Goal: Task Accomplishment & Management: Complete application form

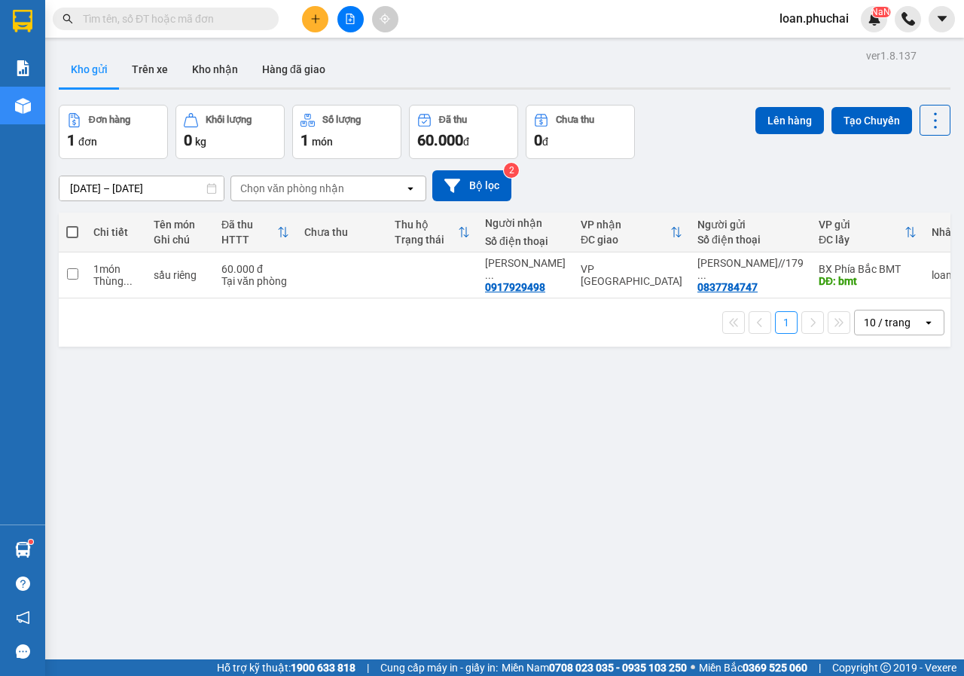
click at [195, 20] on input "text" at bounding box center [172, 19] width 178 height 17
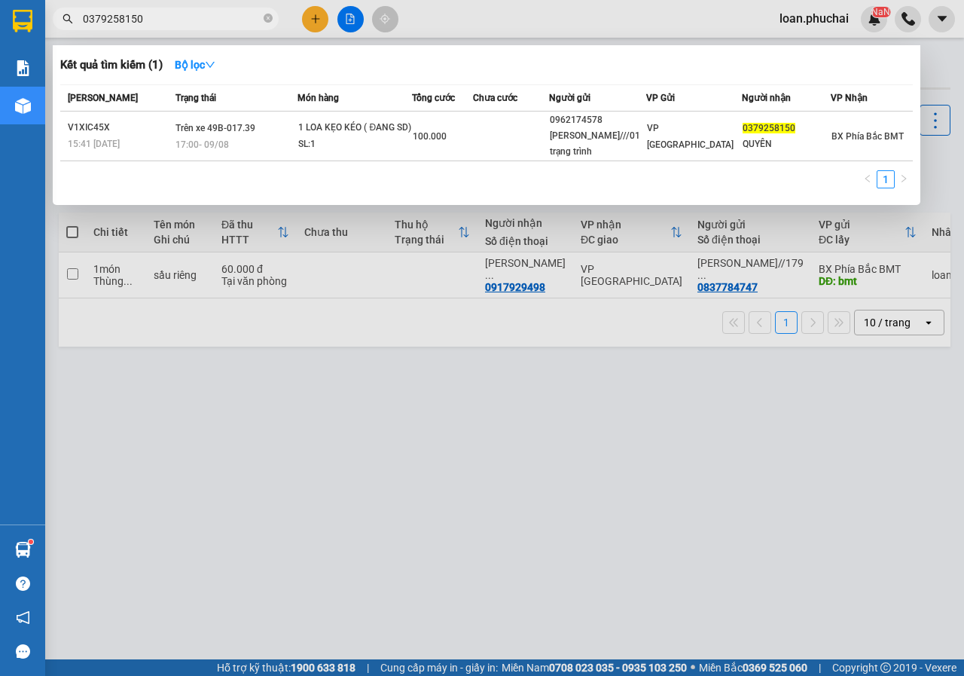
type input "0379258150"
click at [502, 446] on div at bounding box center [482, 338] width 964 height 676
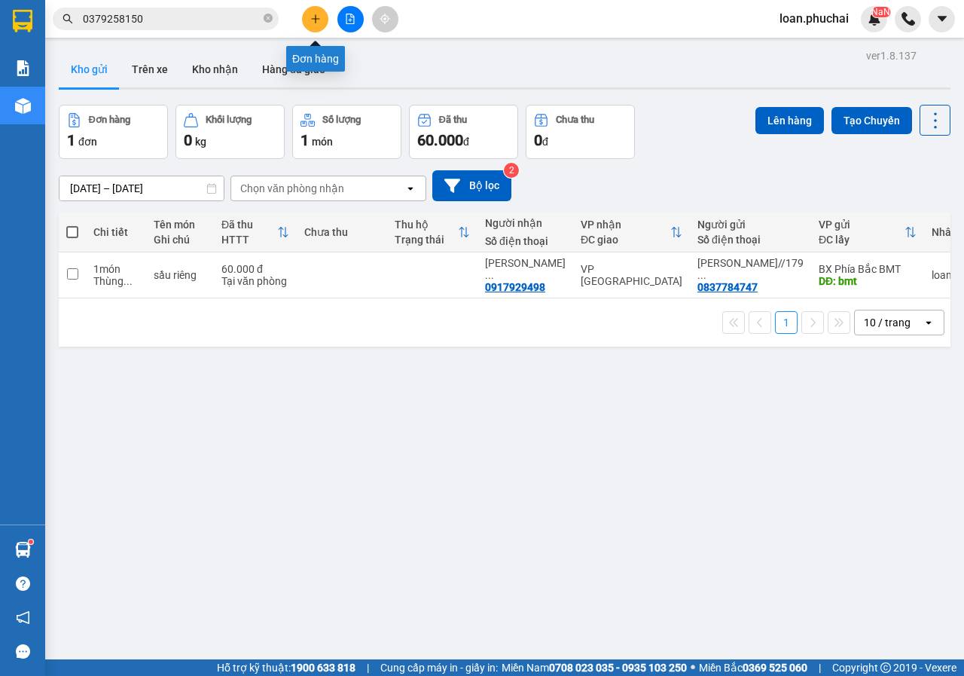
click at [311, 23] on icon "plus" at bounding box center [315, 19] width 11 height 11
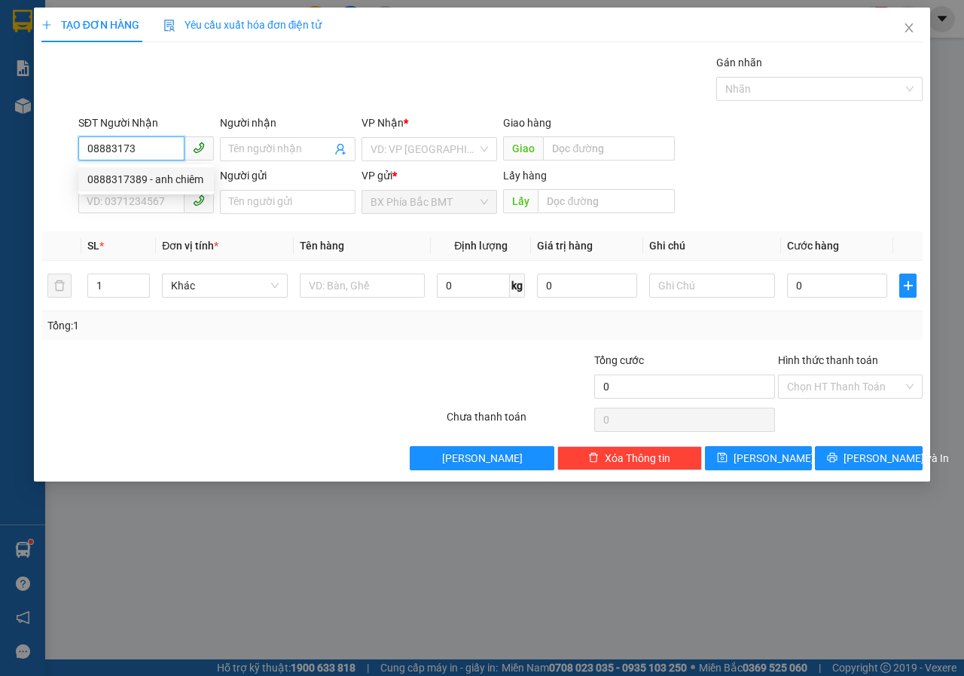
click at [189, 181] on div "0888317389 - anh chiêm" at bounding box center [146, 179] width 118 height 17
type input "0888317389"
type input "anh chiêm"
type input "100.000"
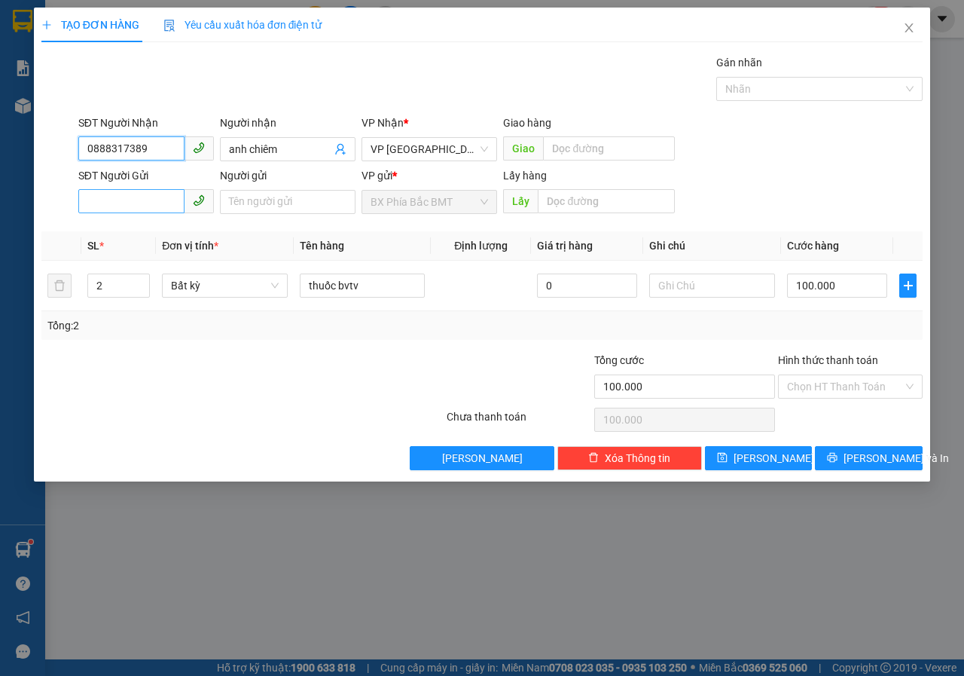
type input "0888317389"
click at [145, 197] on input "SĐT Người Gửi" at bounding box center [131, 201] width 106 height 24
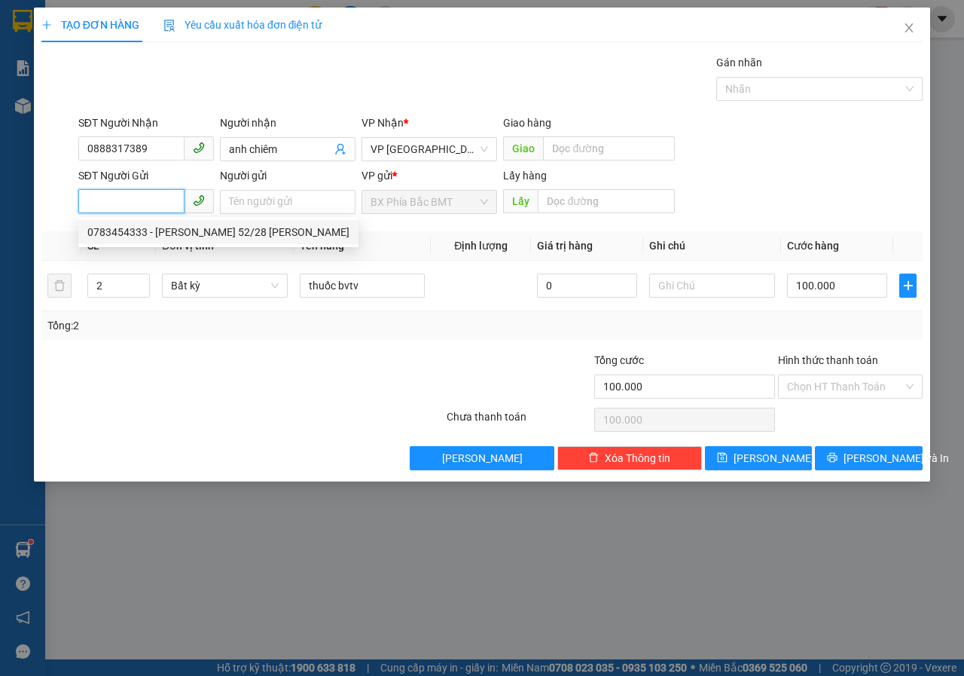
click at [191, 228] on div "0783454333 - NGUYỄN VĂN HIỆU 52/28 VÕ VĂN KIỆT" at bounding box center [218, 232] width 262 height 17
type input "0783454333"
type input "NGUYỄN VĂN HIỆU 52/28 VÕ VĂN KIỆT"
type input "bmt"
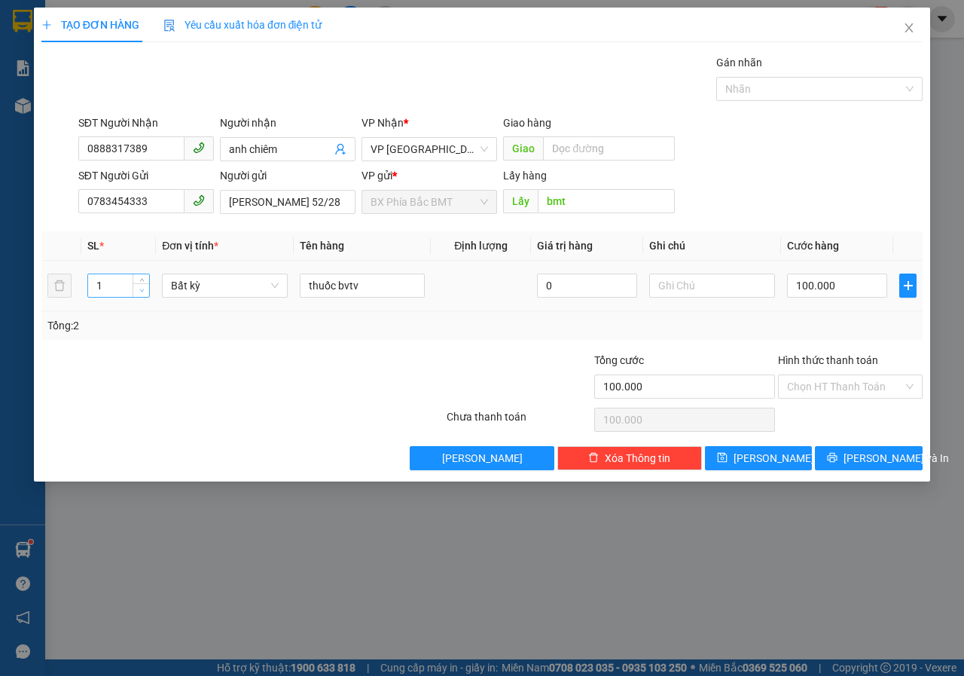
click at [139, 288] on icon "down" at bounding box center [141, 290] width 5 height 5
click at [136, 277] on span "Increase Value" at bounding box center [141, 281] width 17 height 14
type input "3"
click at [136, 277] on span "Increase Value" at bounding box center [141, 281] width 17 height 14
click at [600, 142] on input "text" at bounding box center [608, 148] width 131 height 24
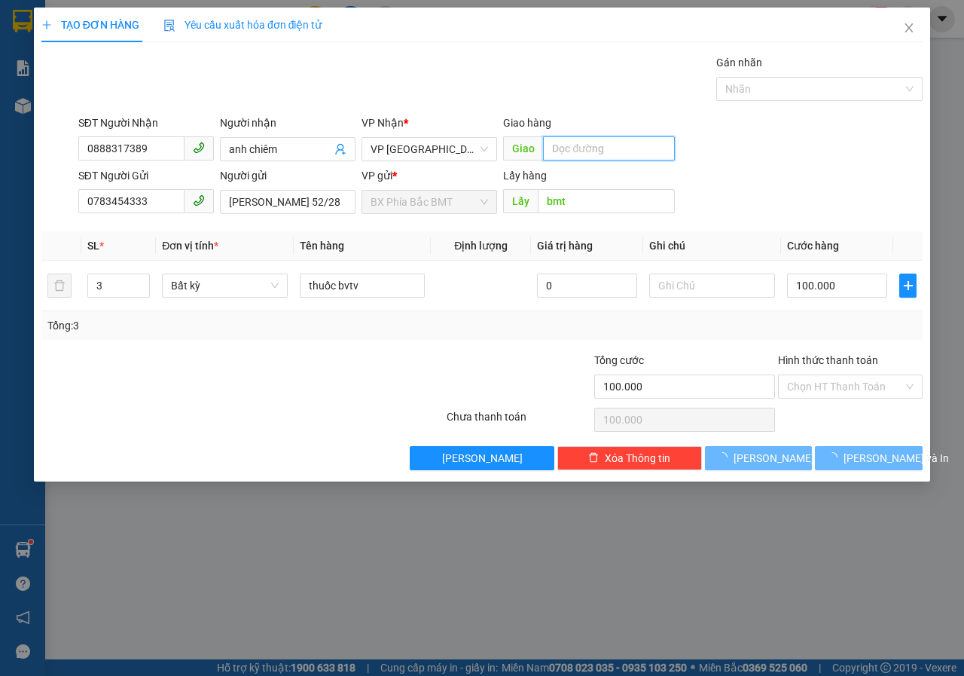
type input "0"
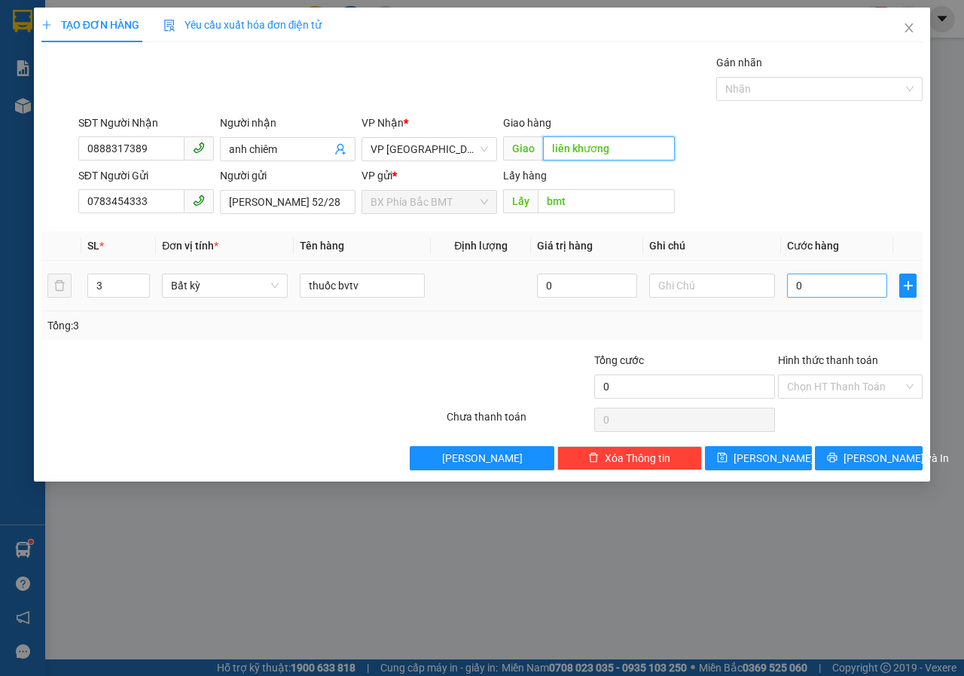
type input "liên khương"
click at [823, 286] on input "0" at bounding box center [837, 285] width 100 height 24
click at [380, 293] on input "thuốc bvtv" at bounding box center [363, 285] width 126 height 24
type input "thuốc trừ sâu"
click at [826, 292] on input "0" at bounding box center [837, 285] width 100 height 24
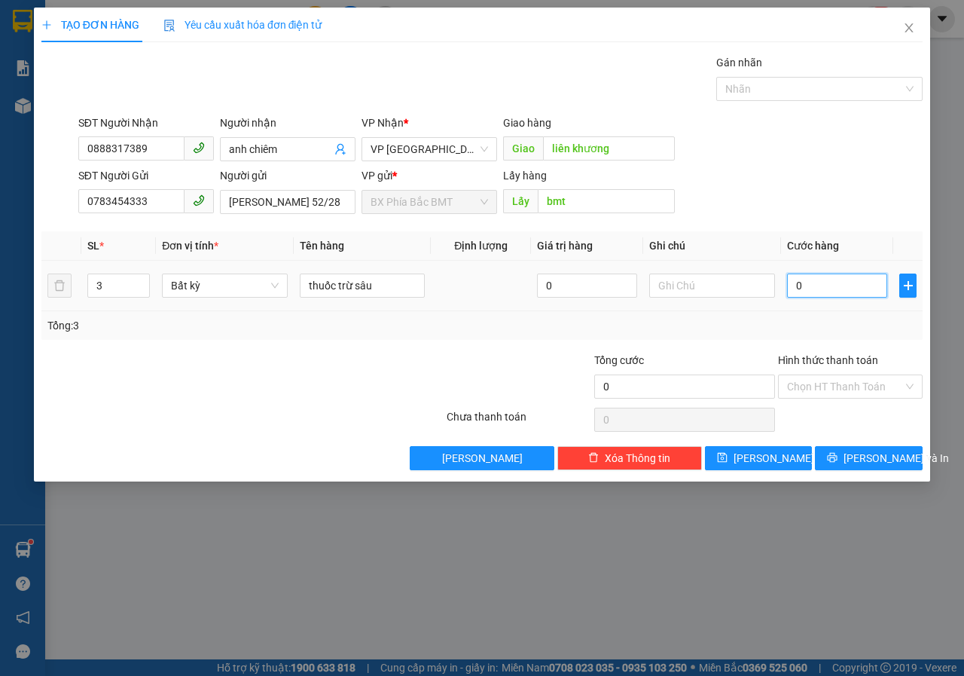
type input "1"
type input "15"
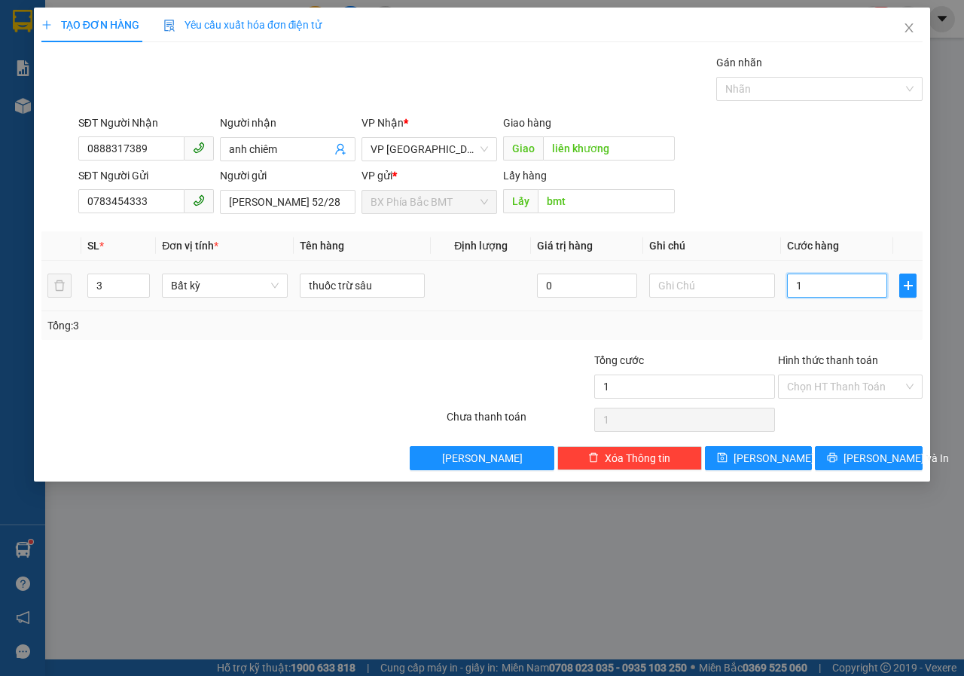
type input "15"
type input "150"
type input "1.500"
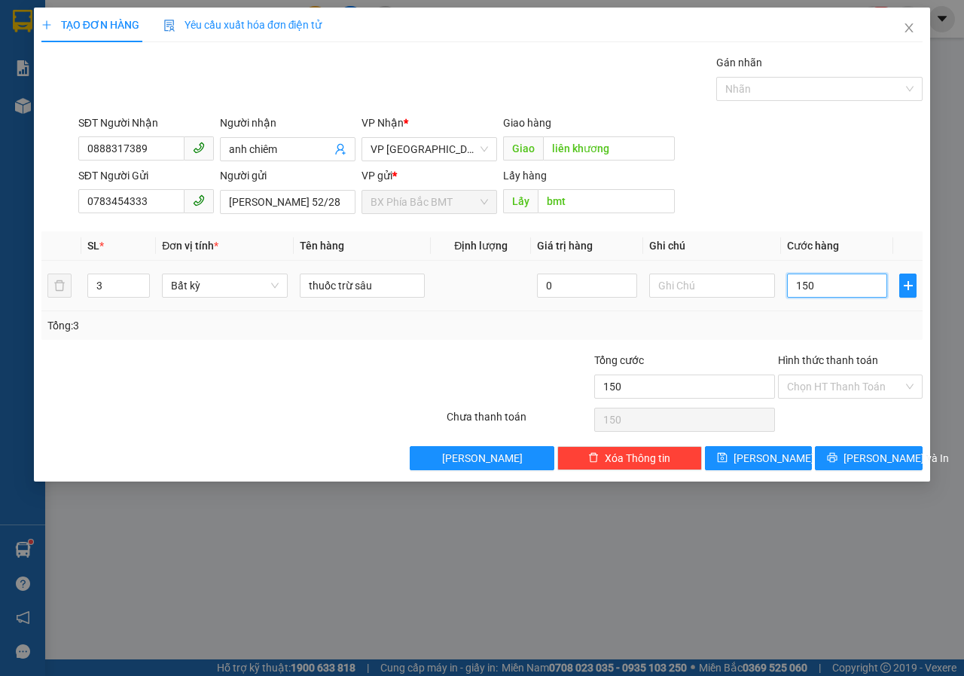
type input "1.500"
type input "15.000"
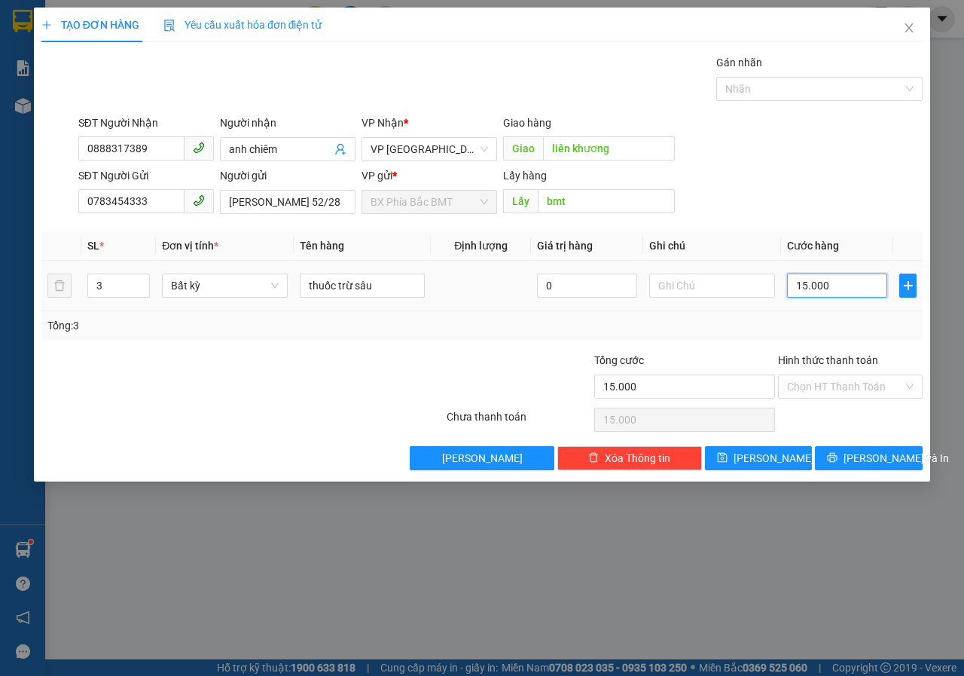
type input "150.000"
click at [859, 470] on div "TẠO ĐƠN HÀNG Yêu cầu xuất hóa đơn điện tử Transit Pickup Surcharge Ids Transit …" at bounding box center [482, 245] width 896 height 474
click at [859, 465] on span "[PERSON_NAME] và In" at bounding box center [896, 458] width 105 height 17
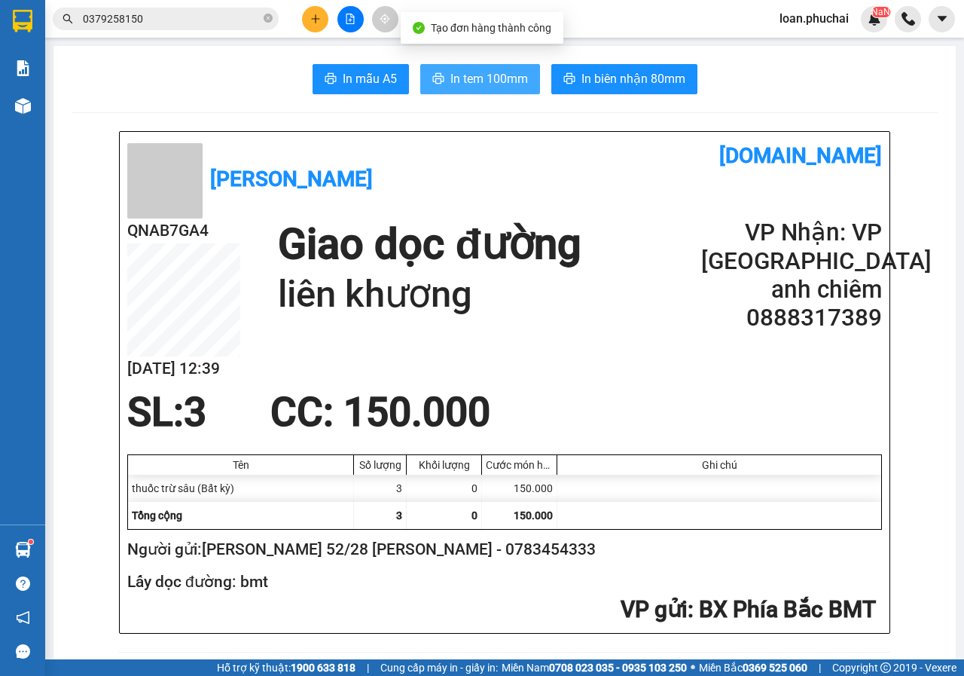
click at [465, 83] on span "In tem 100mm" at bounding box center [489, 78] width 78 height 19
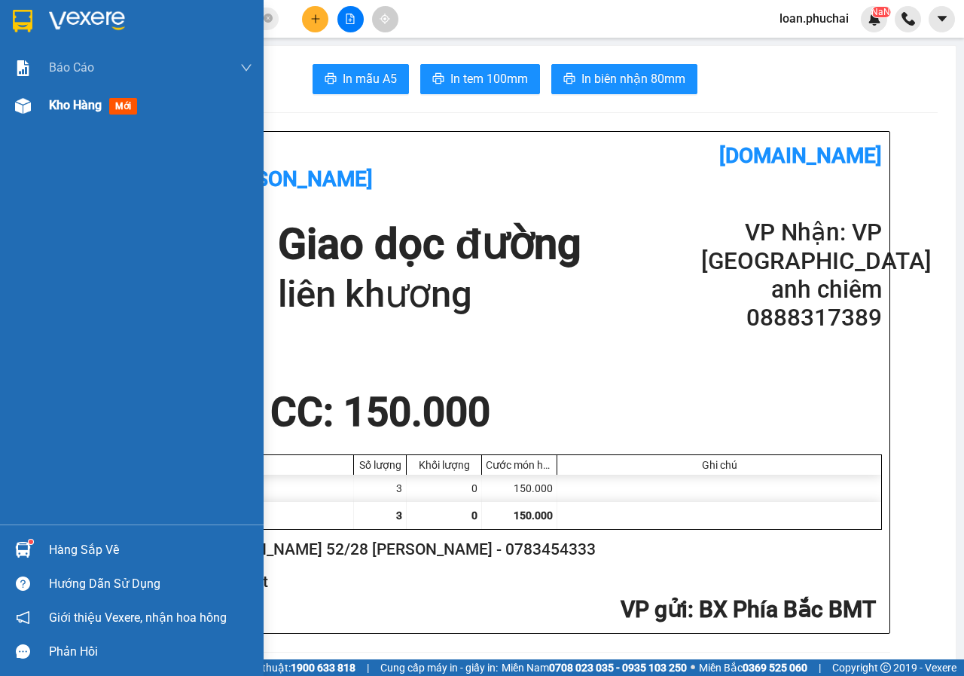
drag, startPoint x: 41, startPoint y: 118, endPoint x: 66, endPoint y: 118, distance: 24.9
click at [41, 118] on div "Kho hàng mới" at bounding box center [132, 106] width 264 height 38
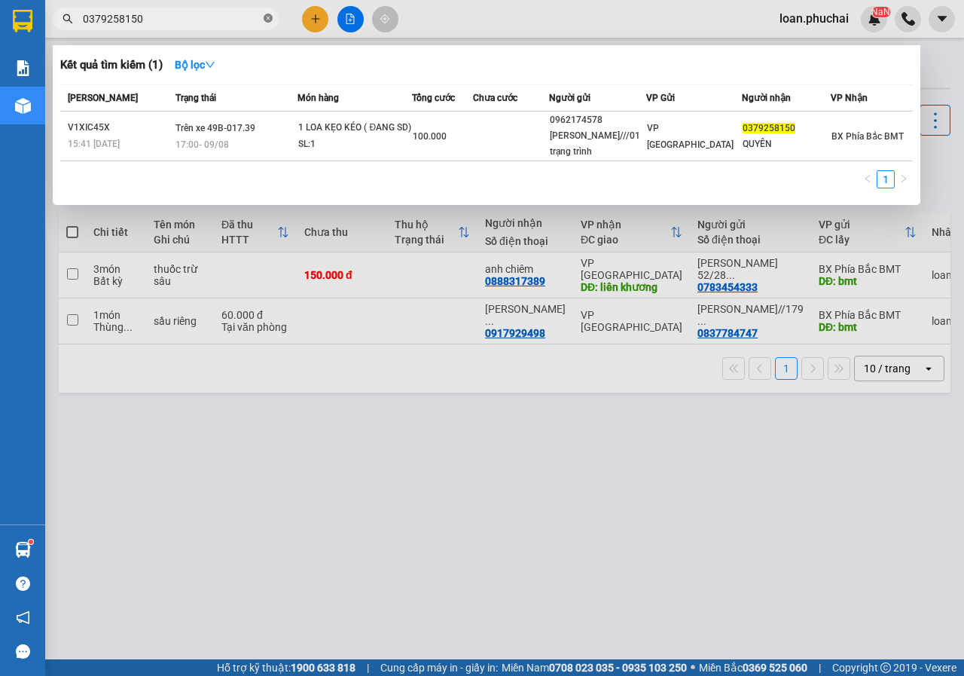
click at [267, 20] on icon "close-circle" at bounding box center [268, 18] width 9 height 9
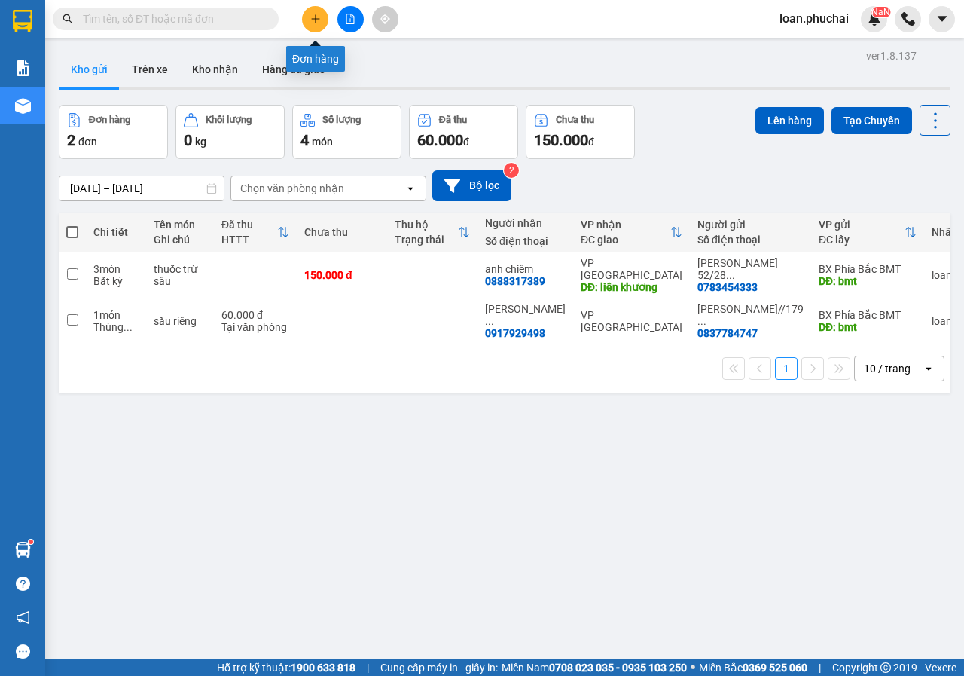
click at [322, 24] on button at bounding box center [315, 19] width 26 height 26
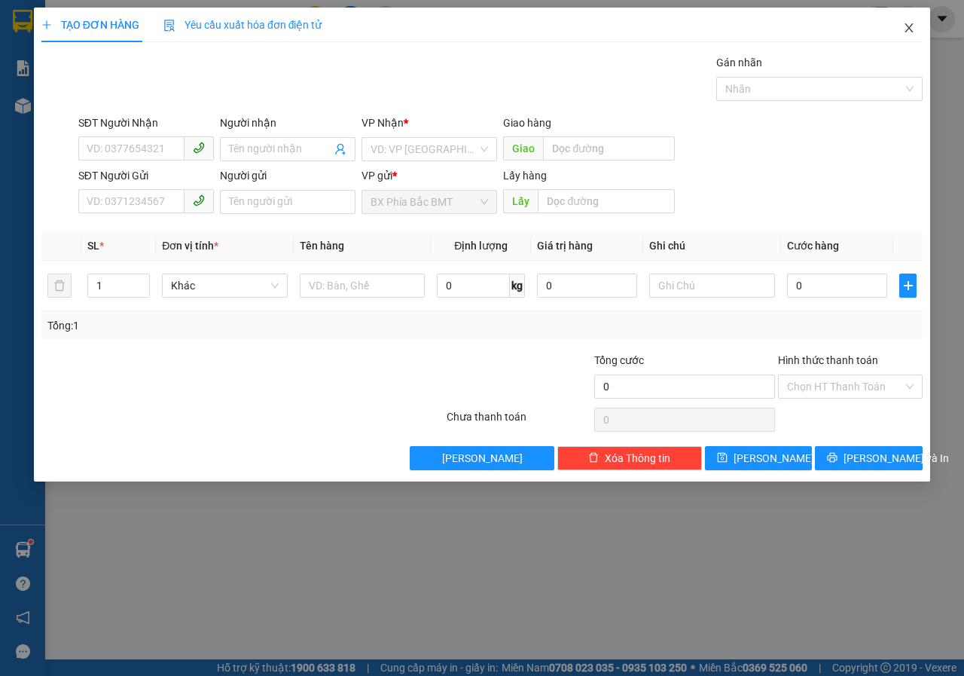
click at [912, 29] on icon "close" at bounding box center [909, 28] width 12 height 12
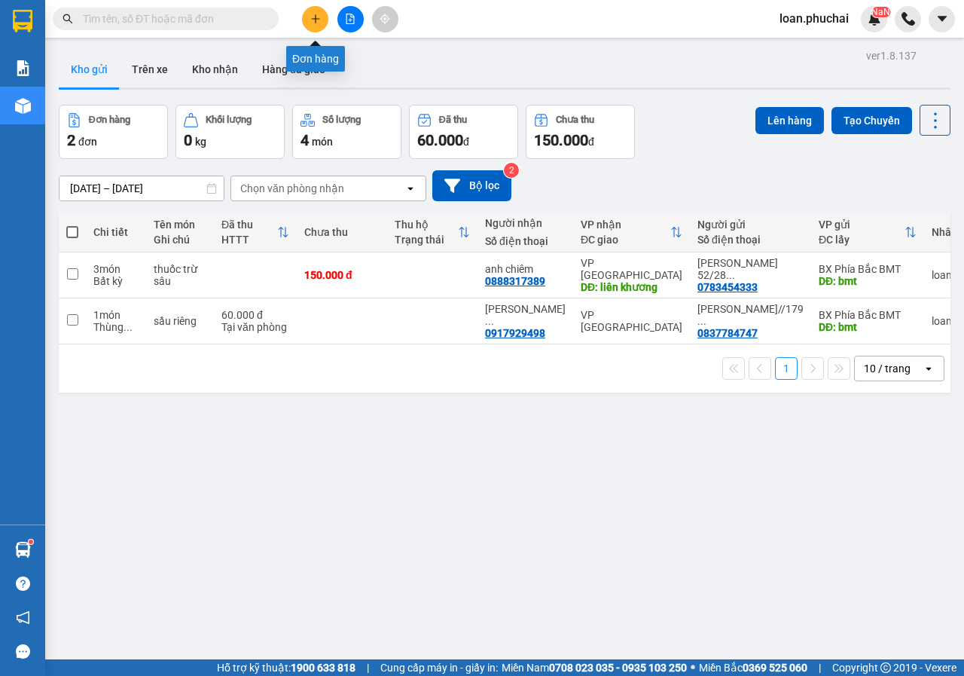
click at [315, 17] on icon "plus" at bounding box center [315, 19] width 11 height 11
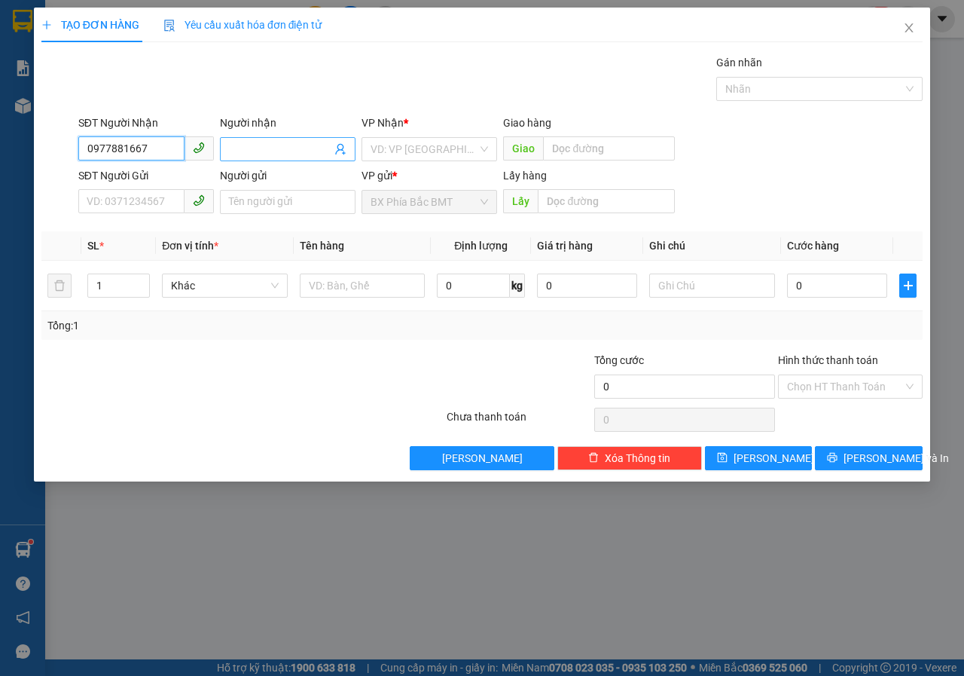
type input "0977881667"
click at [237, 145] on input "Người nhận" at bounding box center [280, 149] width 102 height 17
type input "0912065009//phan thanh long"
click at [445, 139] on input "search" at bounding box center [424, 149] width 107 height 23
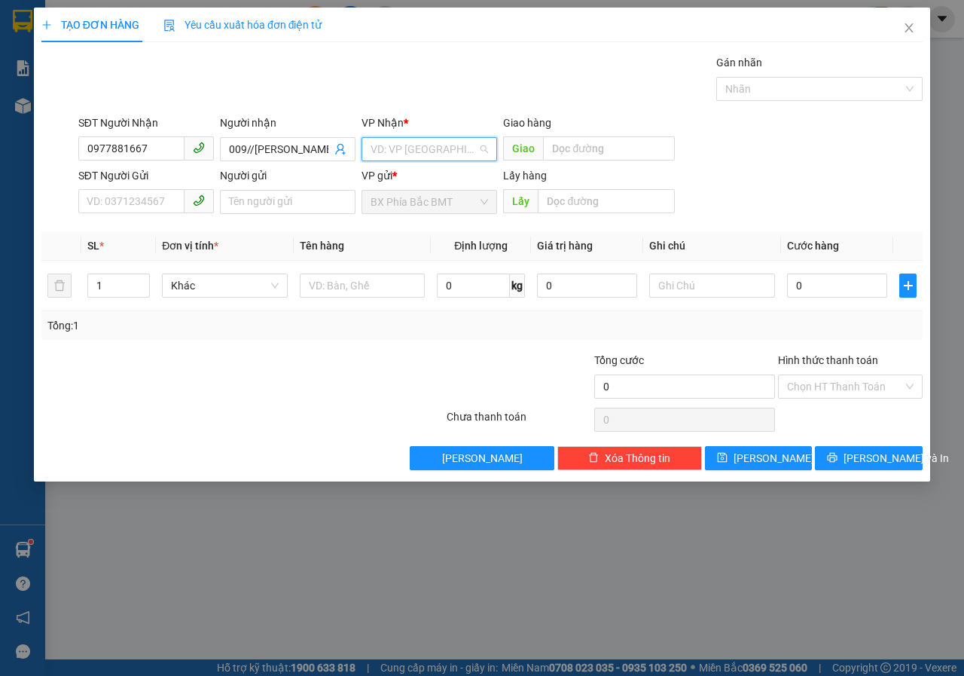
scroll to position [0, 0]
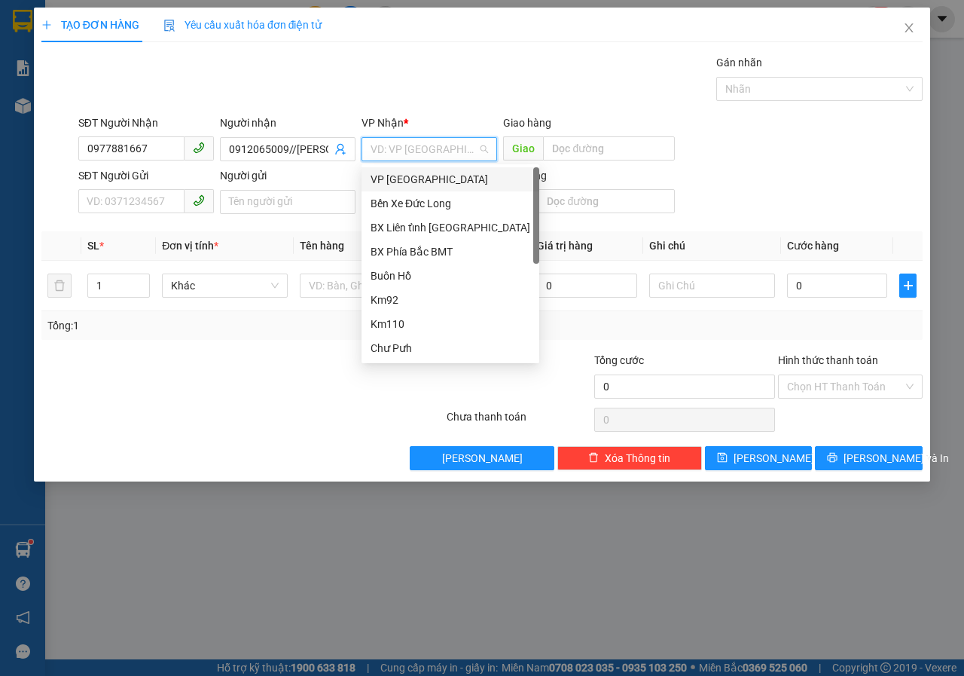
click at [391, 177] on div "VP [GEOGRAPHIC_DATA]" at bounding box center [451, 179] width 160 height 17
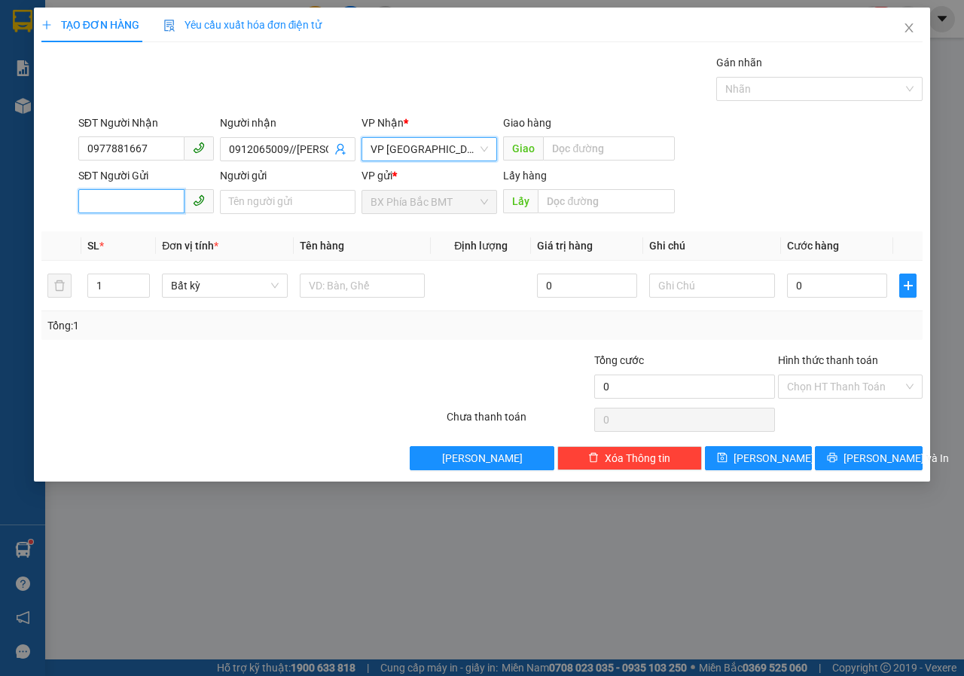
click at [129, 207] on input "SĐT Người Gửi" at bounding box center [131, 201] width 106 height 24
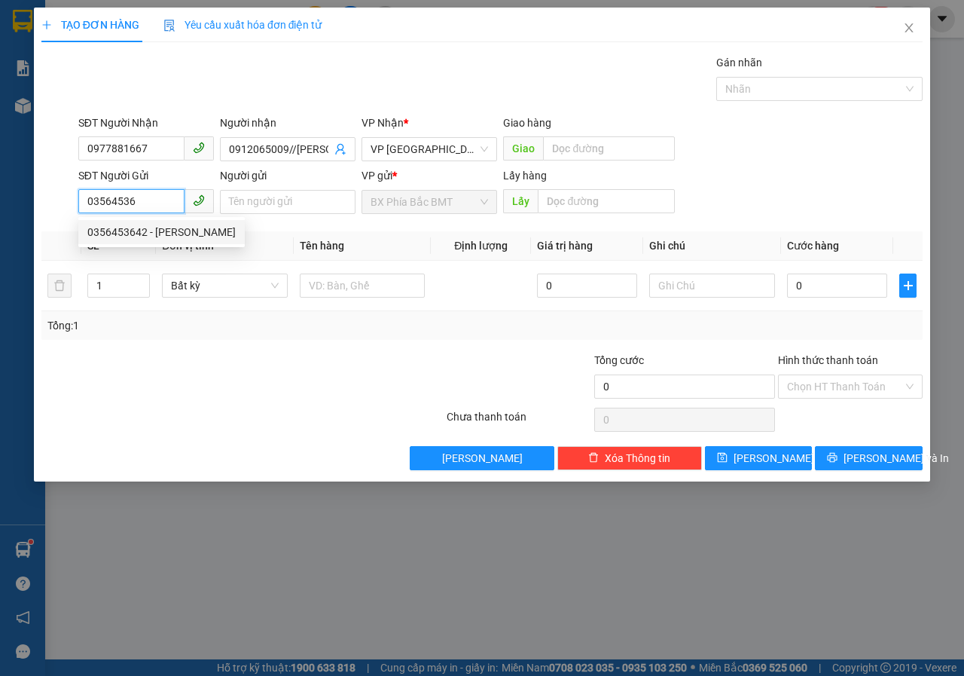
click at [182, 232] on div "0356453642 - LÊ ANH ĐỨC" at bounding box center [161, 232] width 148 height 17
type input "0356453642"
type input "LÊ ANH ĐỨC"
type input "bmt"
type input "80.000"
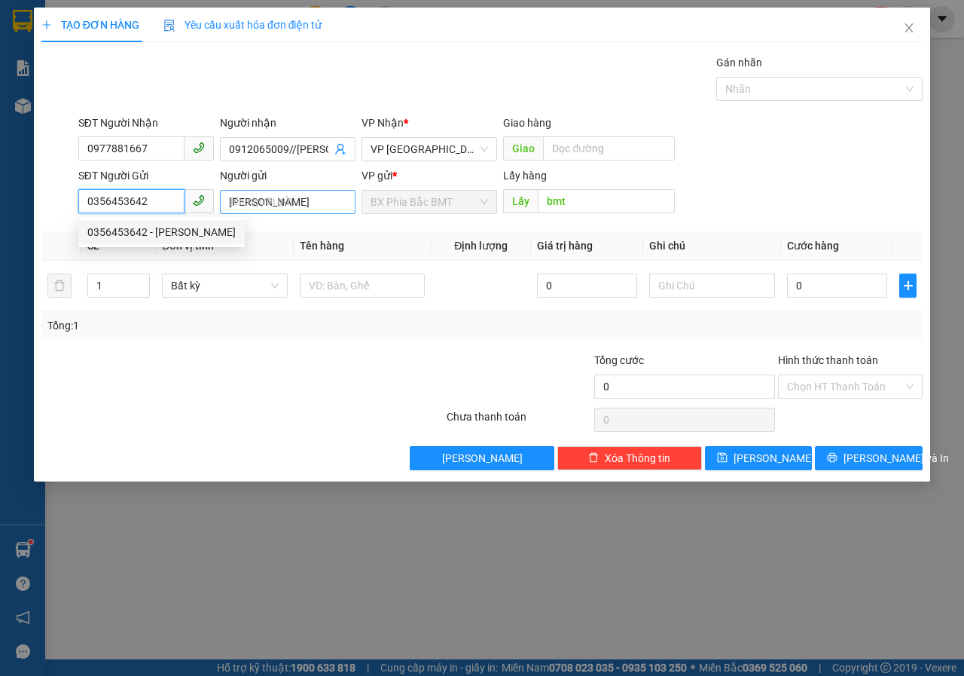
type input "80.000"
type input "0356453642"
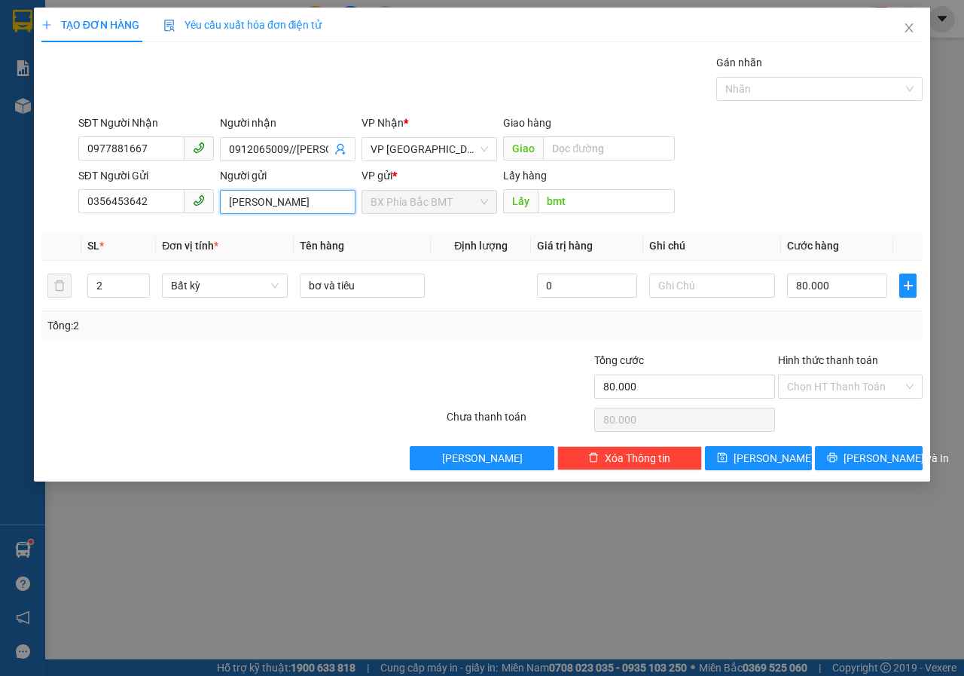
click at [304, 203] on input "LÊ ANH ĐỨC" at bounding box center [288, 202] width 136 height 24
type input "[PERSON_NAME]//cưmgar"
type input "1"
click at [143, 288] on icon "down" at bounding box center [141, 290] width 5 height 5
click at [256, 288] on span "Bất kỳ" at bounding box center [225, 285] width 108 height 23
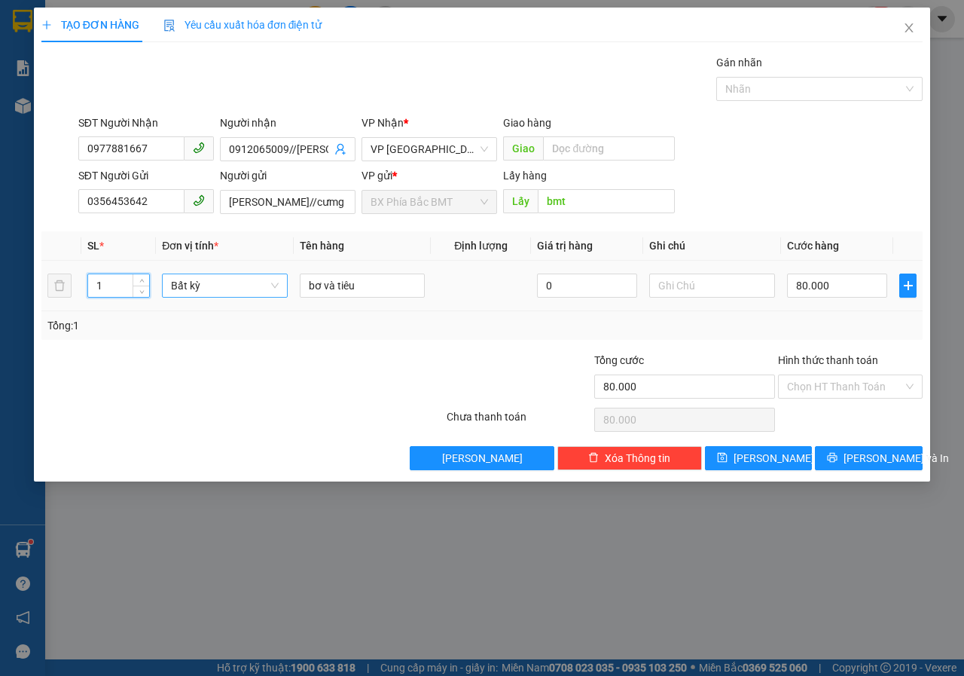
type input "0"
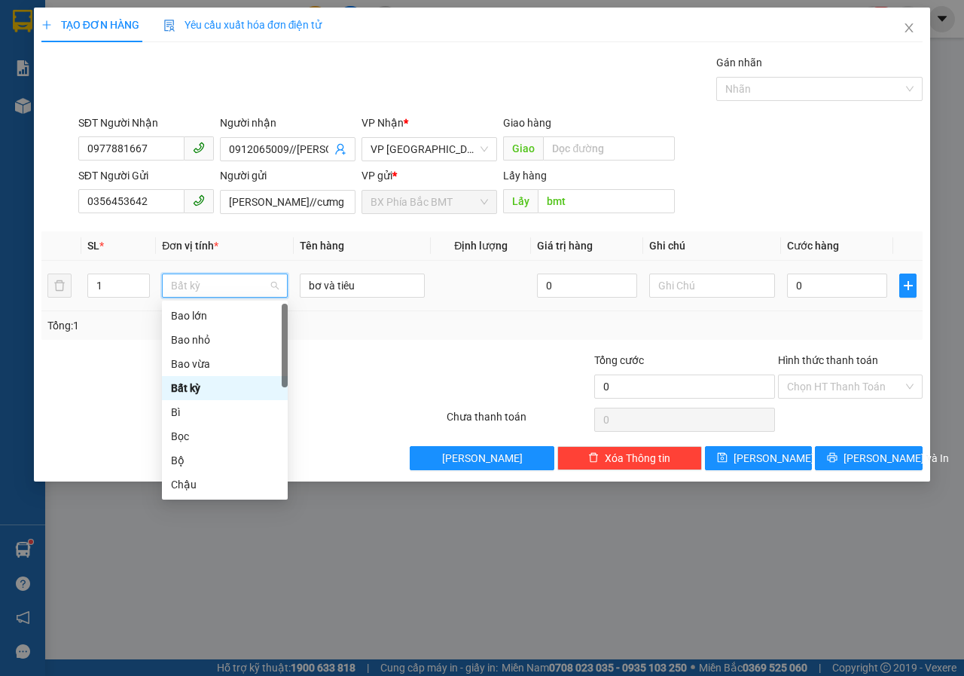
type input "t"
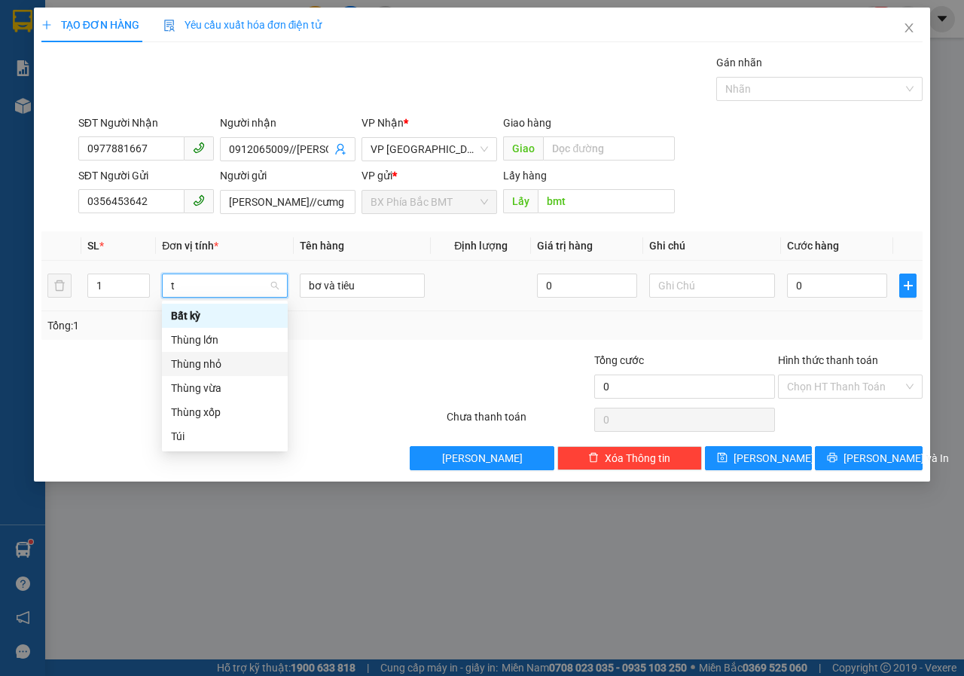
click at [242, 361] on div "Thùng nhỏ" at bounding box center [225, 364] width 108 height 17
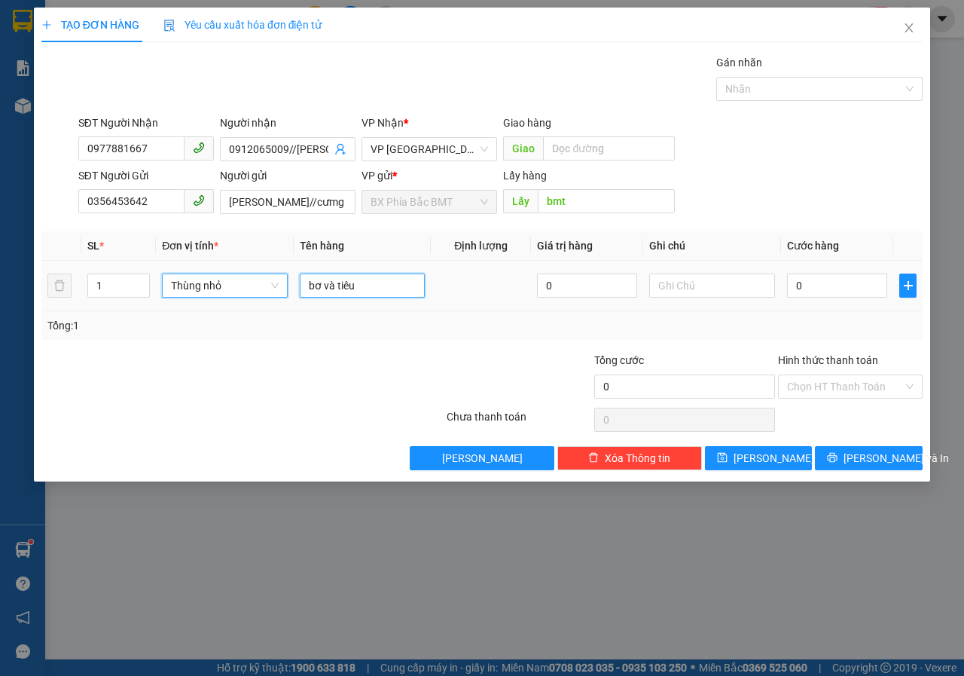
drag, startPoint x: 370, startPoint y: 295, endPoint x: 71, endPoint y: 288, distance: 299.1
click at [80, 285] on tr "1 Thùng nhỏ Thùng nhỏ bơ và tiêu 0 0" at bounding box center [481, 286] width 881 height 50
type input "sầu riêng"
click at [822, 287] on input "0" at bounding box center [837, 285] width 100 height 24
type input "5"
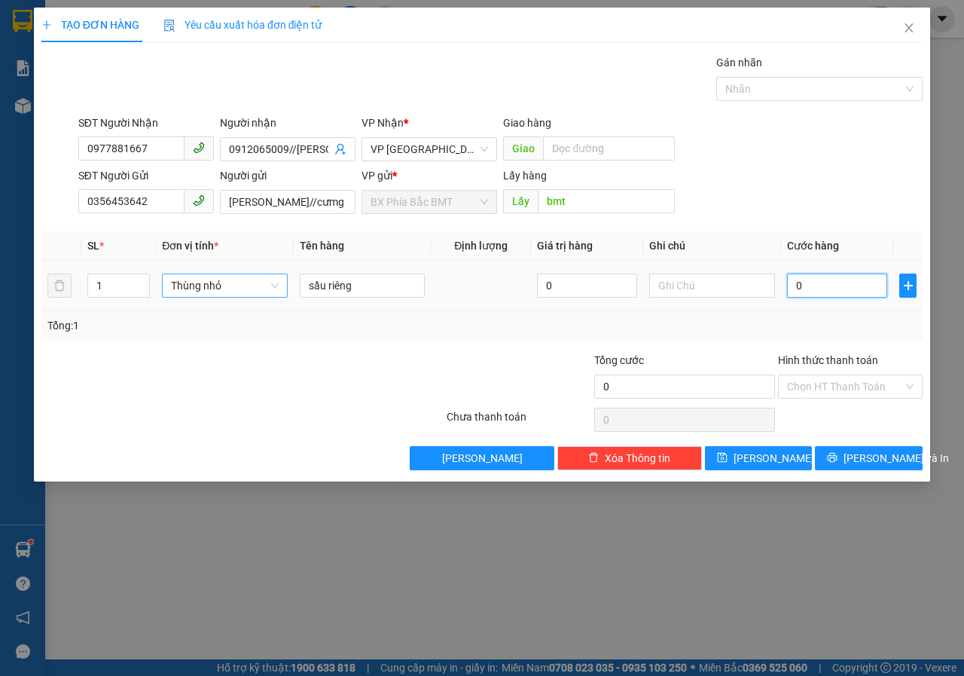
type input "5"
type input "50"
type input "500"
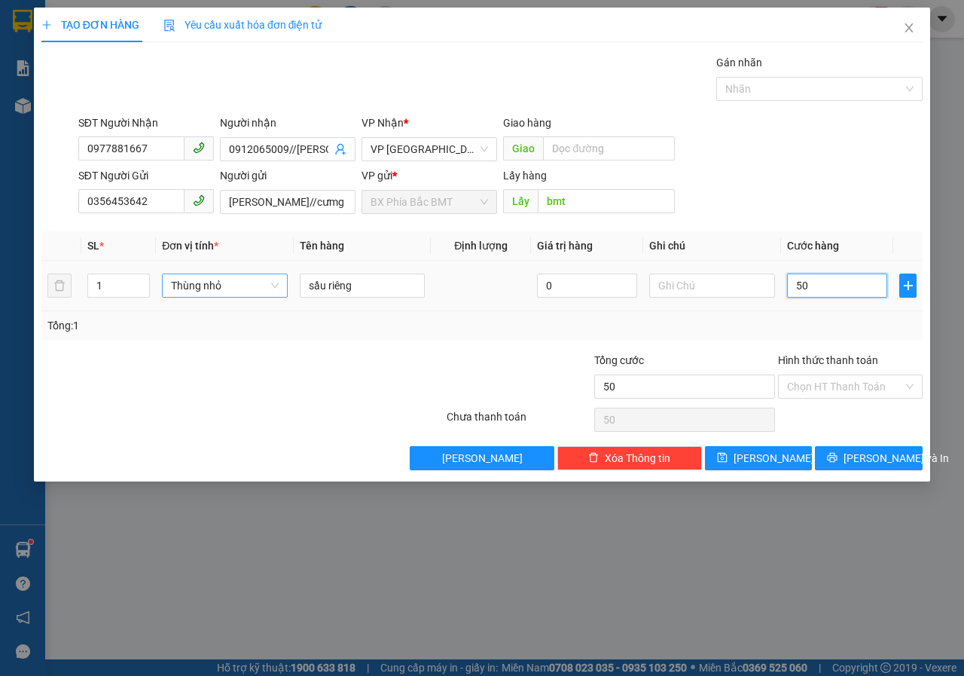
type input "500"
type input "5.000"
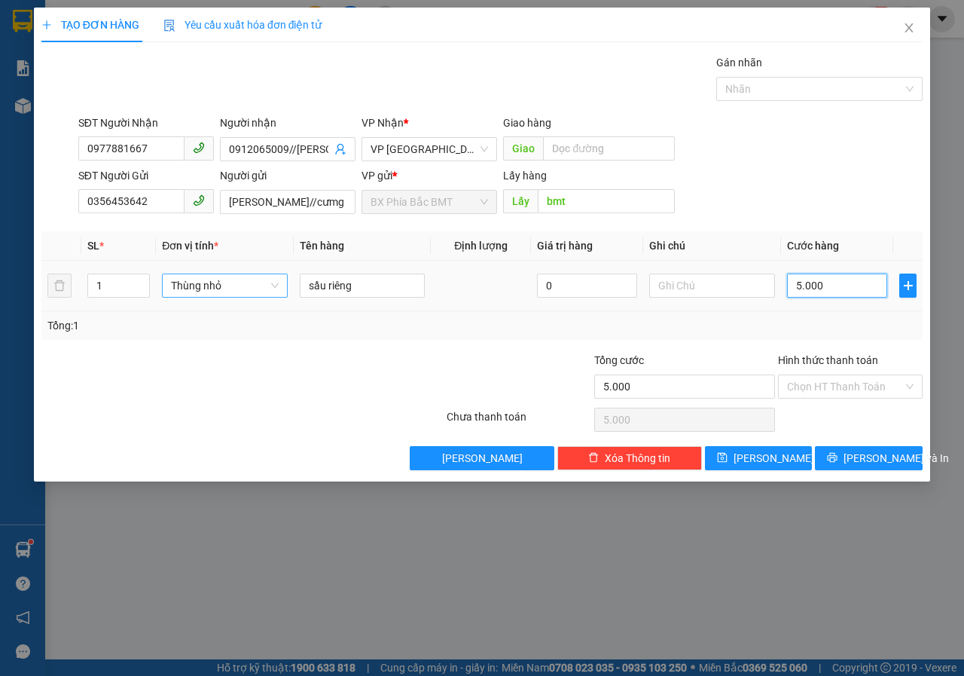
type input "50.000"
click at [868, 392] on input "Hình thức thanh toán" at bounding box center [845, 386] width 116 height 23
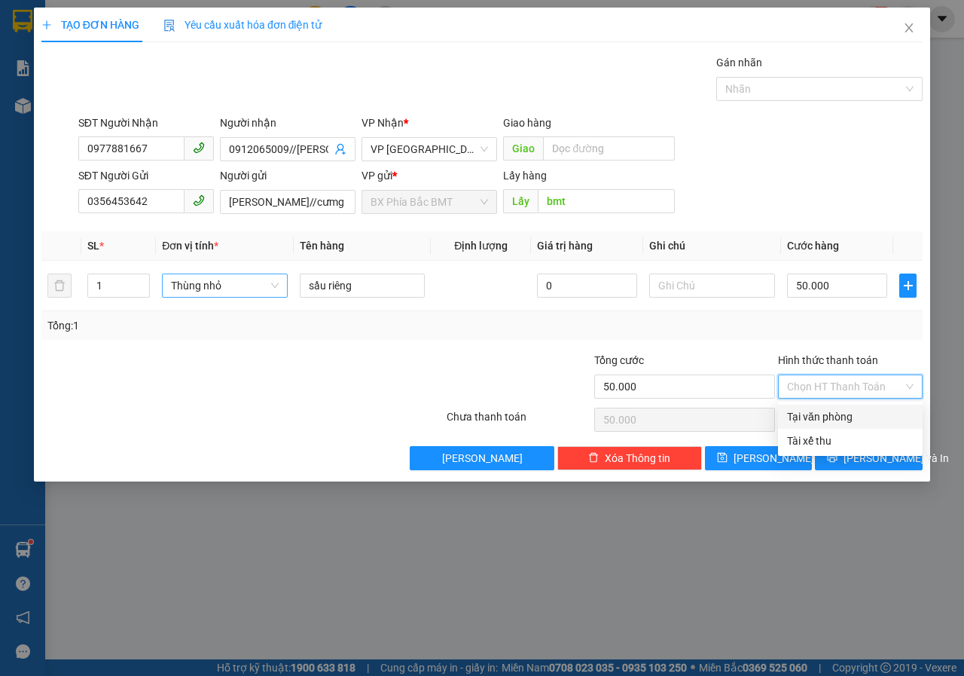
click at [849, 417] on div "Tại văn phòng" at bounding box center [850, 416] width 127 height 17
type input "0"
click at [861, 452] on span "[PERSON_NAME] và In" at bounding box center [896, 458] width 105 height 17
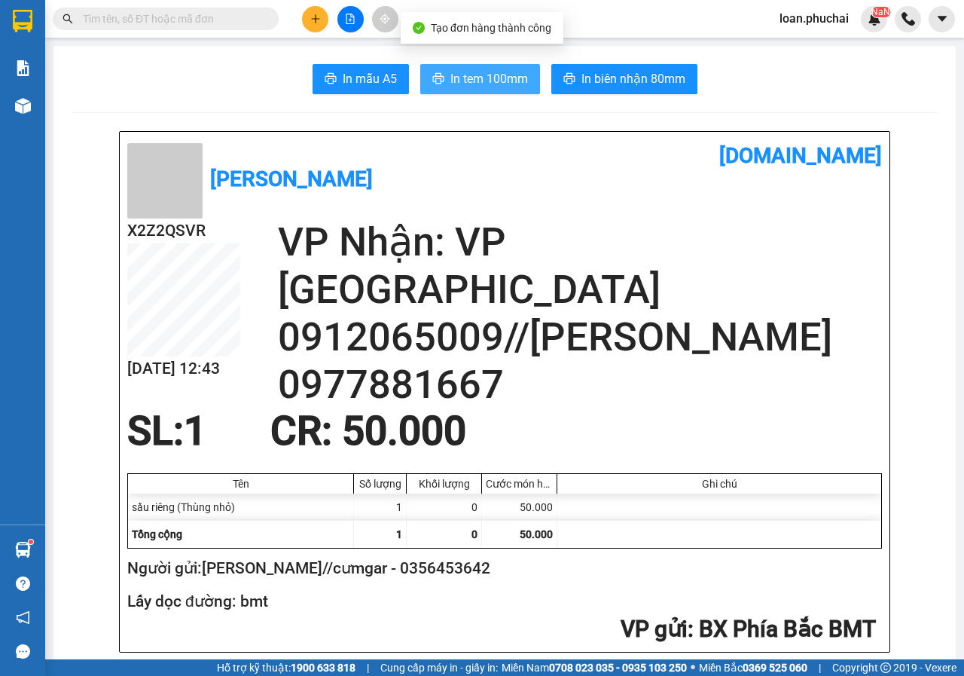
click at [491, 81] on span "In tem 100mm" at bounding box center [489, 78] width 78 height 19
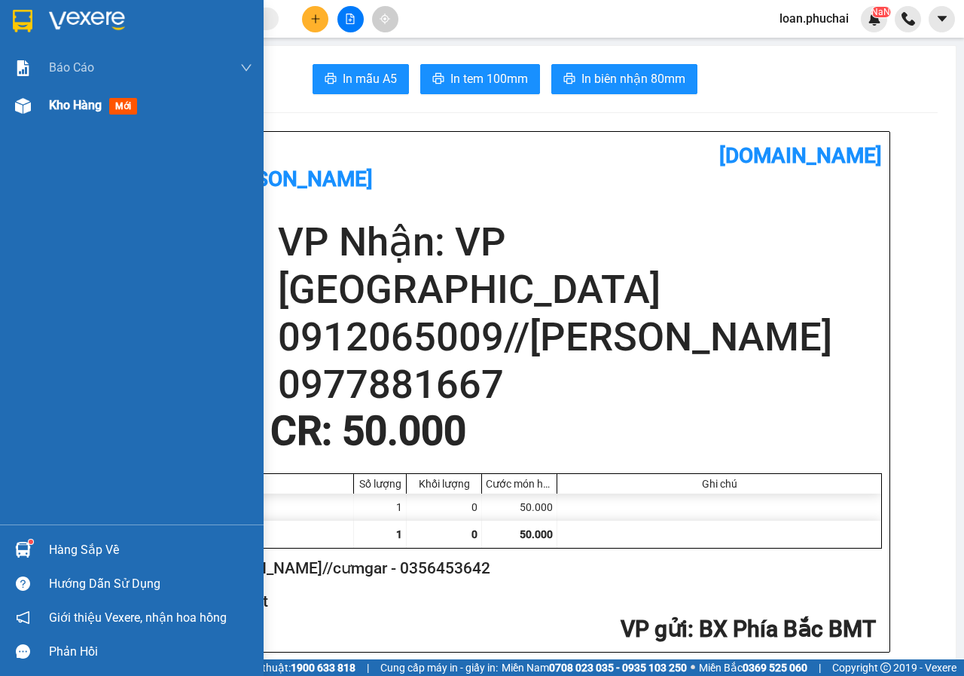
click at [23, 100] on img at bounding box center [23, 106] width 16 height 16
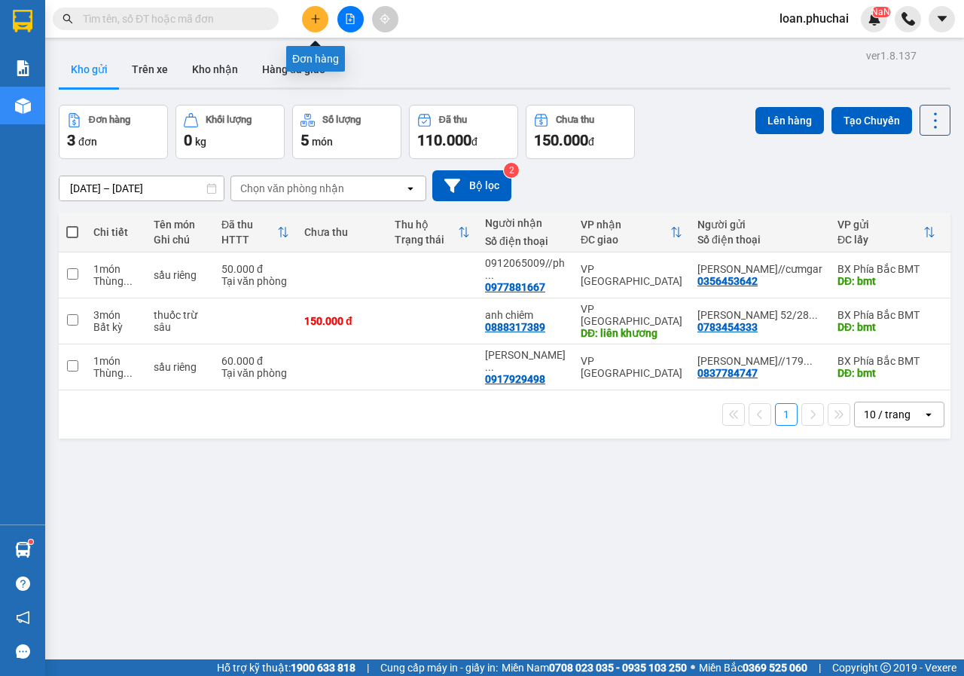
click at [313, 29] on button at bounding box center [315, 19] width 26 height 26
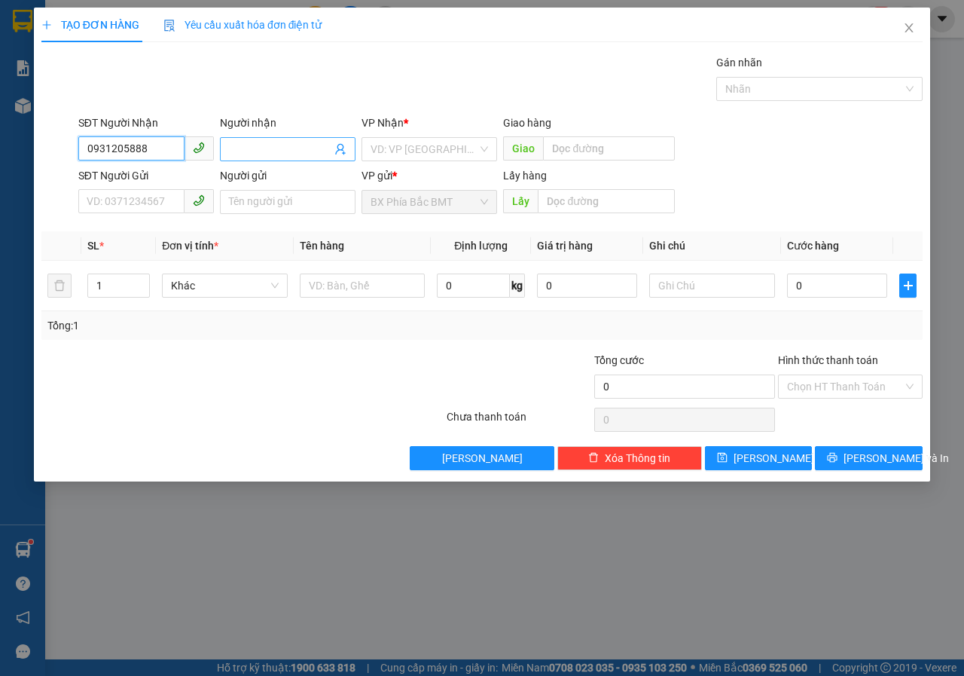
type input "0931205888"
click at [264, 148] on input "Người nhận" at bounding box center [280, 149] width 102 height 17
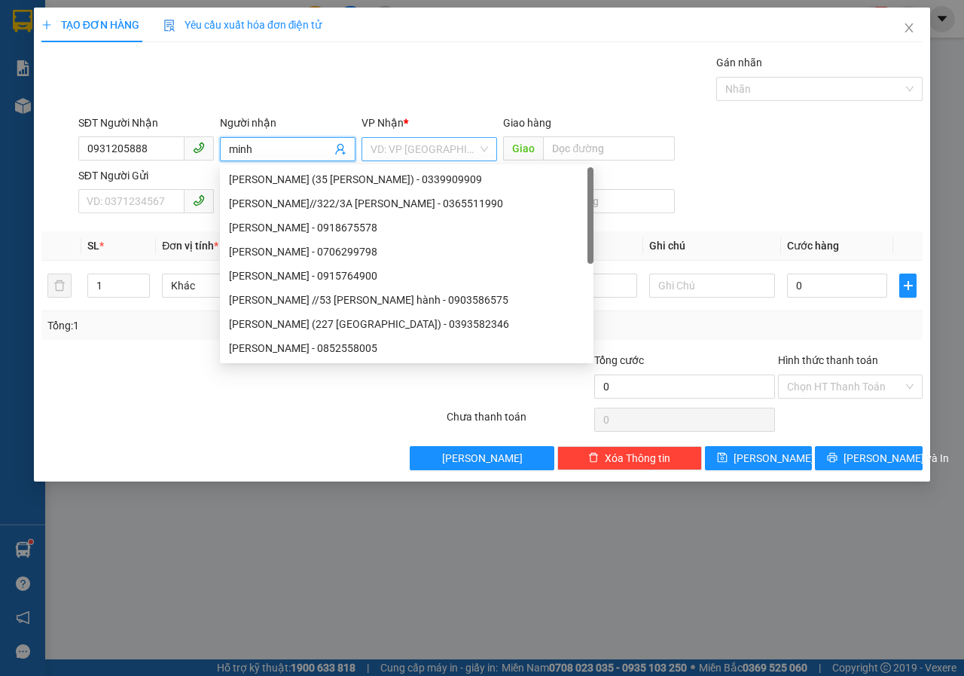
type input "minh"
click at [453, 140] on input "search" at bounding box center [424, 149] width 107 height 23
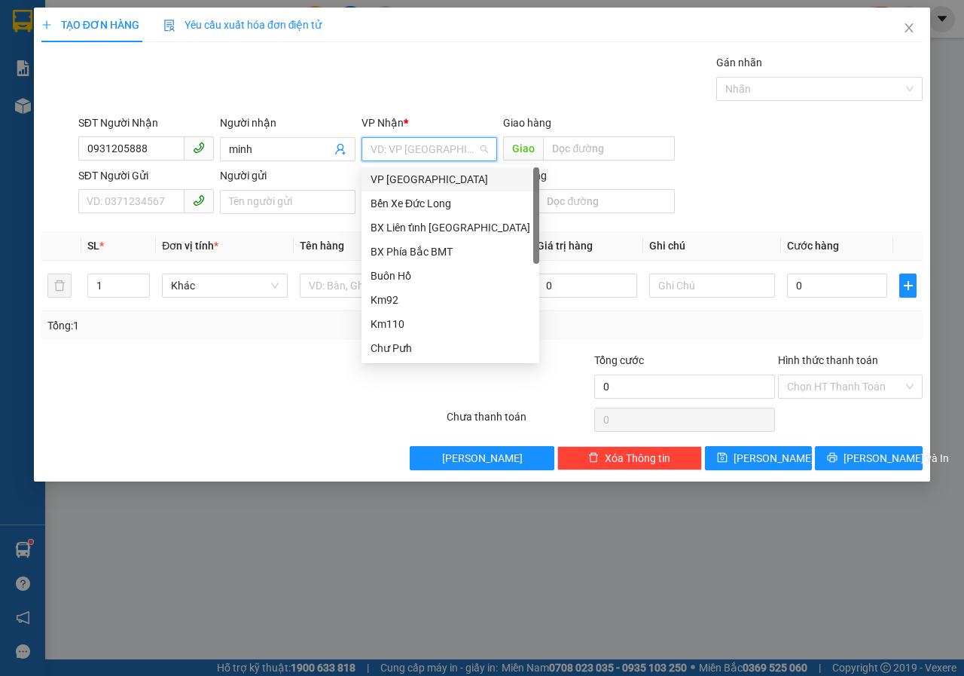
click at [411, 182] on div "VP [GEOGRAPHIC_DATA]" at bounding box center [451, 179] width 160 height 17
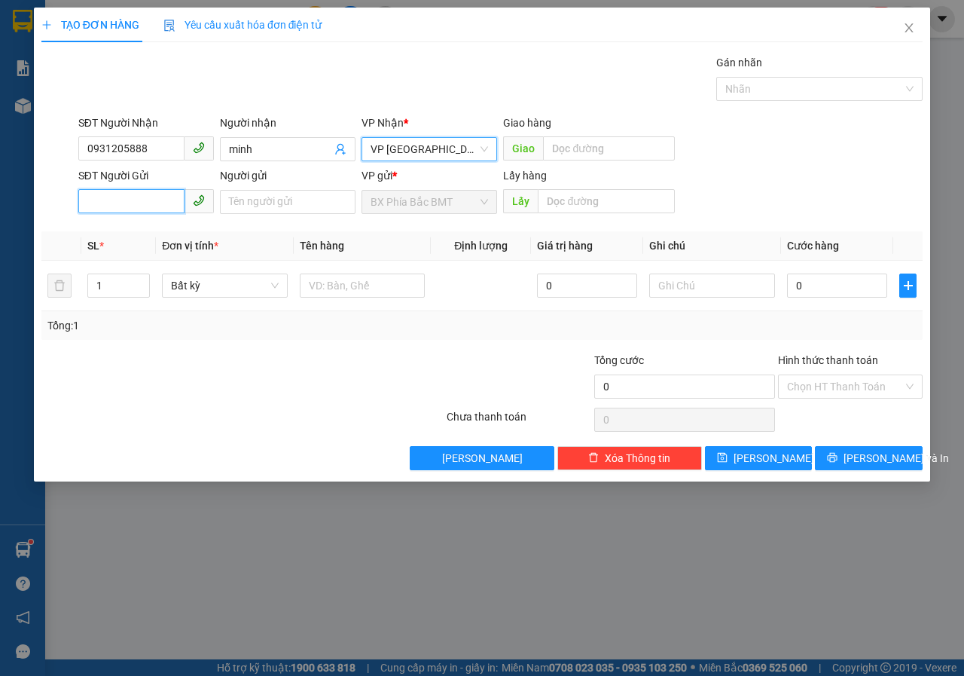
click at [111, 205] on input "SĐT Người Gửi" at bounding box center [131, 201] width 106 height 24
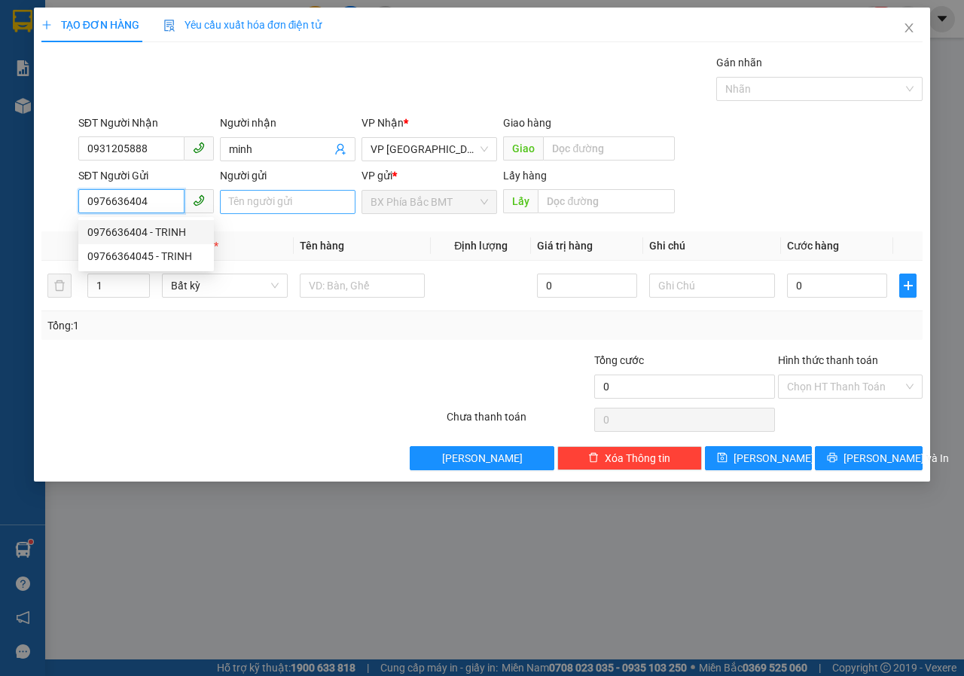
type input "0976636404"
click at [261, 208] on input "Người gửi" at bounding box center [288, 202] width 136 height 24
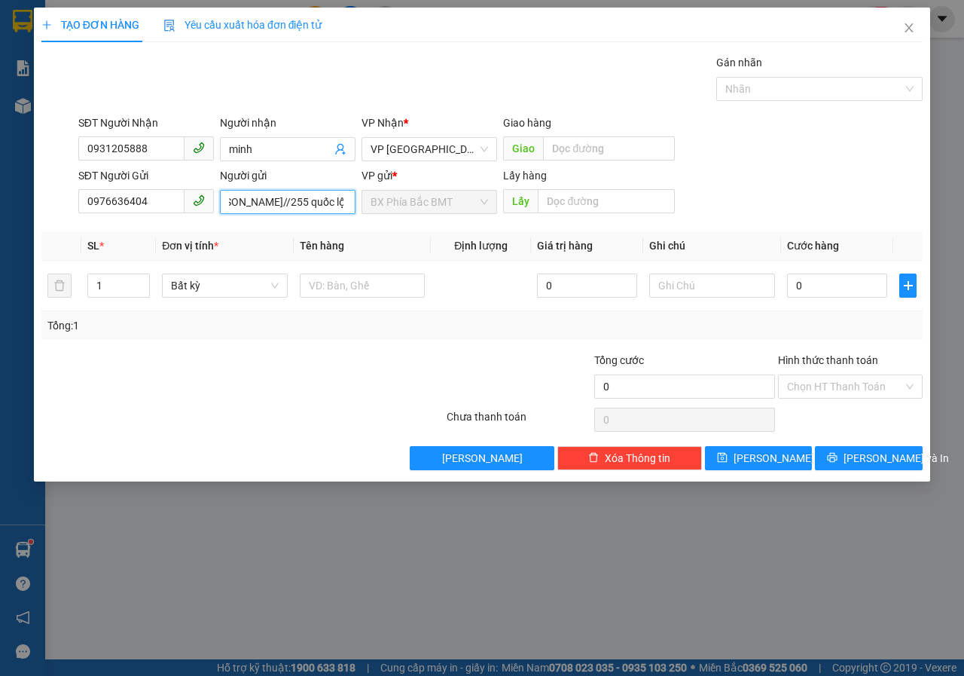
scroll to position [0, 29]
type input "mai kiều trinh//255 quốc lộ 14"
click at [572, 192] on input "text" at bounding box center [606, 201] width 136 height 24
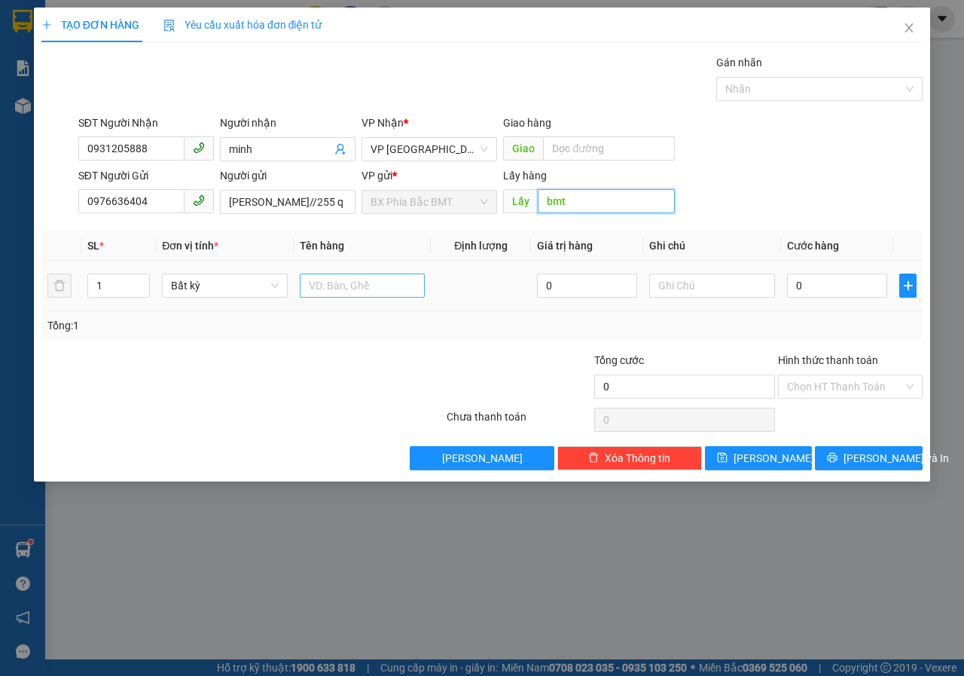
type input "bmt"
click at [334, 291] on input "text" at bounding box center [363, 285] width 126 height 24
type input "sầu riêng"
click at [225, 304] on td "Bất kỳ" at bounding box center [225, 286] width 138 height 50
click at [228, 292] on span "Bất kỳ" at bounding box center [225, 285] width 108 height 23
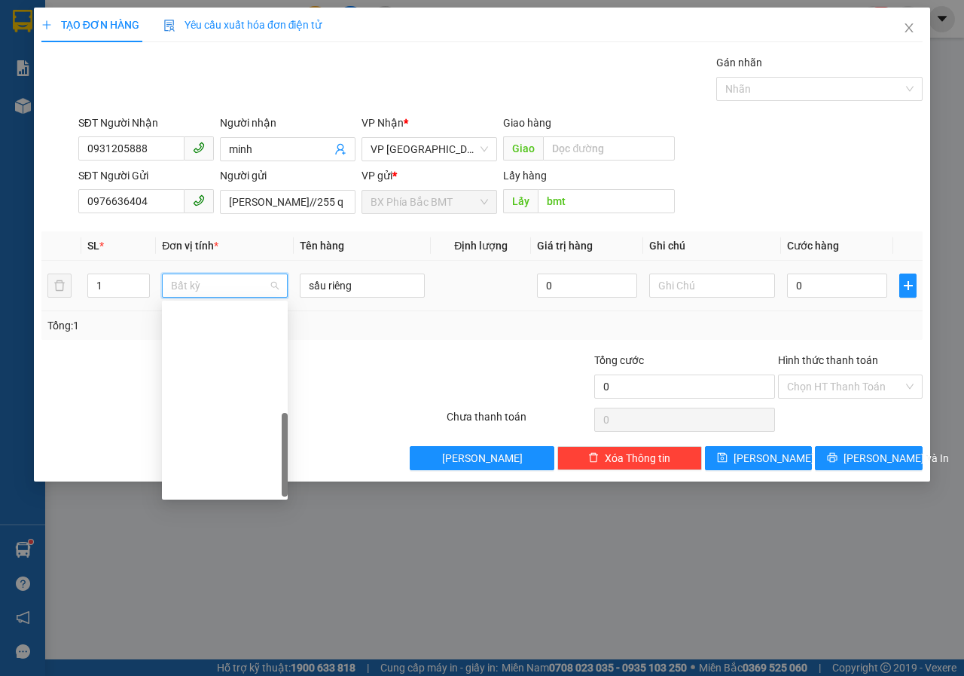
scroll to position [362, 0]
click at [231, 341] on div "Thùng vừa" at bounding box center [225, 339] width 108 height 17
click at [788, 276] on input "0" at bounding box center [837, 285] width 100 height 24
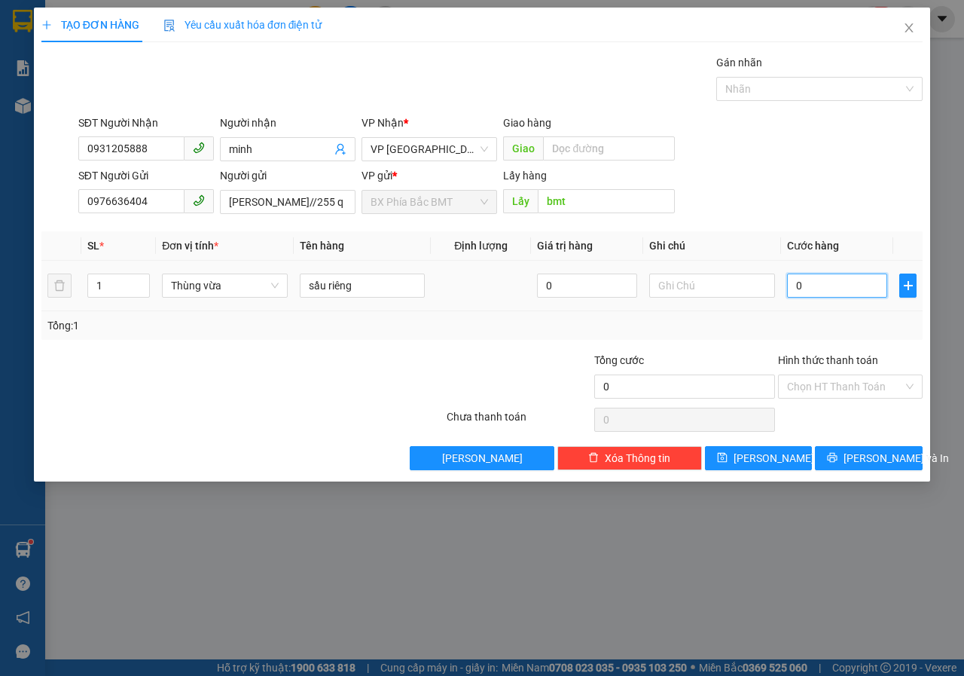
type input "5"
type input "50"
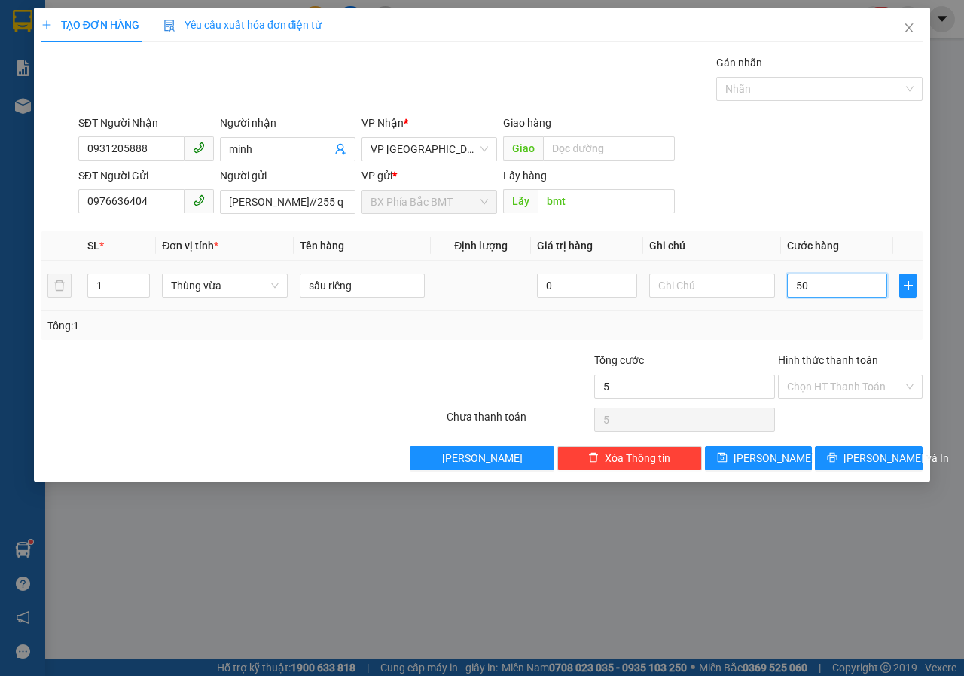
type input "50"
type input "500"
type input "5.000"
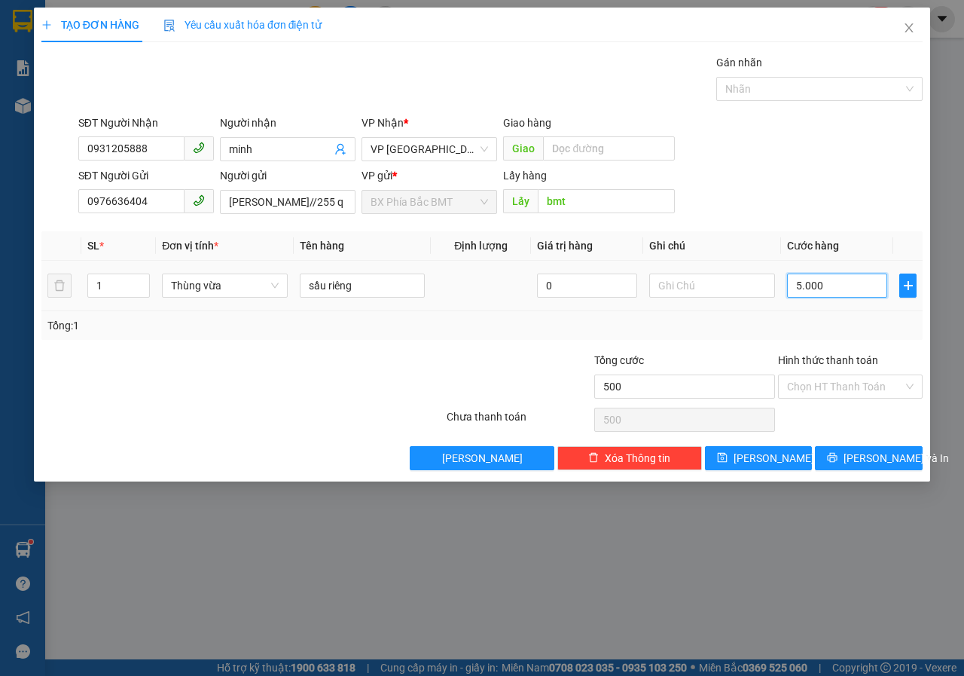
type input "5.000"
type input "50.000"
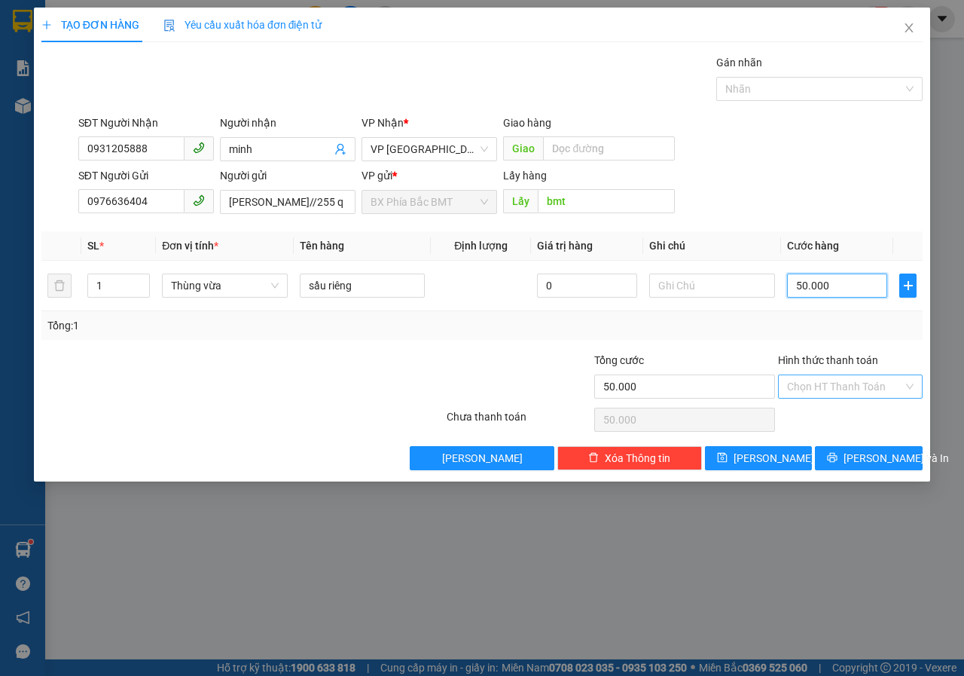
type input "50.000"
click at [841, 390] on input "Hình thức thanh toán" at bounding box center [845, 386] width 116 height 23
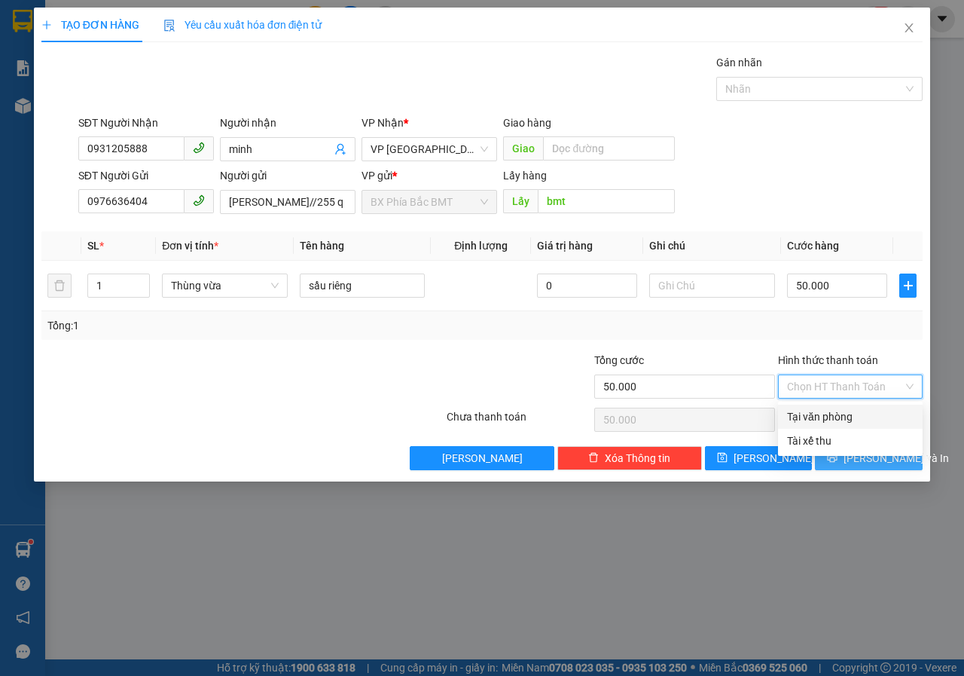
drag, startPoint x: 837, startPoint y: 417, endPoint x: 853, endPoint y: 453, distance: 39.5
click at [837, 419] on div "Tại văn phòng" at bounding box center [850, 416] width 127 height 17
type input "0"
click at [853, 455] on button "[PERSON_NAME] và In" at bounding box center [869, 458] width 108 height 24
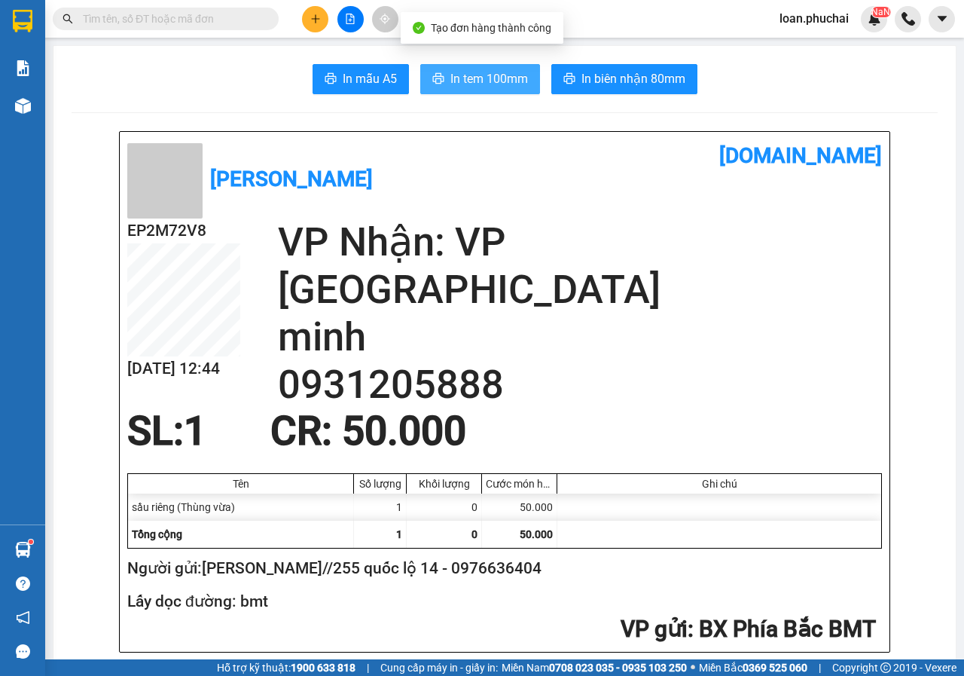
click at [495, 75] on span "In tem 100mm" at bounding box center [489, 78] width 78 height 19
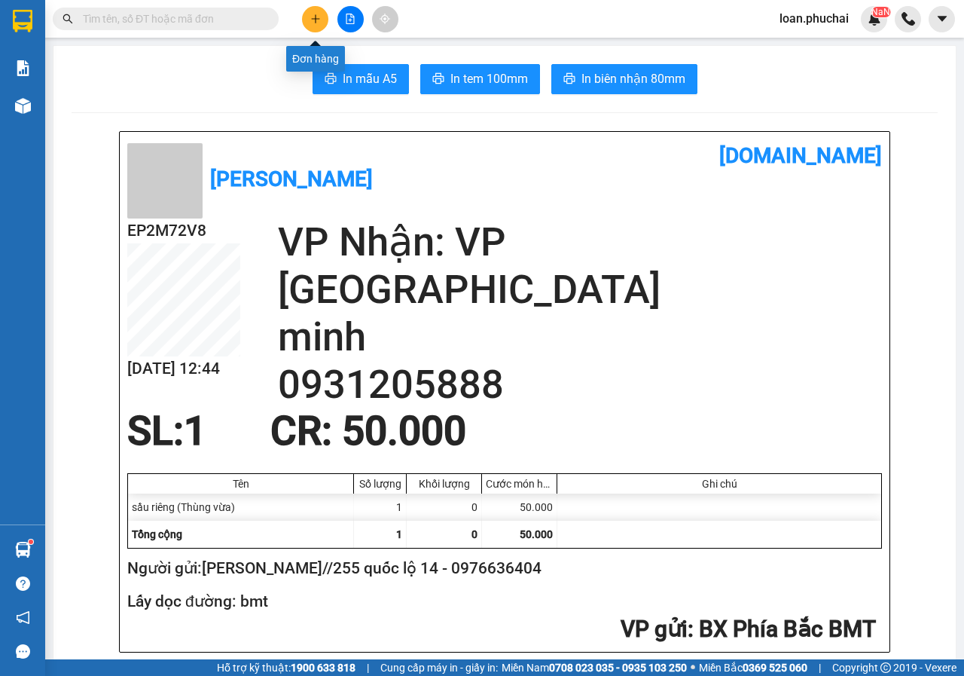
click at [314, 14] on icon "plus" at bounding box center [315, 19] width 11 height 11
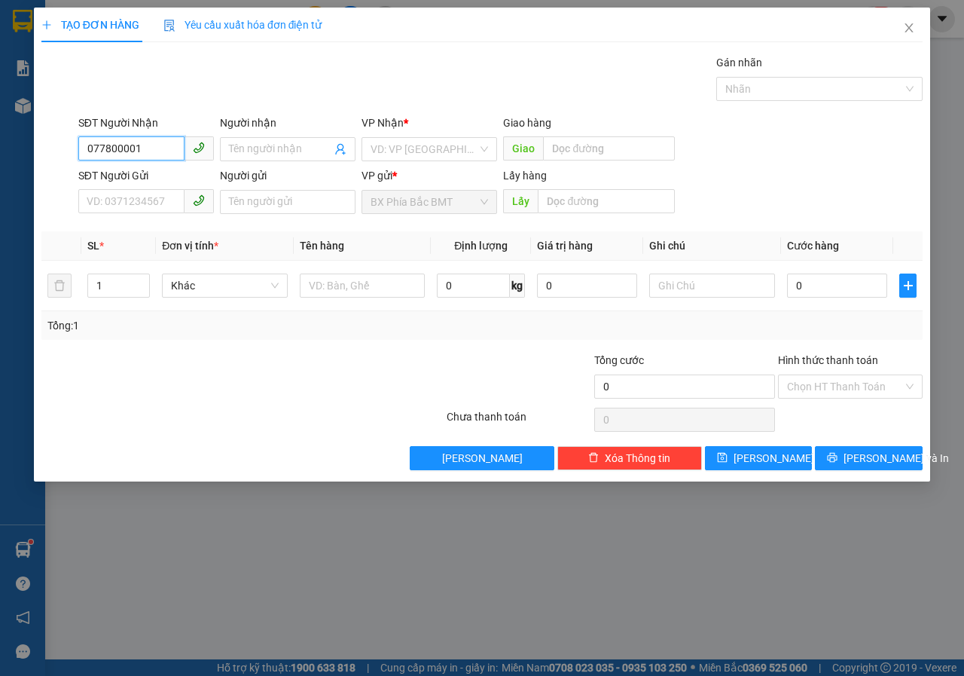
type input "0778000019"
click at [197, 188] on div "0778000019 - THANH THUÝ" at bounding box center [172, 179] width 188 height 24
type input "[PERSON_NAME]"
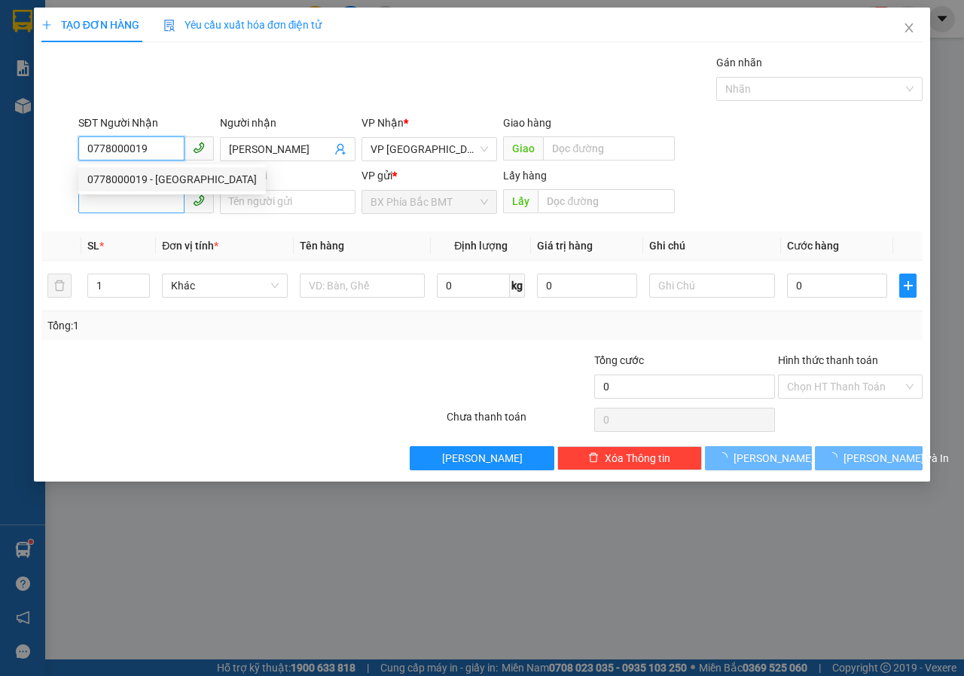
type input "60.000"
type input "0778000019"
click at [145, 209] on input "SĐT Người Gửi" at bounding box center [131, 201] width 106 height 24
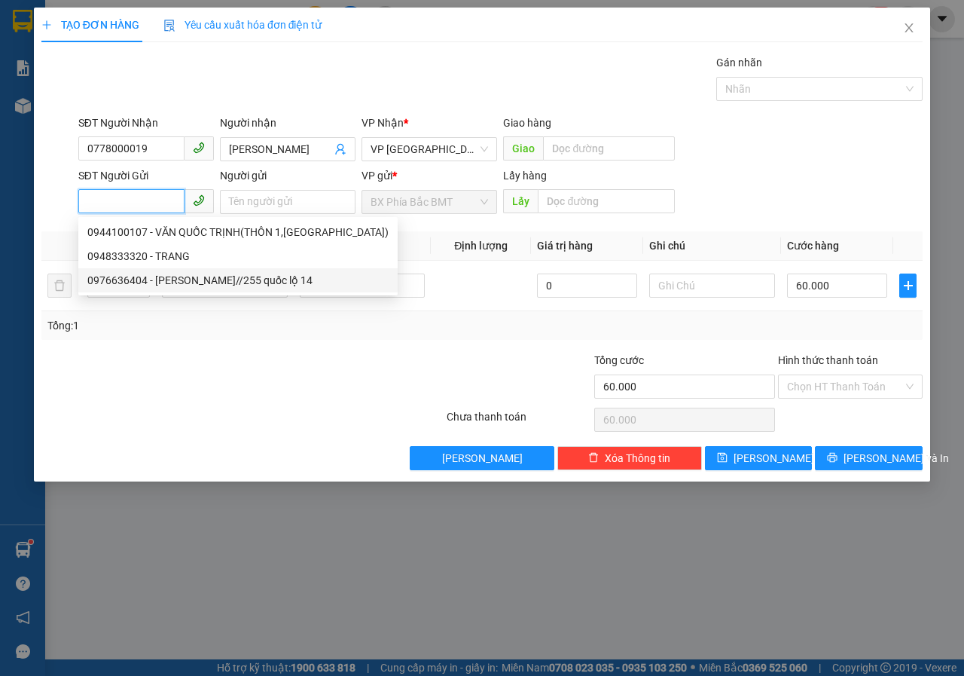
click at [227, 281] on div "0976636404 - mai kiều trinh//255 quốc lộ 14" at bounding box center [237, 280] width 301 height 17
type input "0976636404"
type input "mai kiều trinh//255 quốc lộ 14"
type input "BMT"
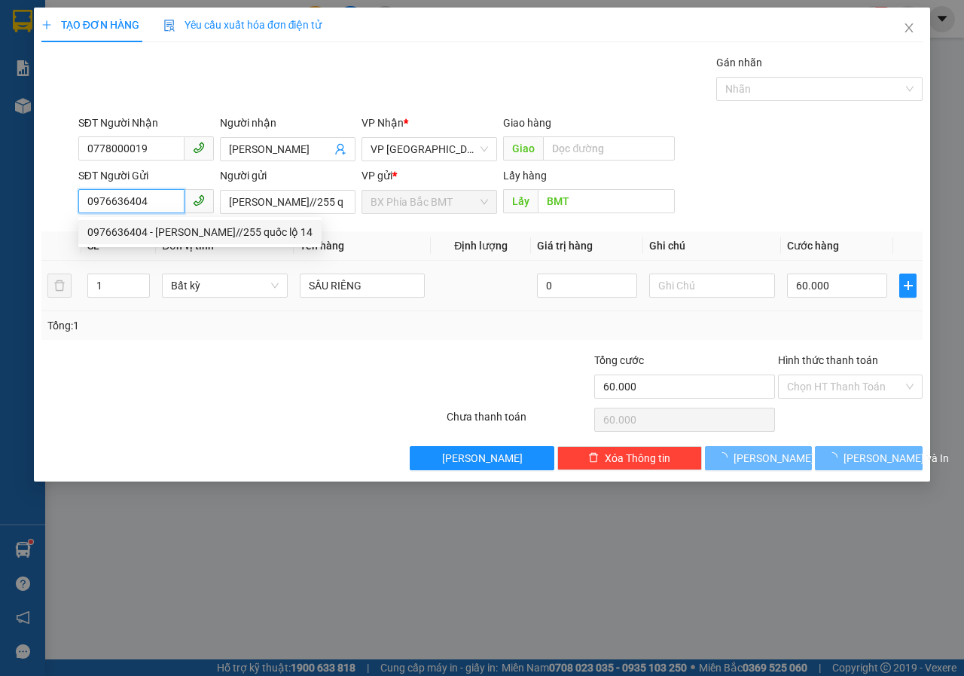
type input "50.000"
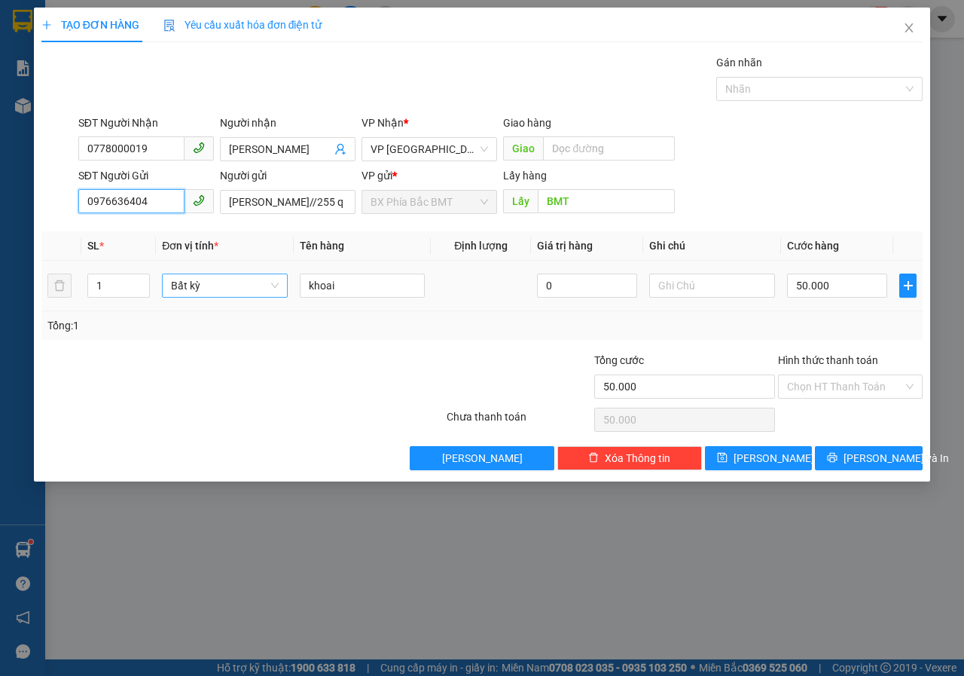
click at [218, 279] on span "Bất kỳ" at bounding box center [225, 285] width 108 height 23
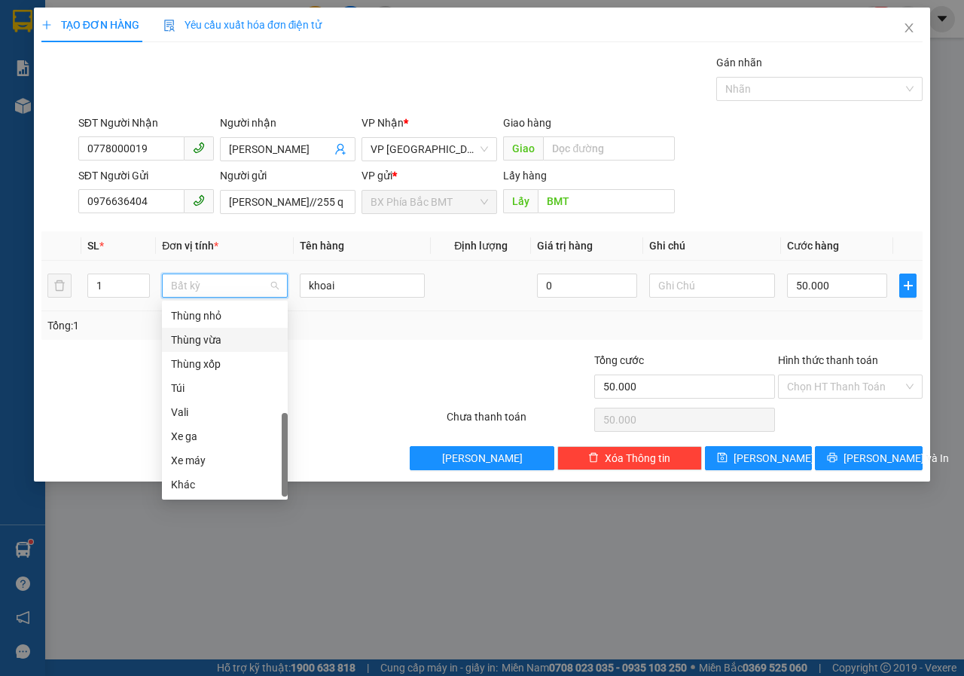
click at [227, 325] on div "Thùng nhỏ" at bounding box center [225, 316] width 126 height 24
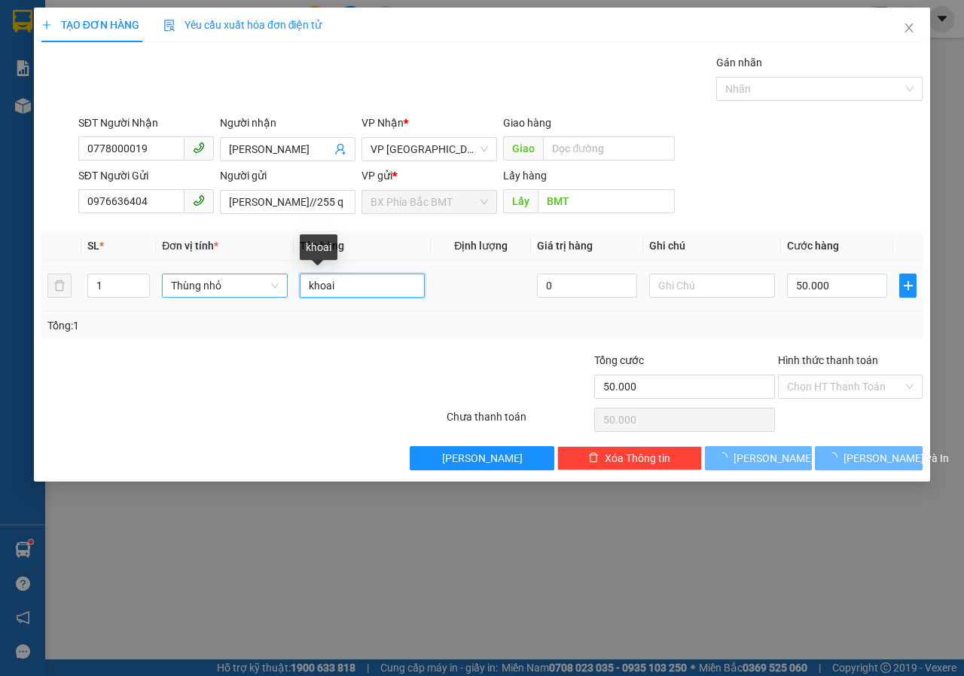
drag, startPoint x: 347, startPoint y: 294, endPoint x: 240, endPoint y: 292, distance: 107.7
click at [245, 292] on tr "1 Thùng nhỏ khoai 0 50.000" at bounding box center [481, 286] width 881 height 50
type input "0"
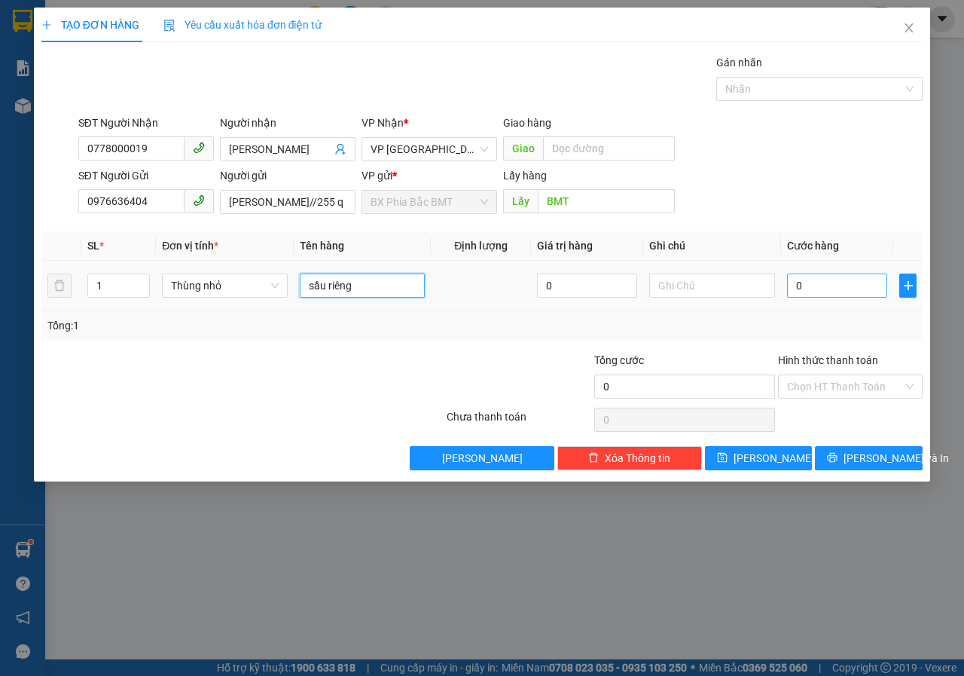
type input "sầu riêng"
click at [820, 292] on input "0" at bounding box center [837, 285] width 100 height 24
type input "5"
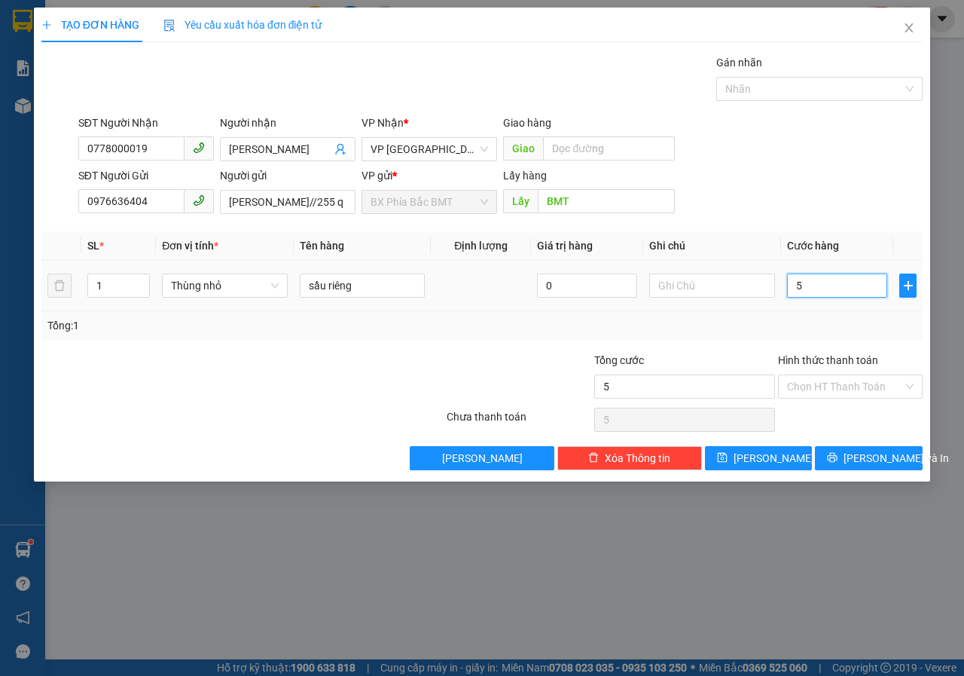
type input "50"
type input "500"
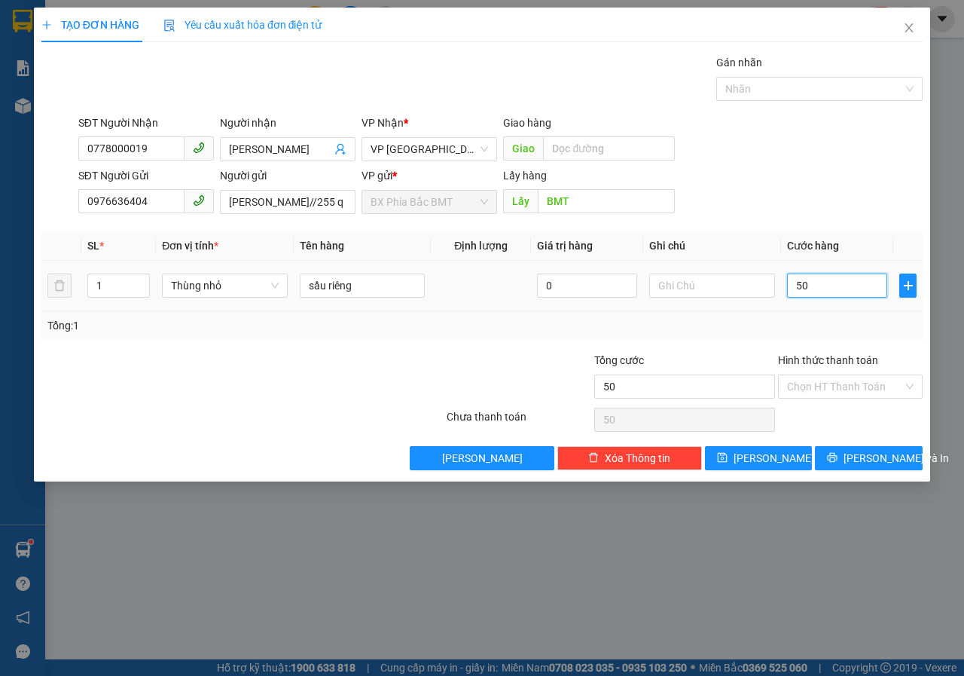
type input "500"
type input "5.000"
type input "50.000"
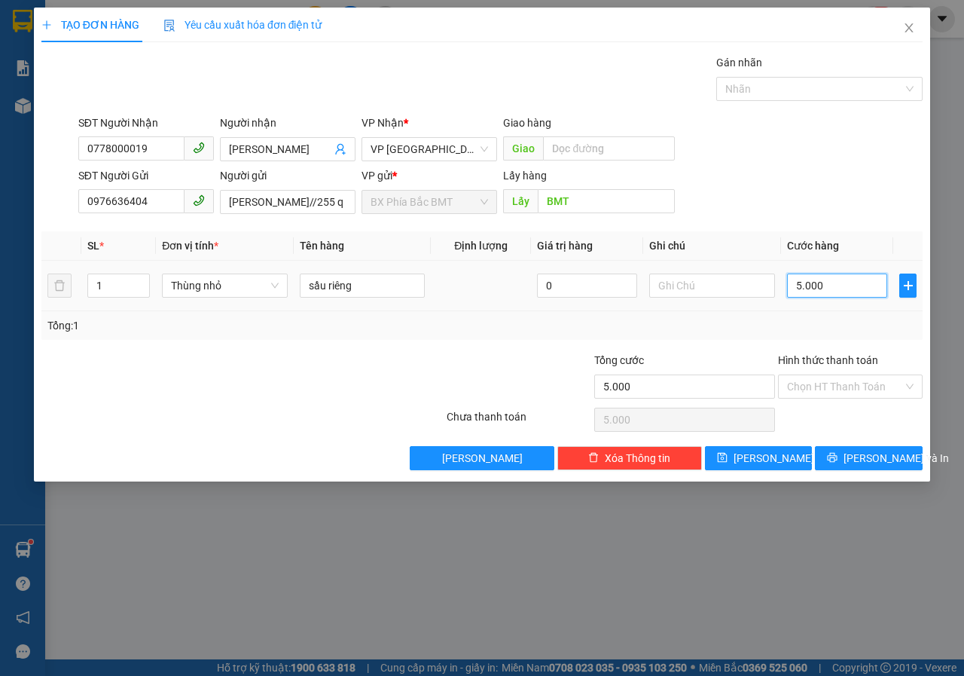
type input "50.000"
type input "500.000"
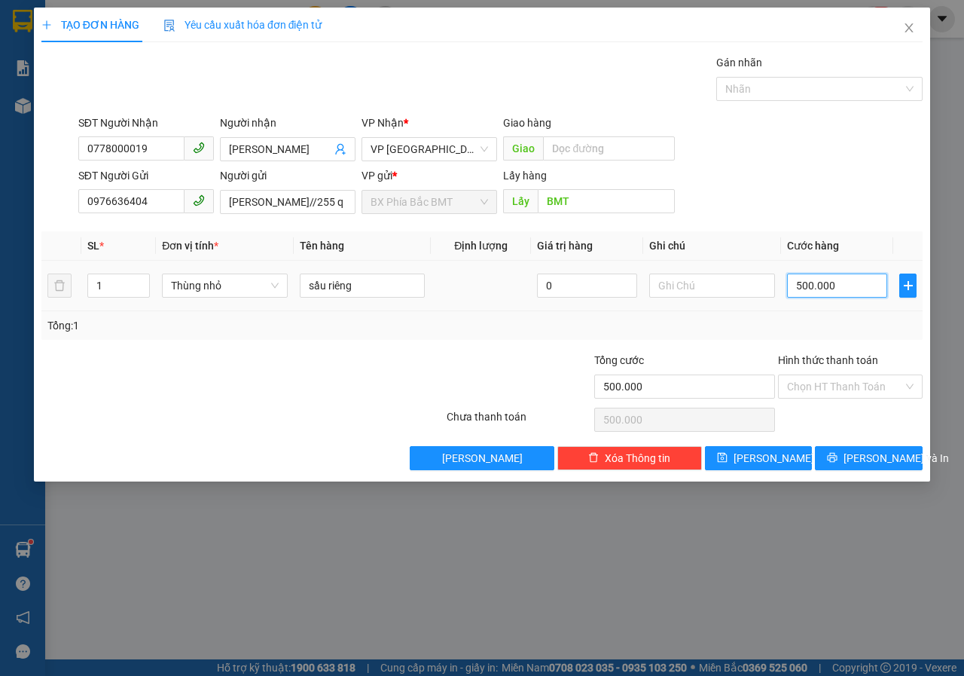
type input "50.000"
click at [849, 386] on input "Hình thức thanh toán" at bounding box center [845, 386] width 116 height 23
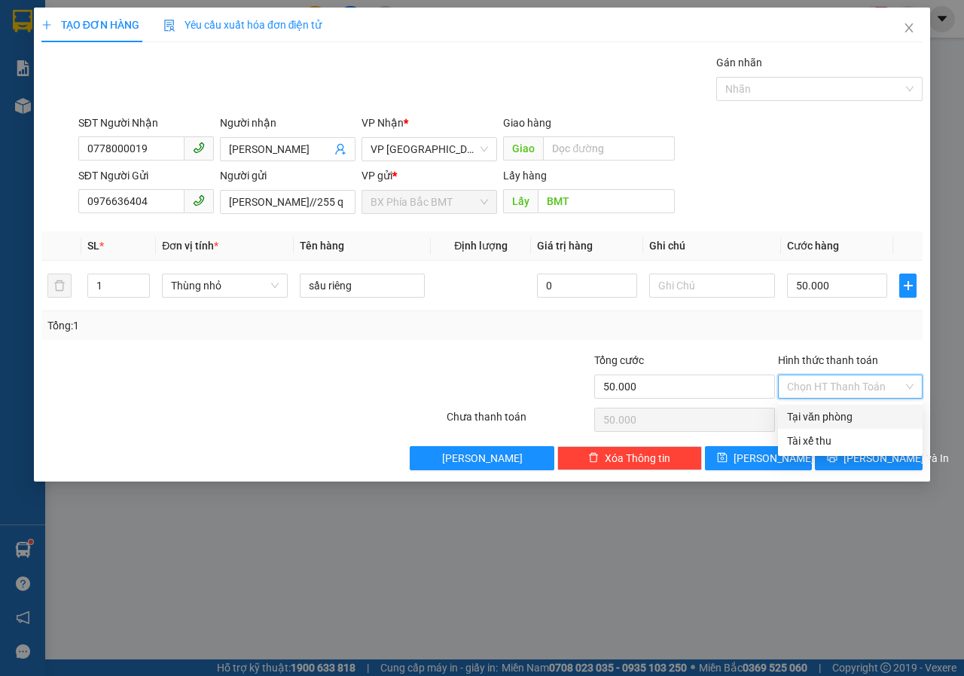
click at [840, 417] on div "Tại văn phòng" at bounding box center [850, 416] width 127 height 17
type input "0"
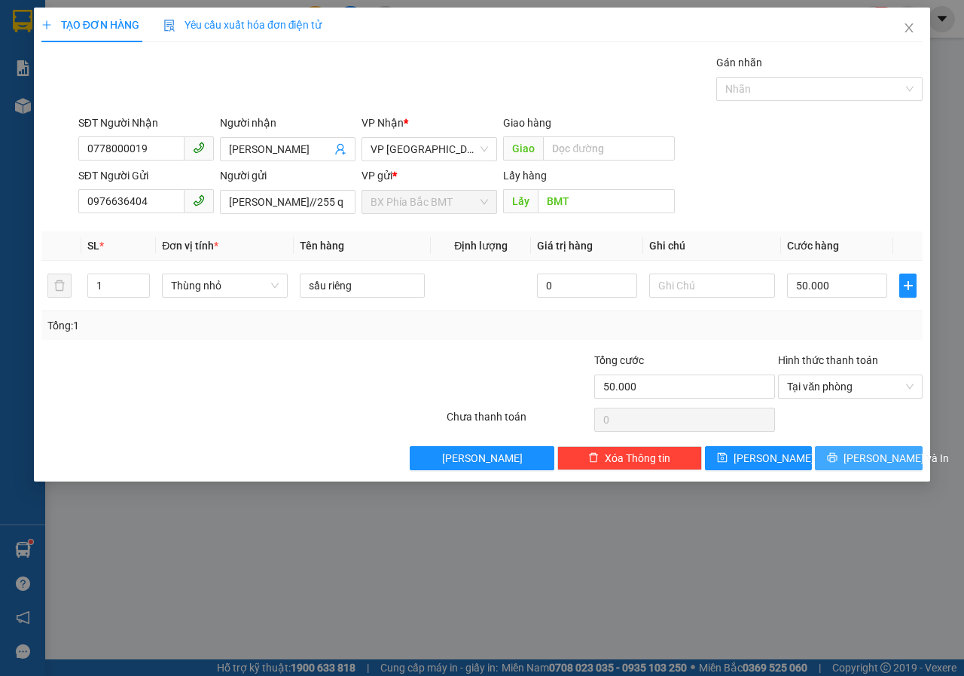
click at [851, 450] on button "[PERSON_NAME] và In" at bounding box center [869, 458] width 108 height 24
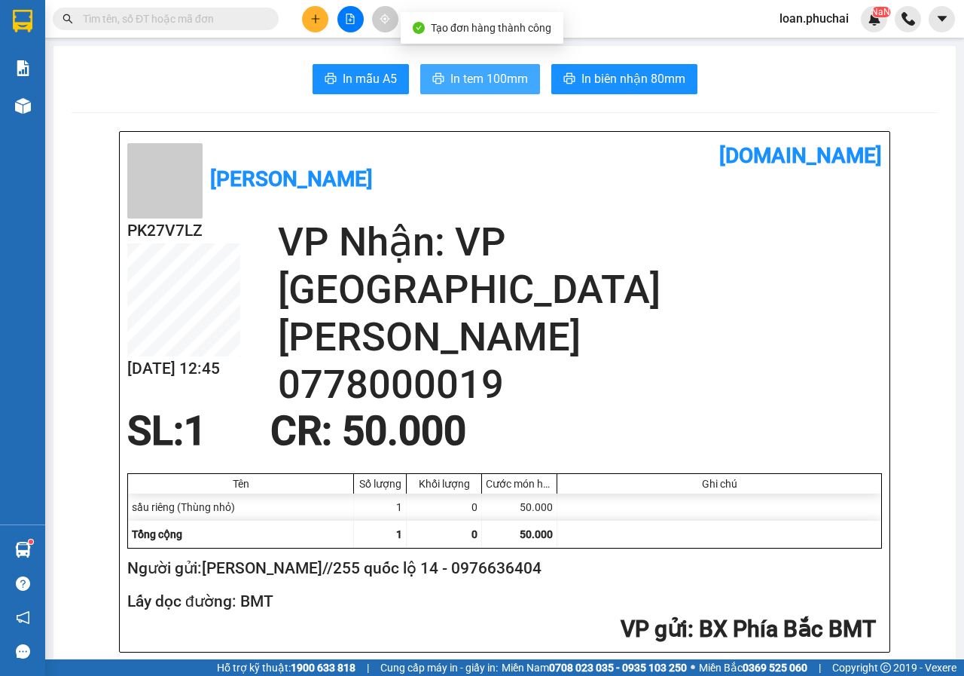
click at [482, 87] on span "In tem 100mm" at bounding box center [489, 78] width 78 height 19
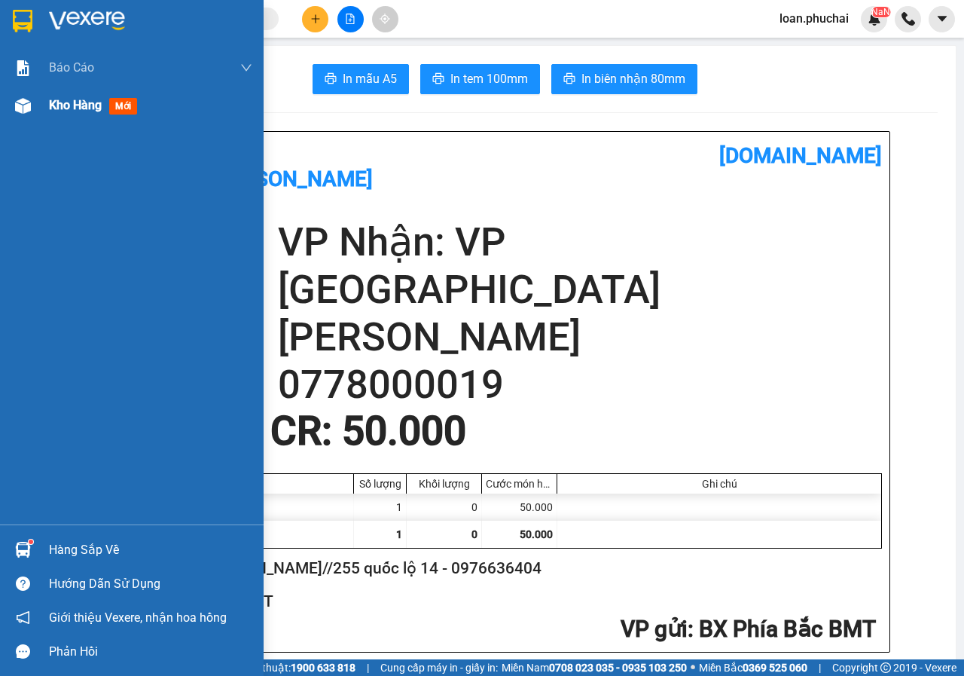
click at [37, 90] on div "Kho hàng mới" at bounding box center [132, 106] width 264 height 38
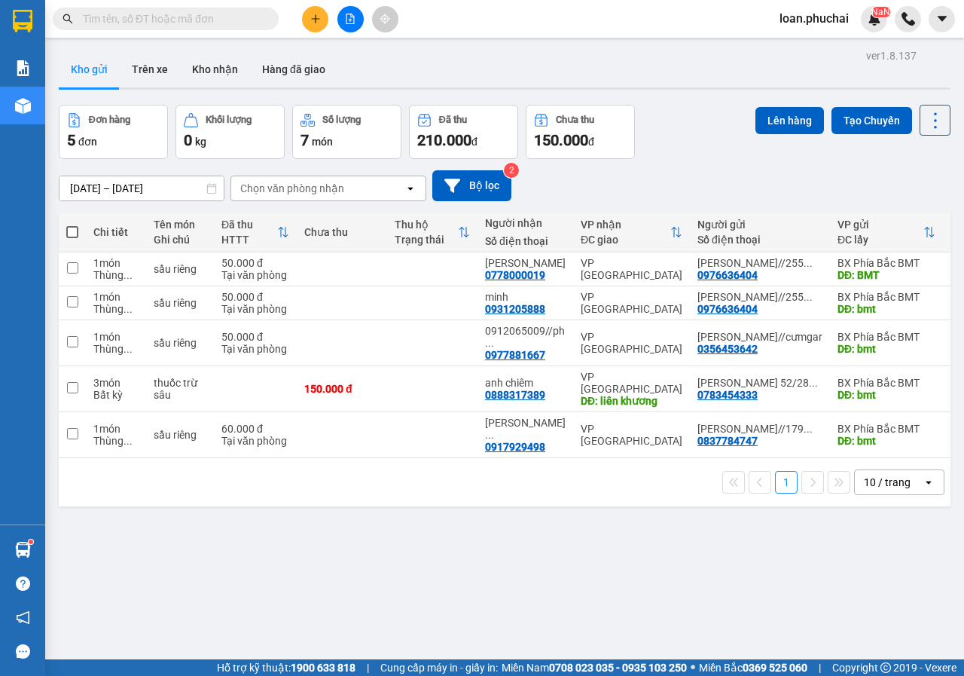
click at [311, 11] on button at bounding box center [315, 19] width 26 height 26
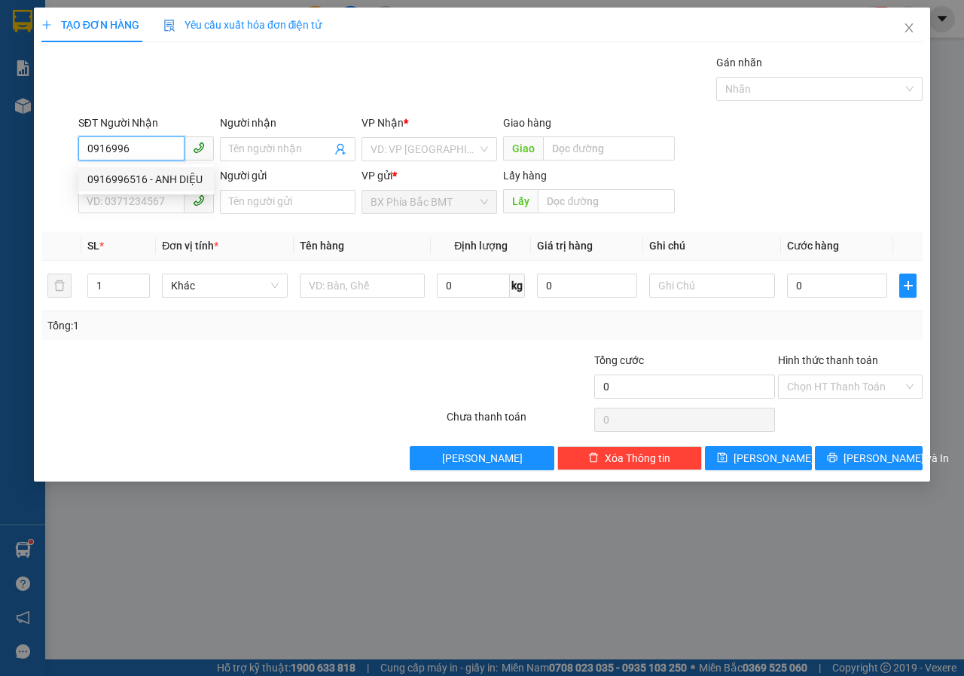
click at [182, 177] on div "0916996516 - ANH DIỆU" at bounding box center [146, 179] width 118 height 17
type input "0916996516"
type input "ANH DIỆU"
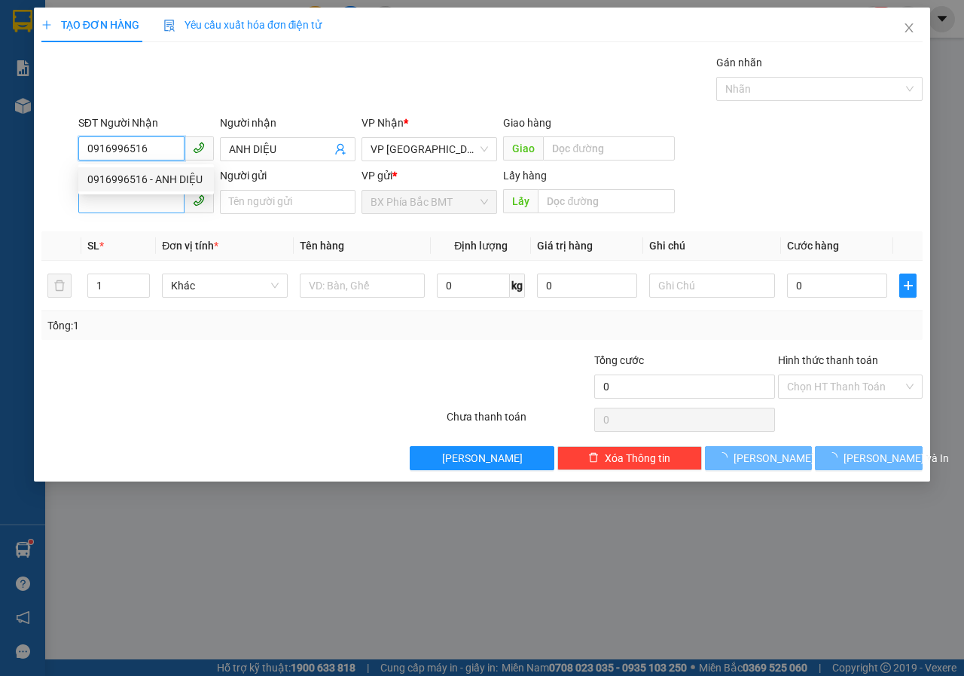
type input "0916996516"
type input "50.000"
click at [169, 206] on input "SĐT Người Gửi" at bounding box center [131, 201] width 106 height 24
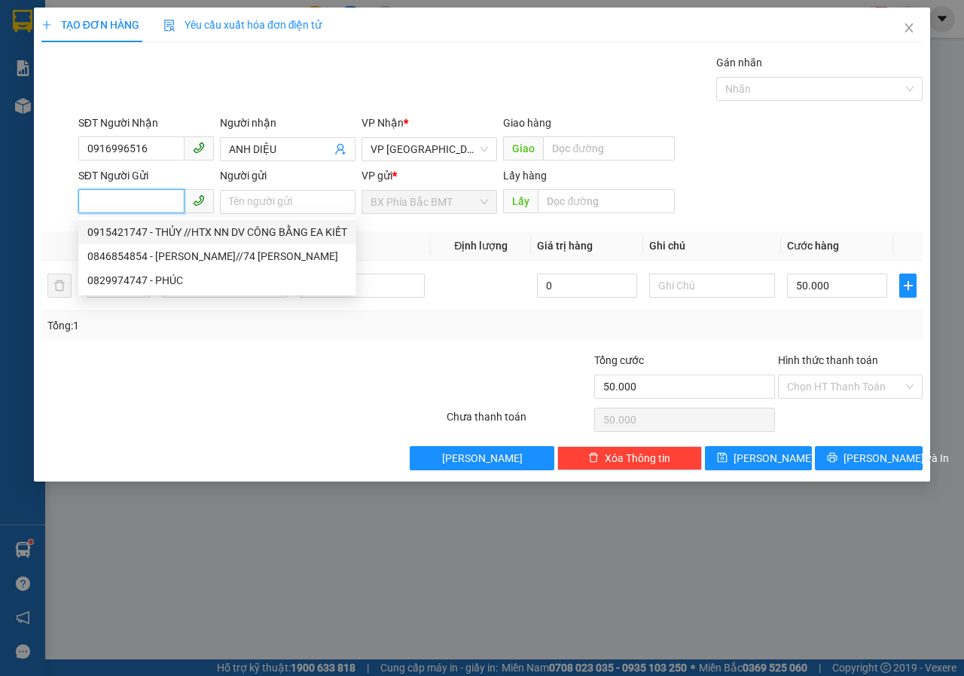
click at [204, 235] on div "0915421747 - THỦY //HTX NN DV CÔNG BẰNG EA KIẾT" at bounding box center [217, 232] width 260 height 17
type input "0915421747"
type input "THỦY //HTX NN DV CÔNG BẰNG EA KIẾT"
type input "BMT"
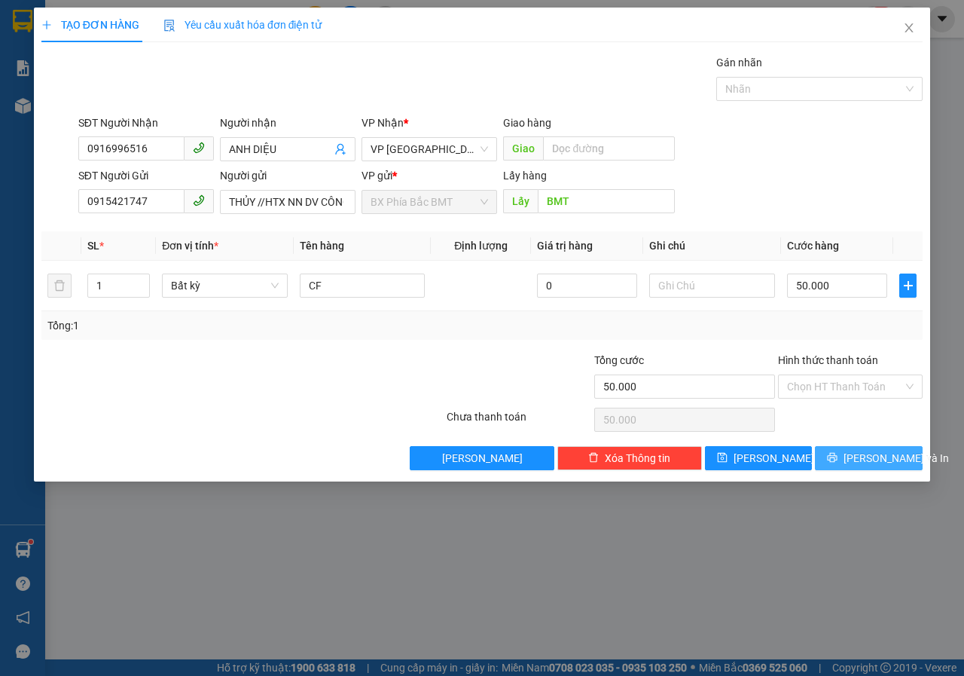
click at [859, 460] on span "[PERSON_NAME] và In" at bounding box center [896, 458] width 105 height 17
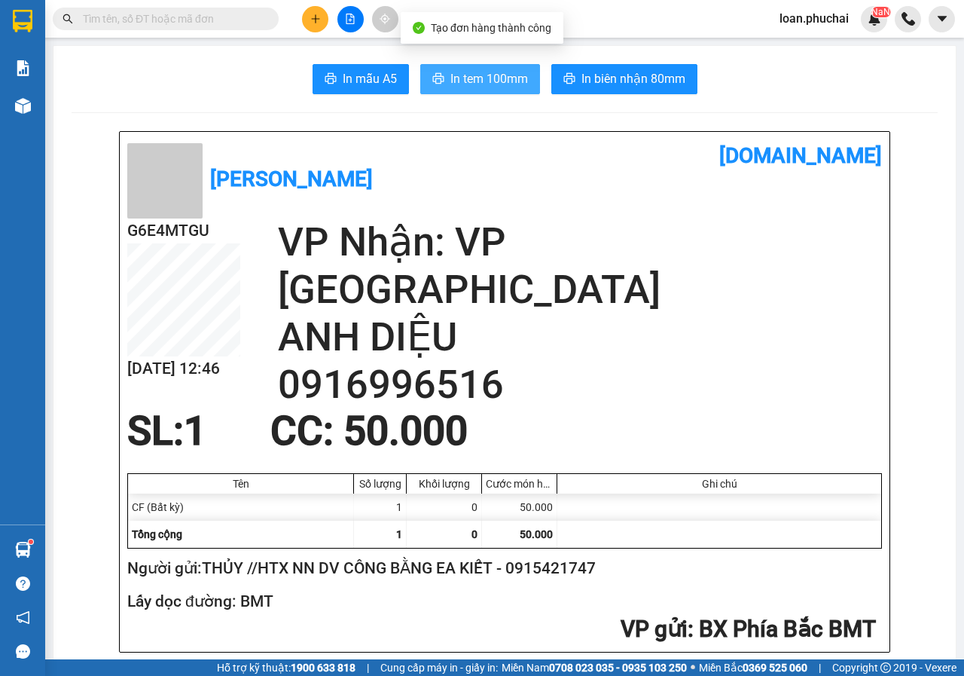
click at [472, 78] on span "In tem 100mm" at bounding box center [489, 78] width 78 height 19
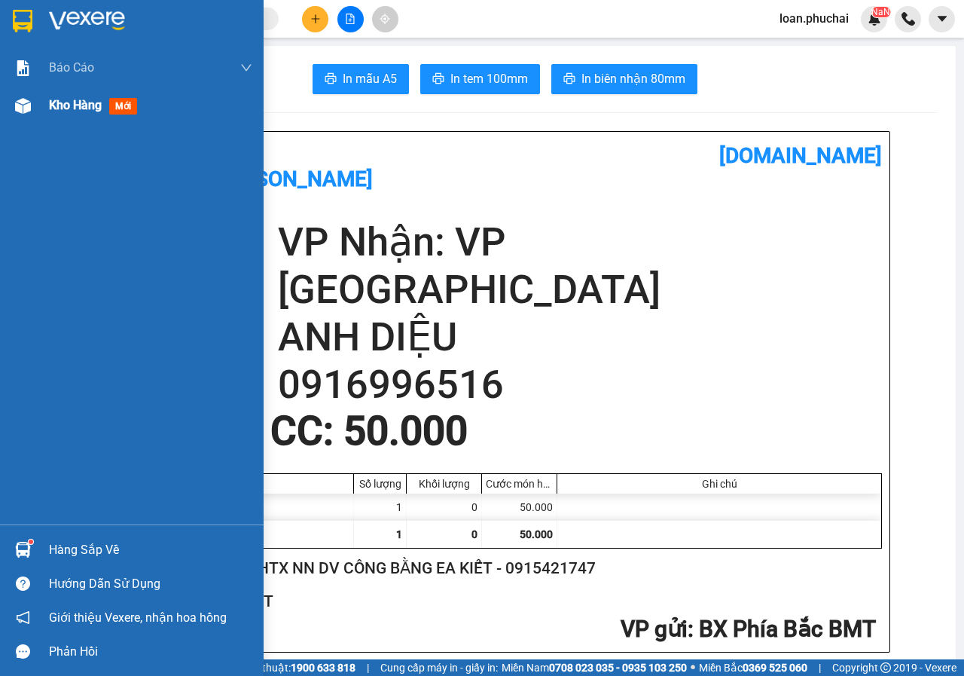
drag, startPoint x: 35, startPoint y: 113, endPoint x: 83, endPoint y: 105, distance: 48.0
click at [35, 113] on div at bounding box center [23, 106] width 26 height 26
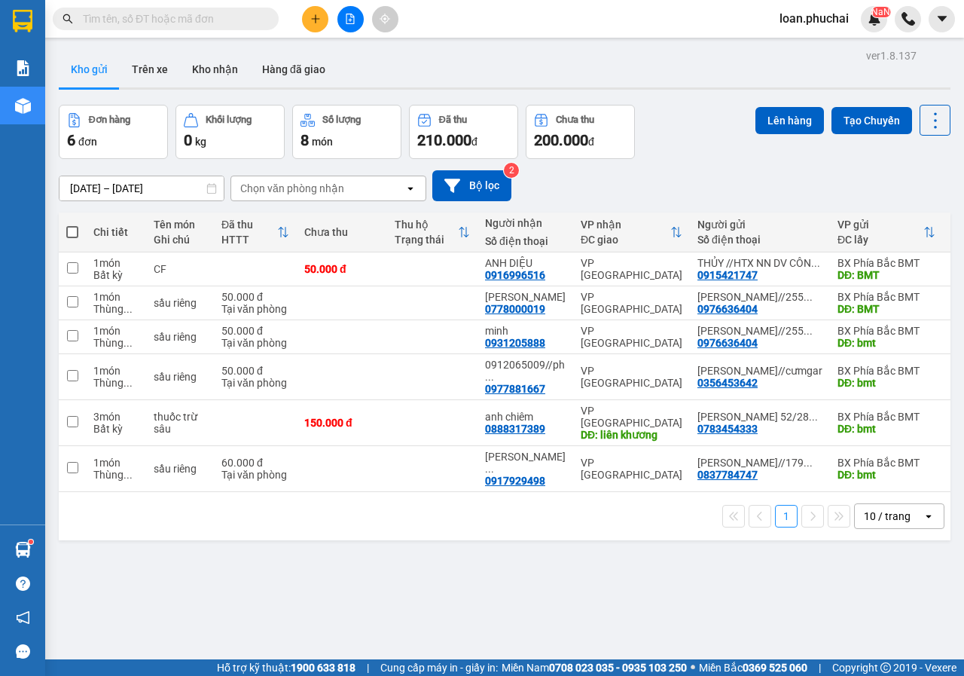
scroll to position [69, 0]
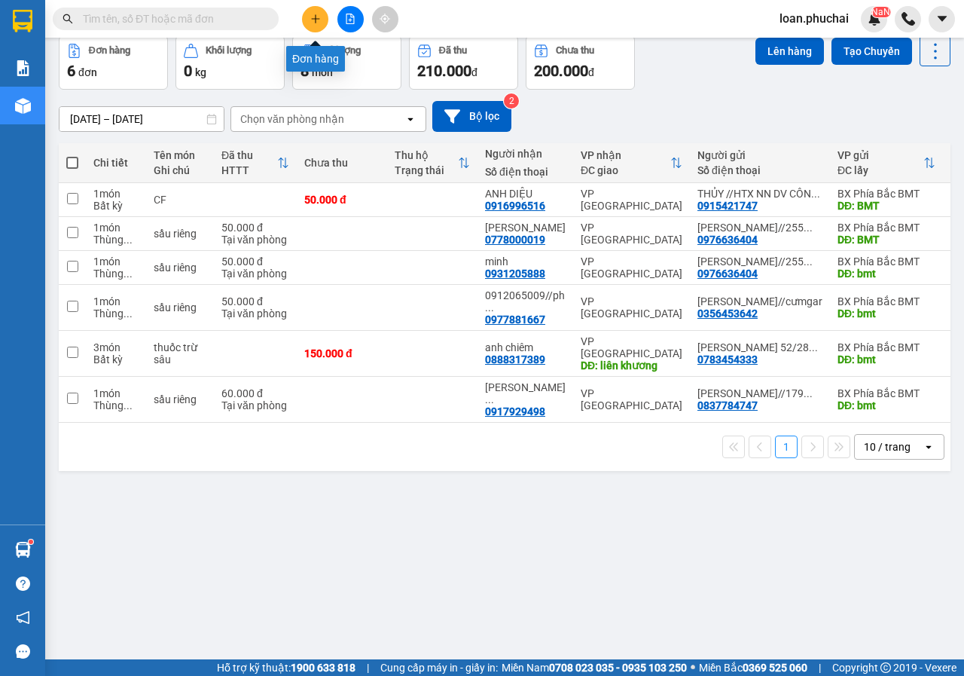
click at [313, 16] on icon "plus" at bounding box center [315, 19] width 11 height 11
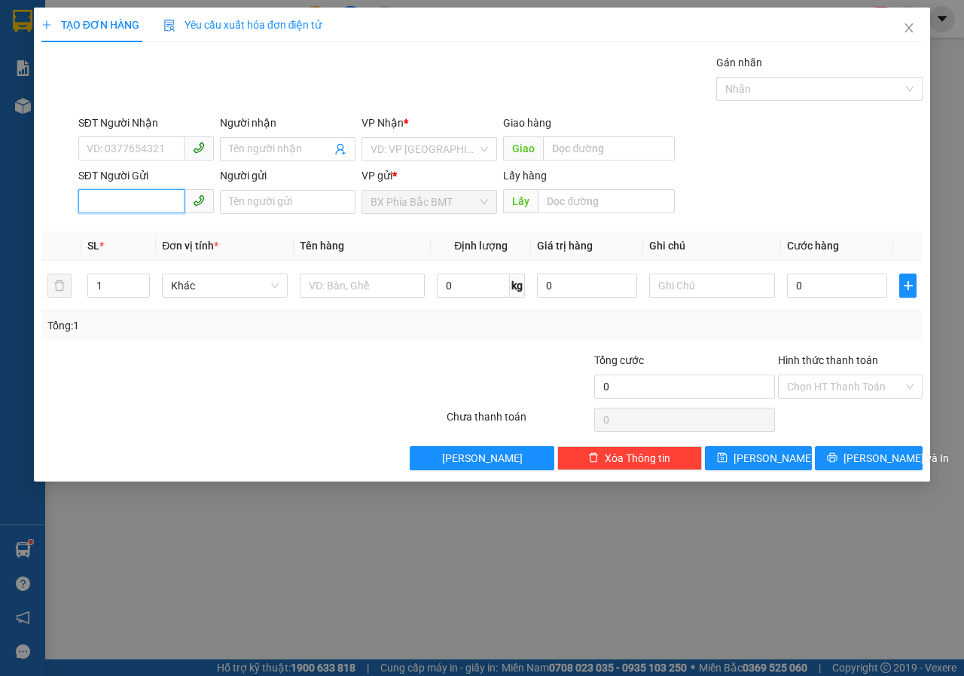
click at [143, 200] on input "SĐT Người Gửi" at bounding box center [131, 201] width 106 height 24
type input "0836597971"
click at [418, 143] on input "search" at bounding box center [424, 149] width 107 height 23
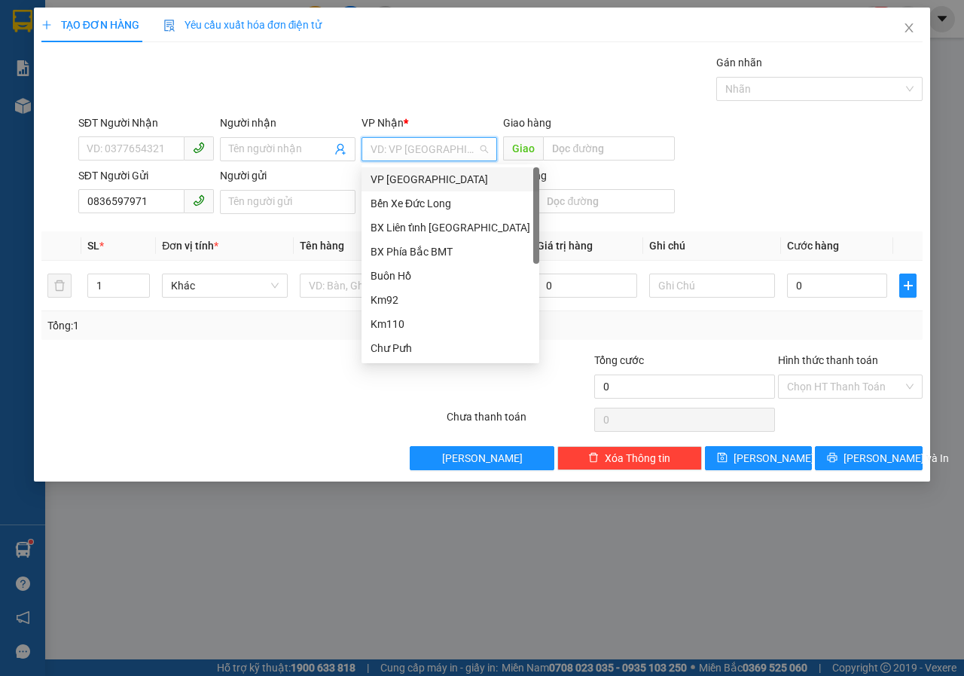
click at [414, 166] on body "Kết quả tìm kiếm ( 1 ) Bộ lọc Mã ĐH Trạng thái Món hàng Tổng cước Chưa cước Ngư…" at bounding box center [482, 338] width 964 height 676
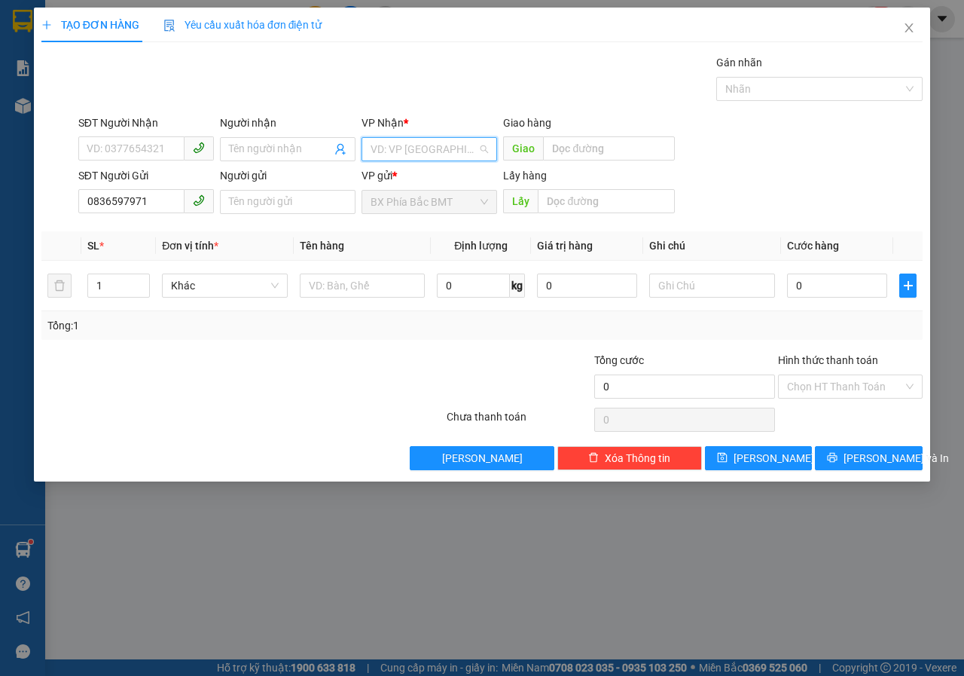
click at [413, 142] on input "search" at bounding box center [424, 149] width 107 height 23
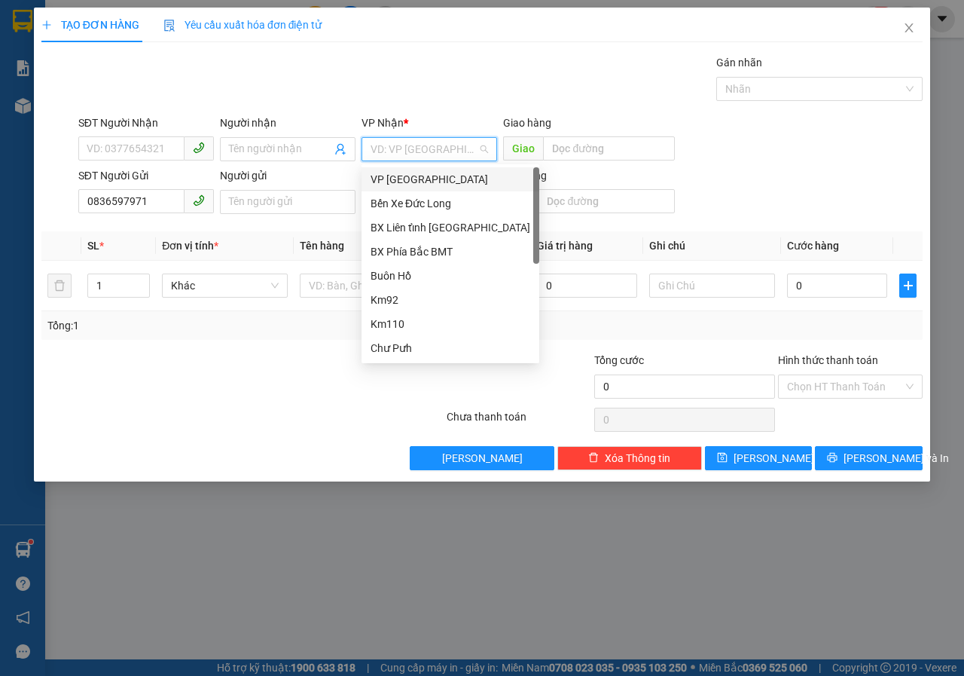
click at [414, 175] on div "VP [GEOGRAPHIC_DATA]" at bounding box center [451, 179] width 160 height 17
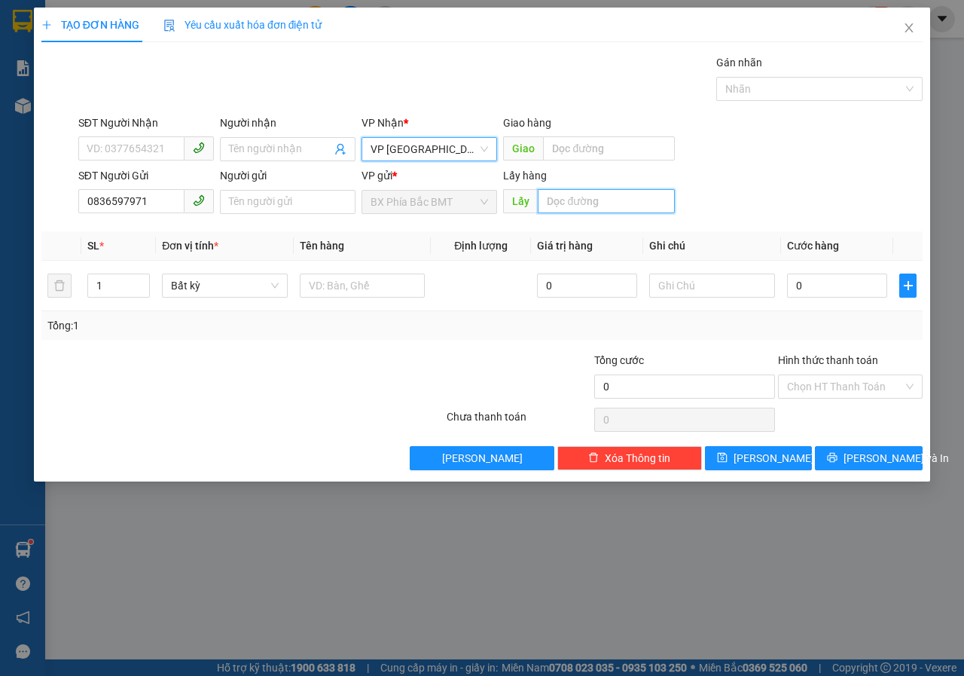
click at [611, 209] on input "text" at bounding box center [606, 201] width 136 height 24
type input "km92"
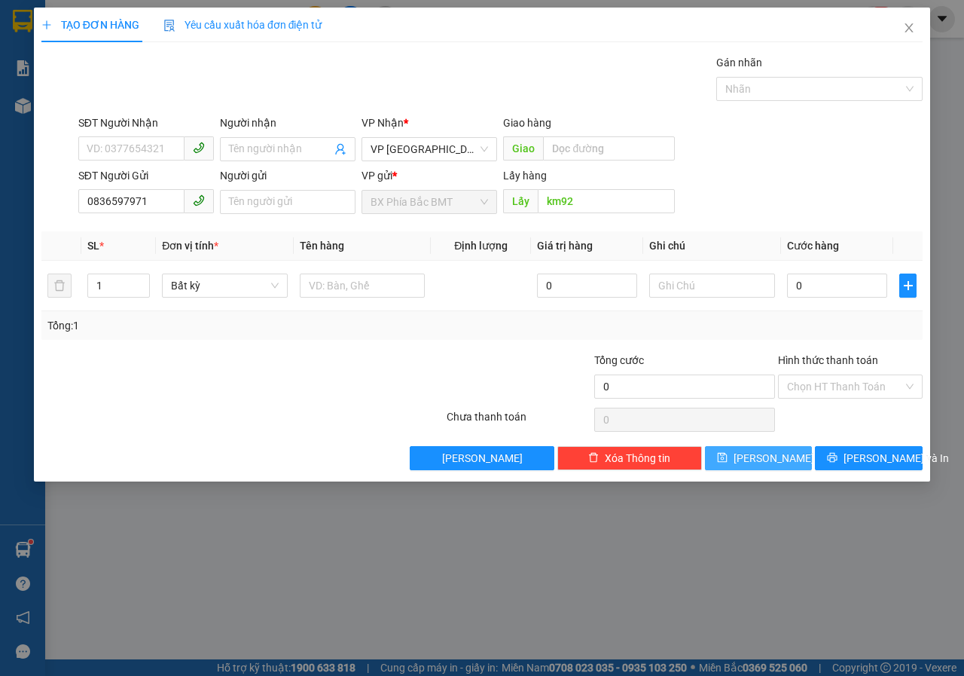
click at [725, 456] on button "[PERSON_NAME]" at bounding box center [759, 458] width 108 height 24
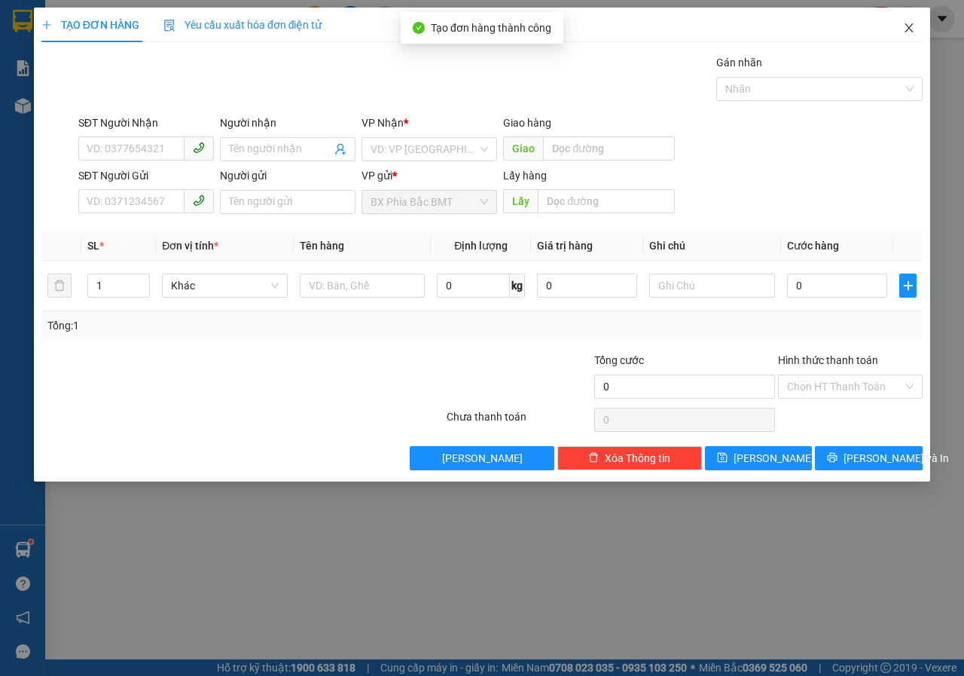
click at [915, 23] on icon "close" at bounding box center [909, 28] width 12 height 12
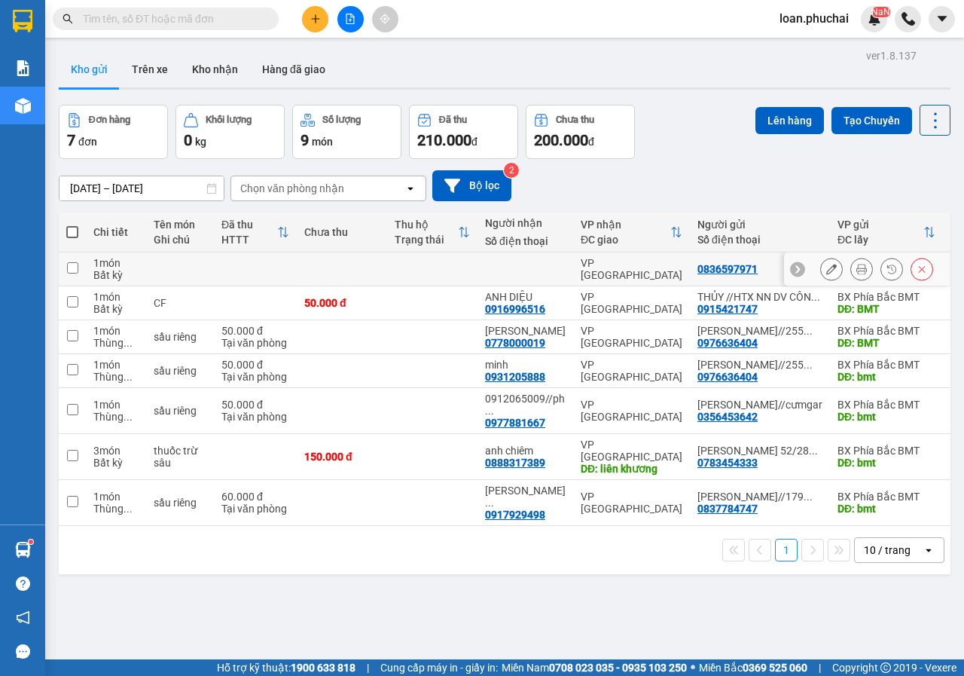
click at [69, 269] on input "checkbox" at bounding box center [72, 267] width 11 height 11
checkbox input "true"
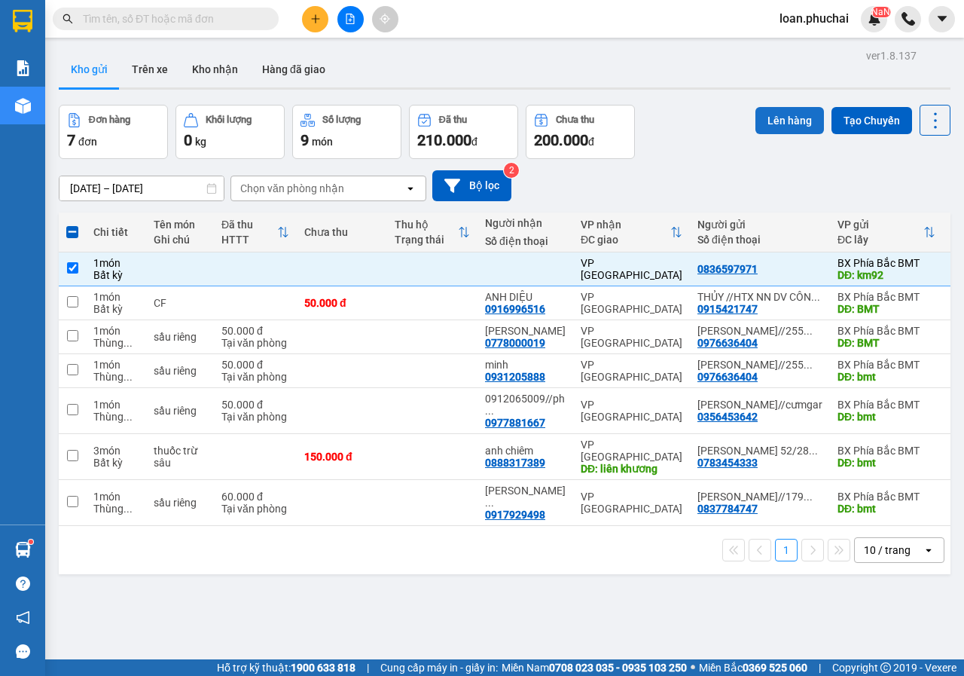
click at [771, 124] on button "Lên hàng" at bounding box center [790, 120] width 69 height 27
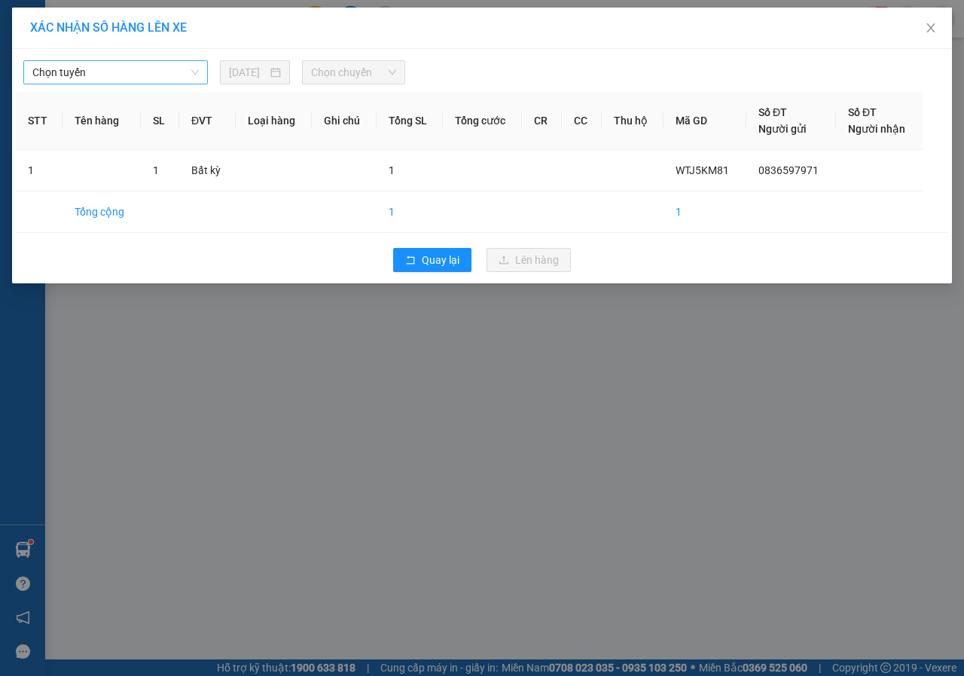
click at [160, 79] on span "Chọn tuyến" at bounding box center [115, 72] width 166 height 23
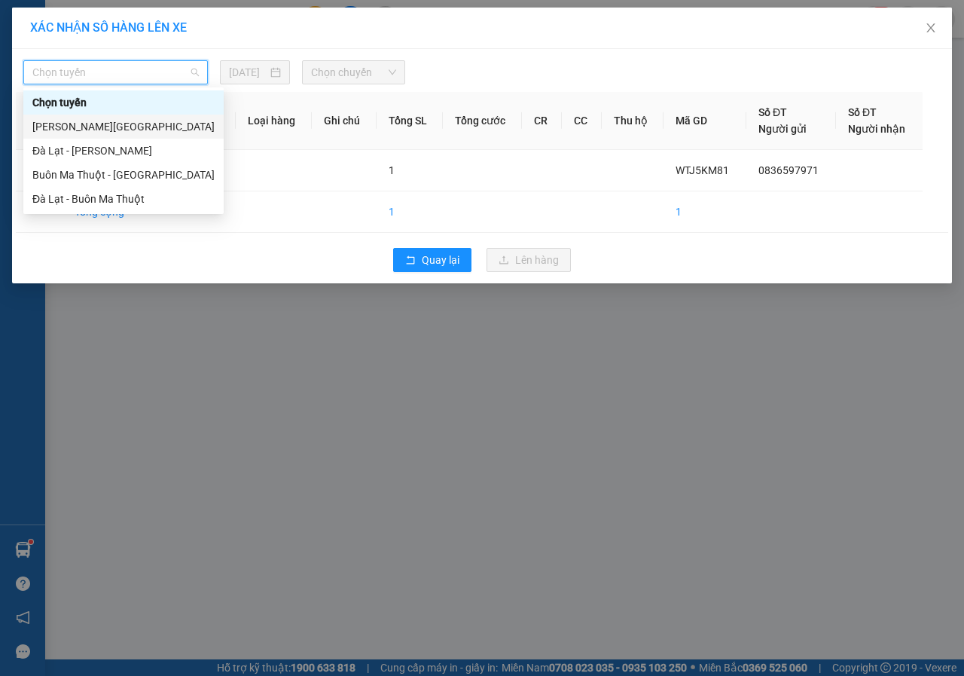
click at [72, 127] on div "Gia Lai - Đà Lạt" at bounding box center [123, 126] width 182 height 17
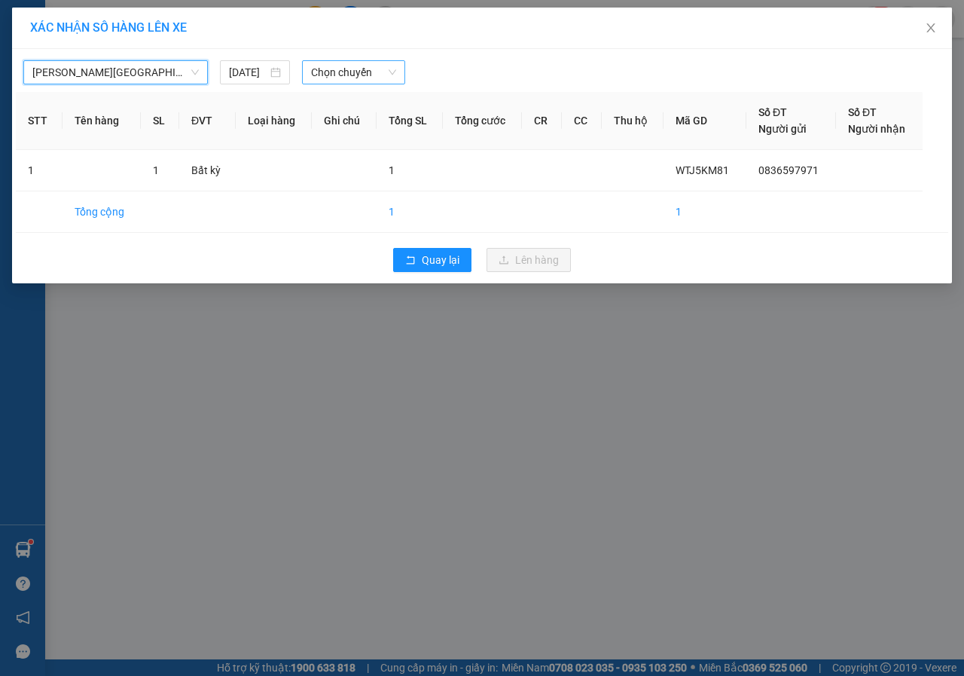
click at [363, 75] on span "Chọn chuyến" at bounding box center [353, 72] width 84 height 23
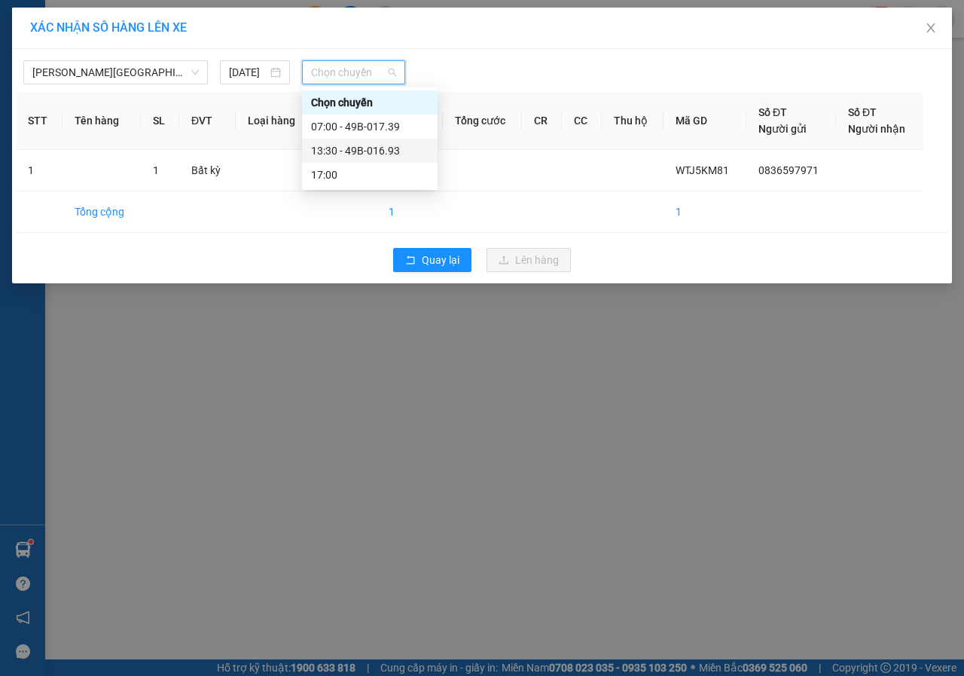
click at [383, 151] on div "13:30 - 49B-016.93" at bounding box center [370, 150] width 118 height 17
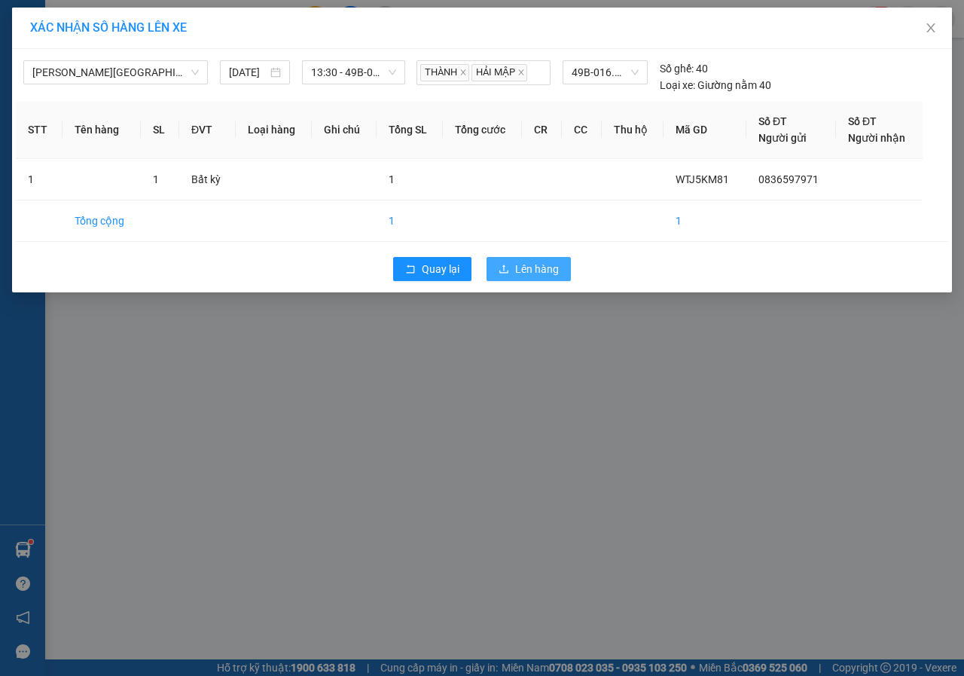
click at [541, 268] on span "Lên hàng" at bounding box center [537, 269] width 44 height 17
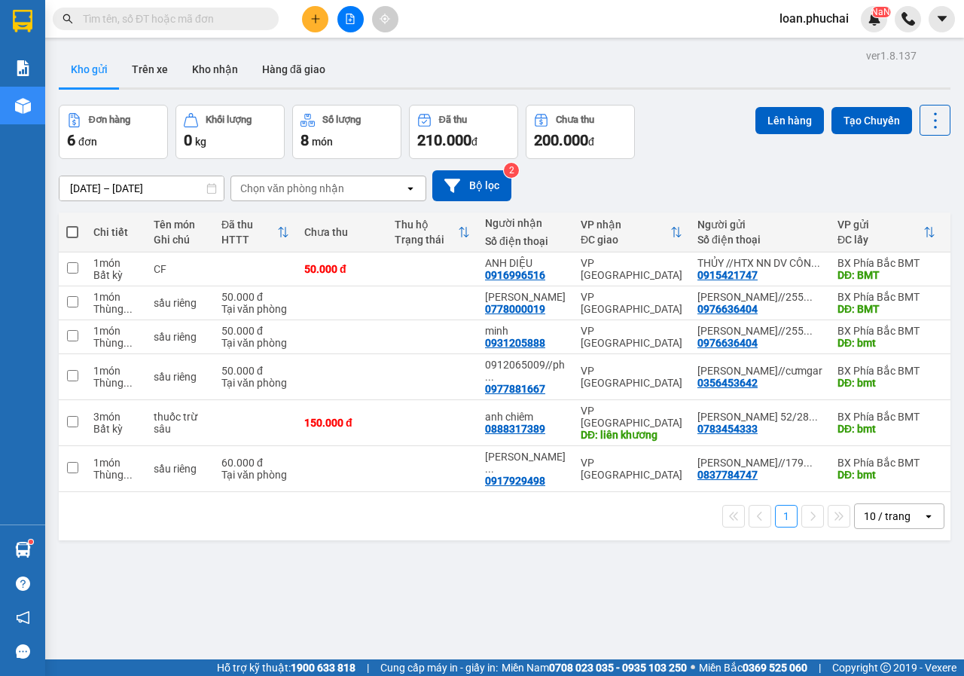
click at [359, 16] on button at bounding box center [350, 19] width 26 height 26
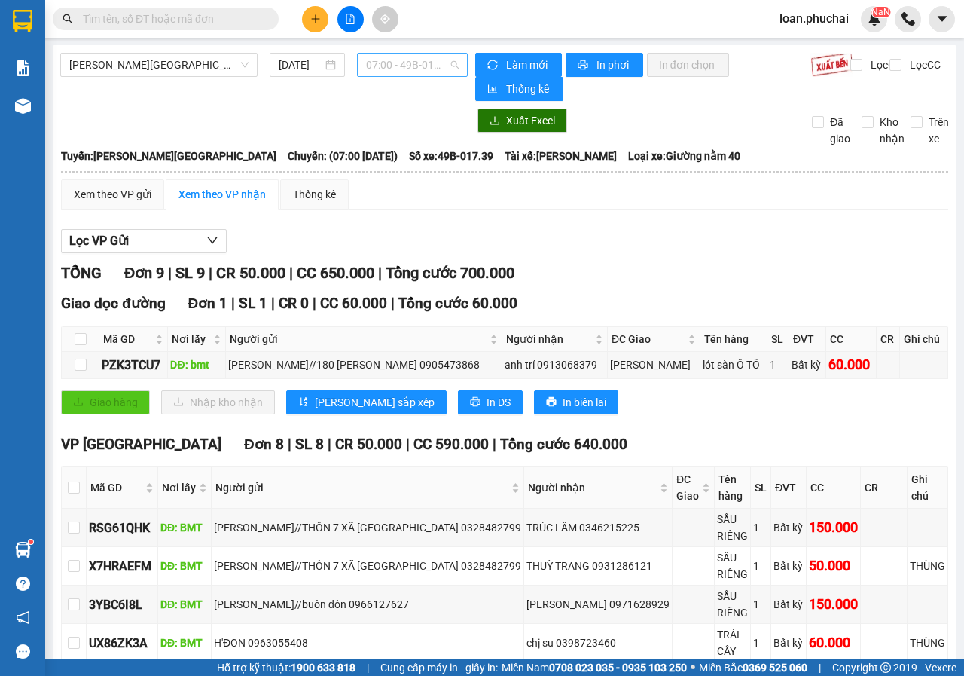
click at [395, 67] on span "07:00 - 49B-017.39" at bounding box center [412, 64] width 92 height 23
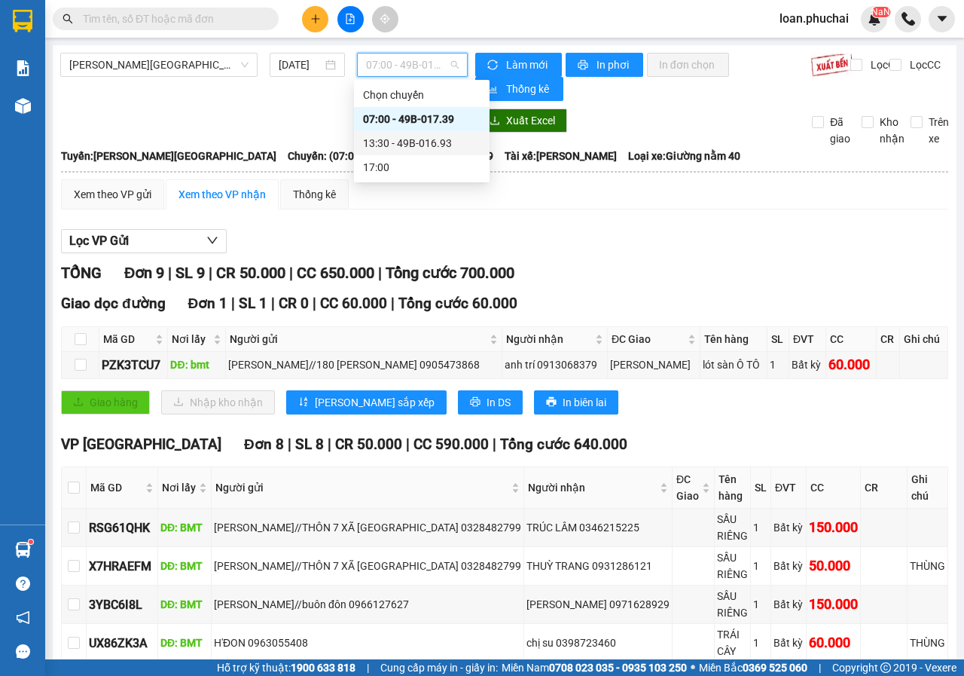
click at [400, 148] on div "13:30 - 49B-016.93" at bounding box center [422, 143] width 118 height 17
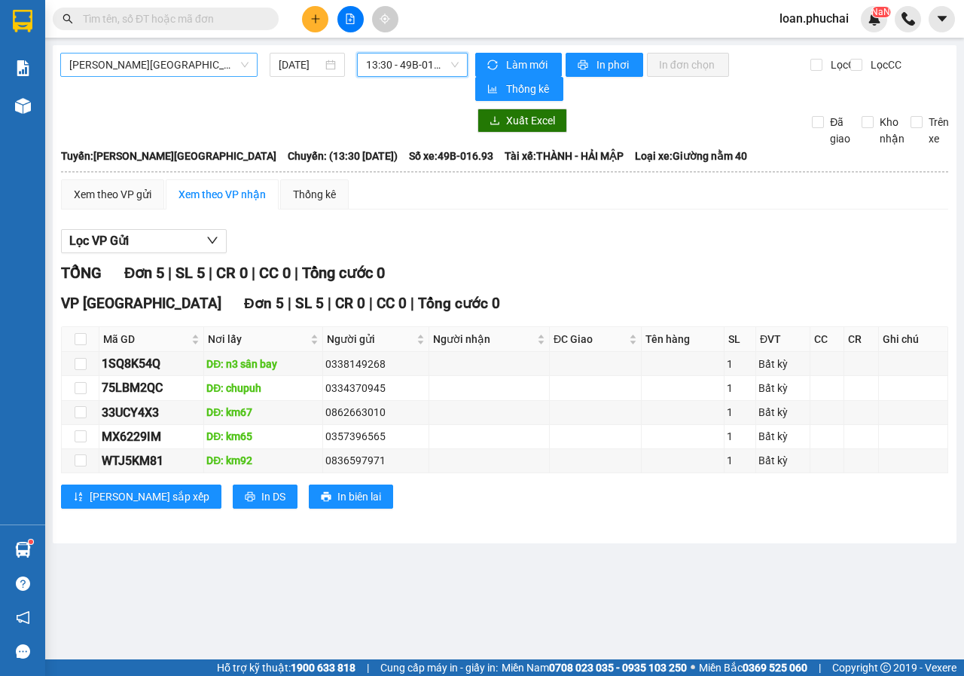
click at [206, 69] on span "Gia Lai - Đà Lạt" at bounding box center [158, 64] width 179 height 23
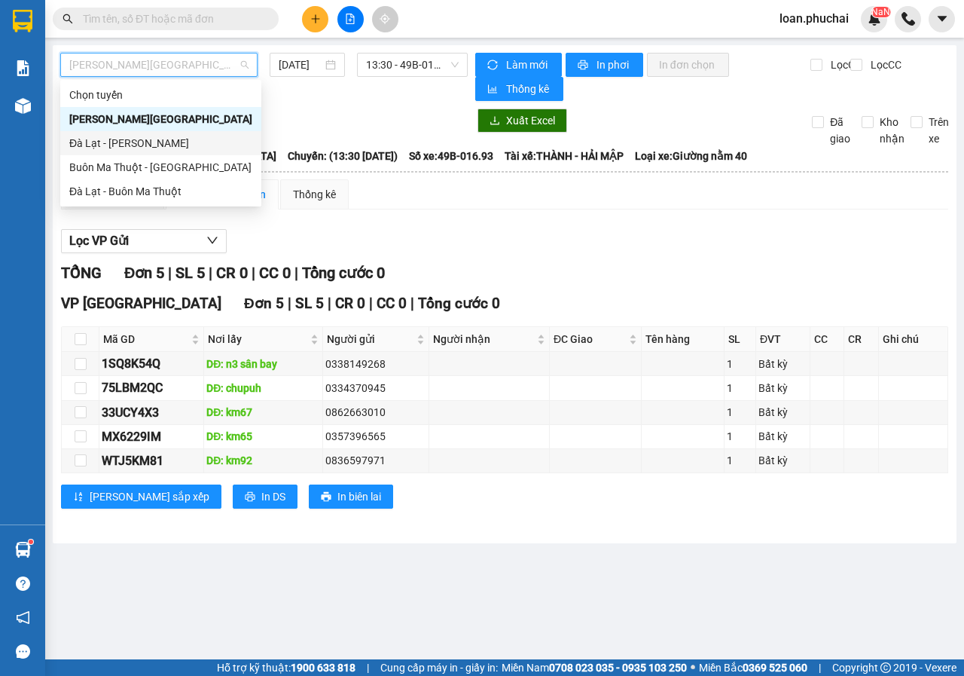
click at [131, 145] on div "Đà Lạt - Gia Lai" at bounding box center [160, 143] width 183 height 17
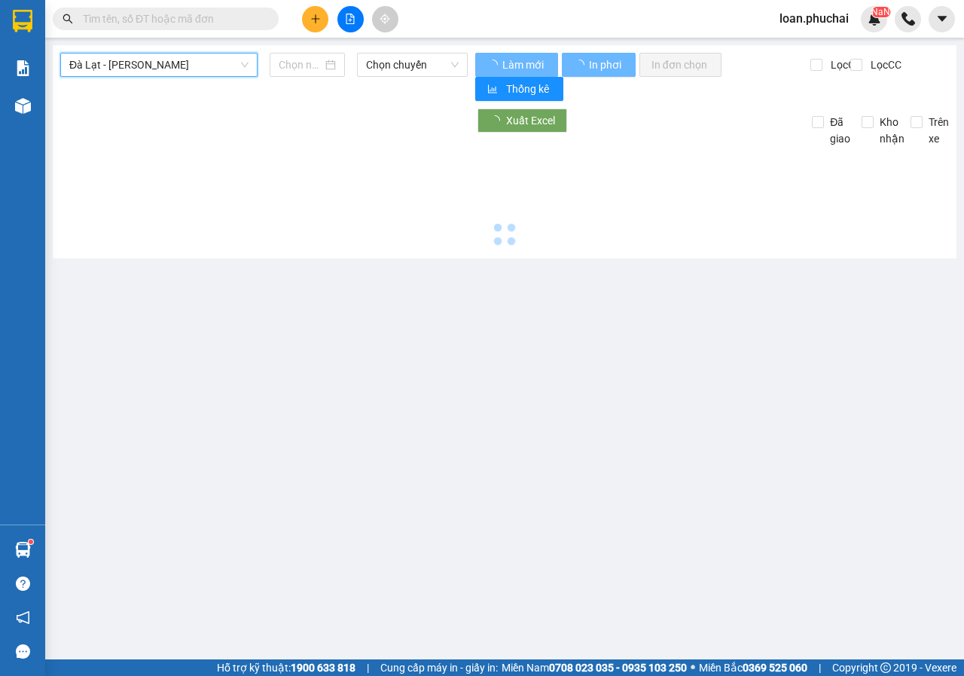
type input "12/08/2025"
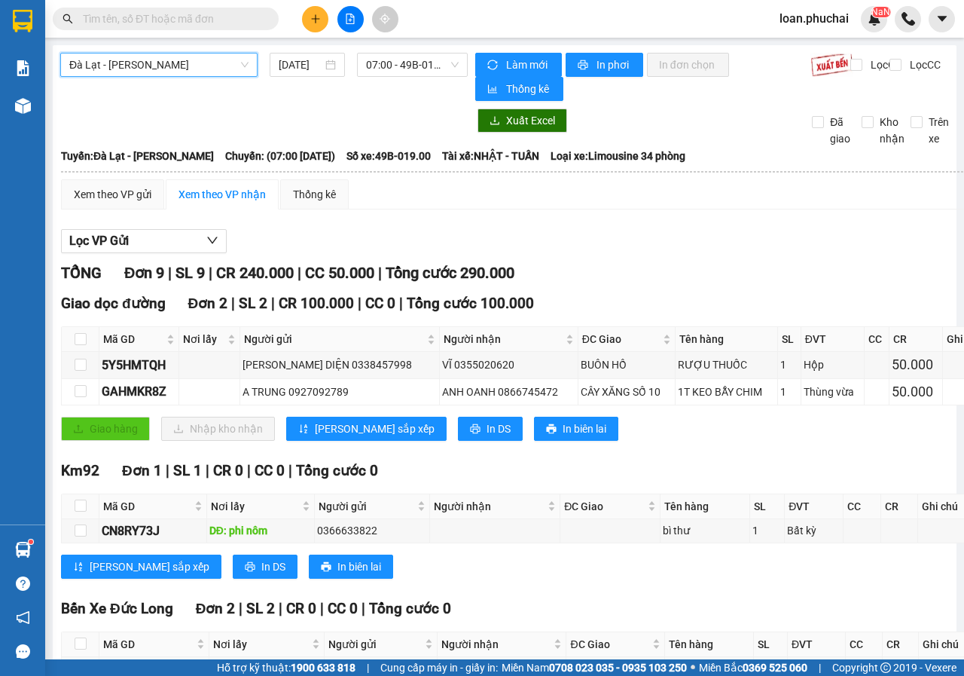
click at [190, 14] on input "text" at bounding box center [172, 19] width 178 height 17
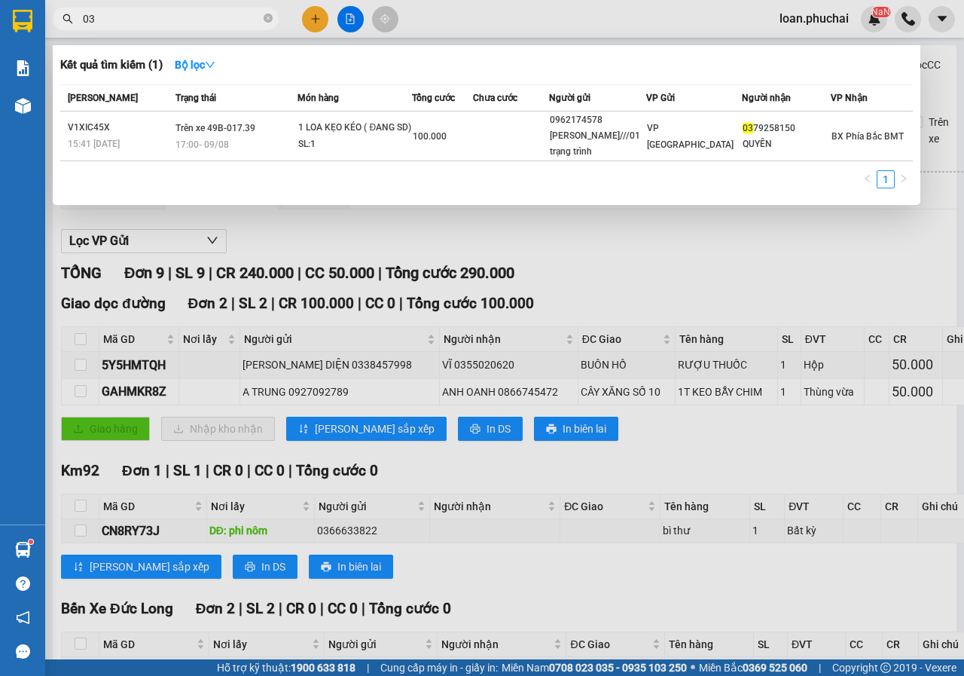
type input "035"
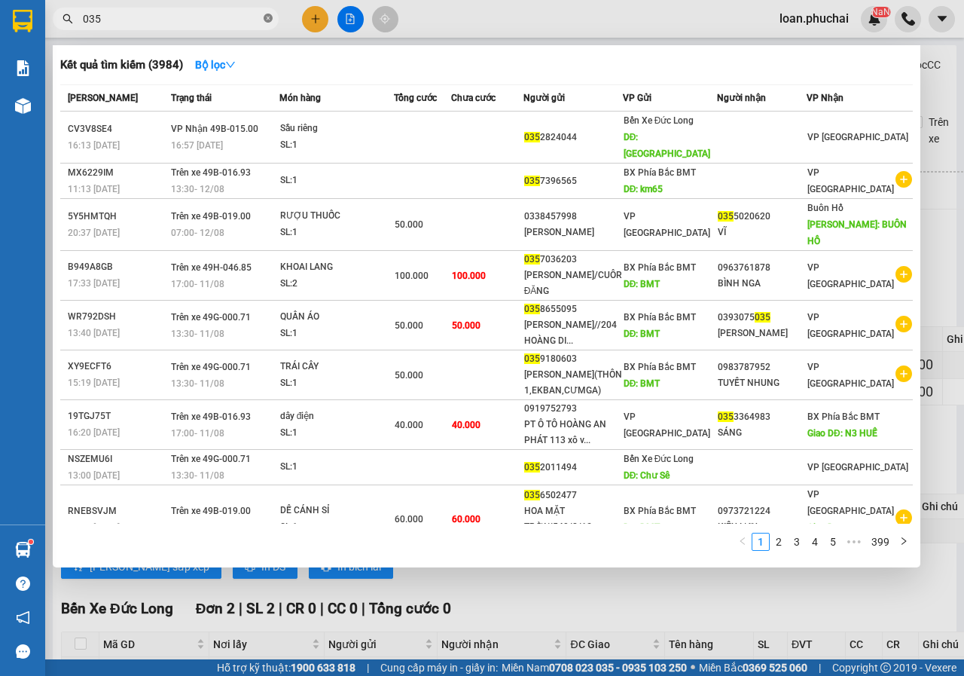
click at [264, 17] on icon "close-circle" at bounding box center [268, 18] width 9 height 9
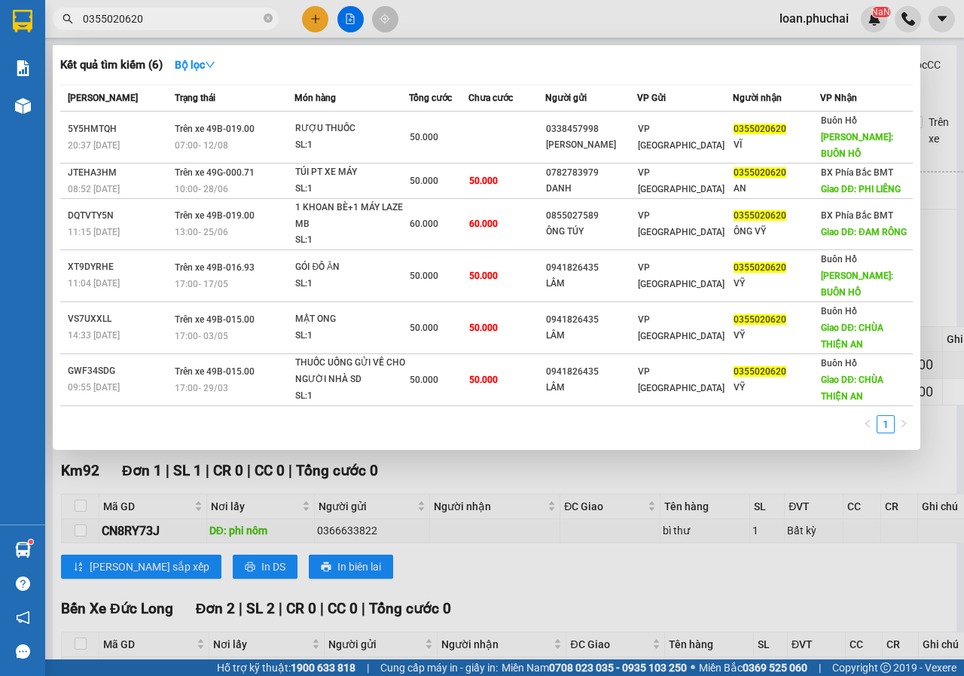
type input "0355020620"
click at [270, 19] on icon "close-circle" at bounding box center [268, 18] width 9 height 9
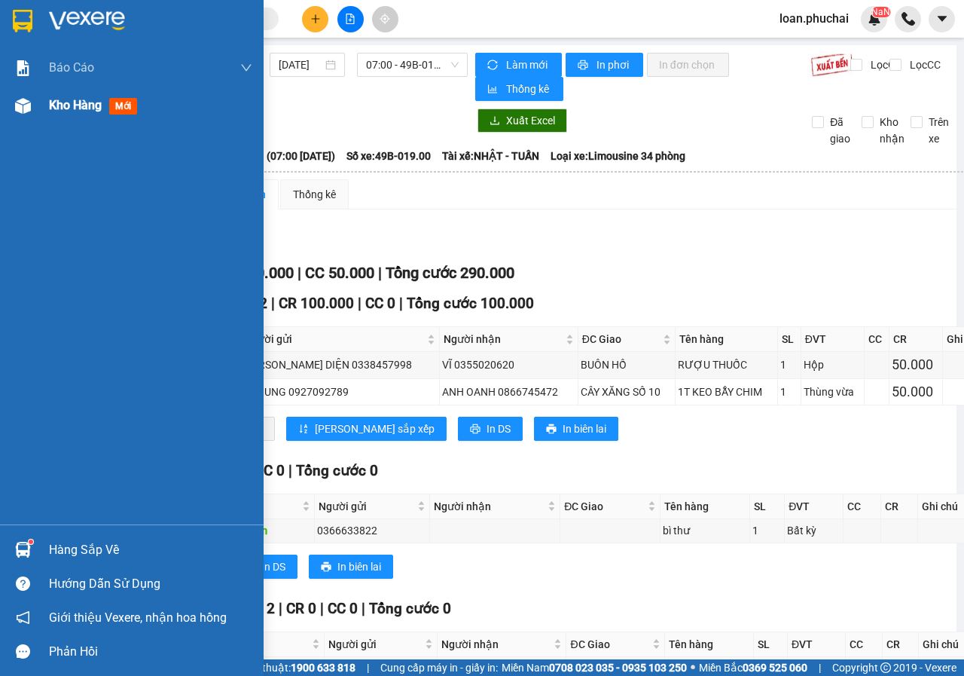
click at [32, 109] on div at bounding box center [23, 106] width 26 height 26
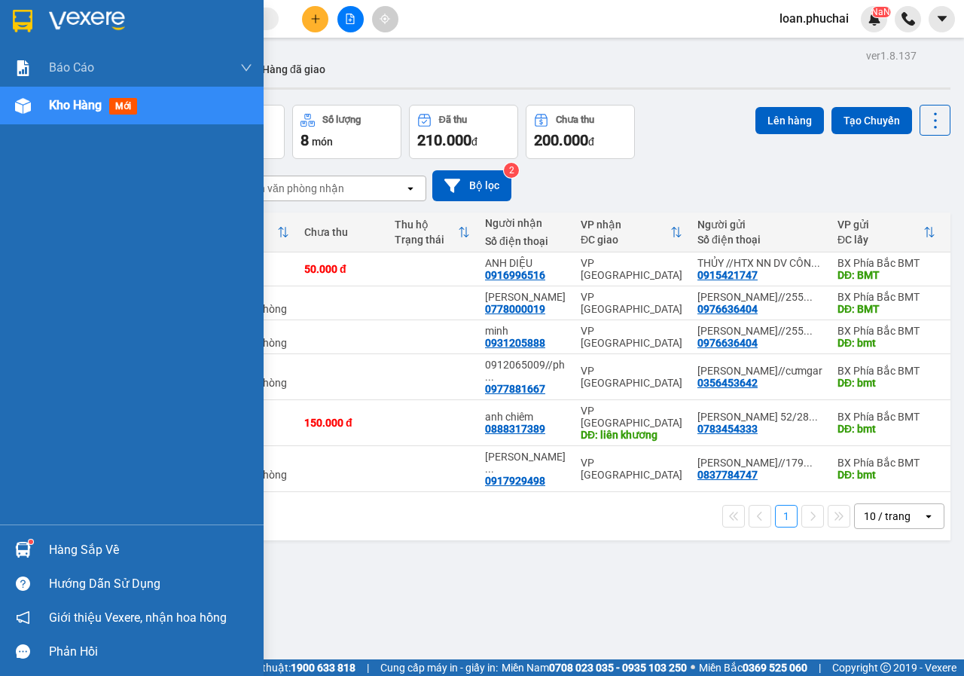
click at [24, 108] on img at bounding box center [23, 106] width 16 height 16
click at [0, 105] on div "Kho hàng mới" at bounding box center [132, 106] width 264 height 38
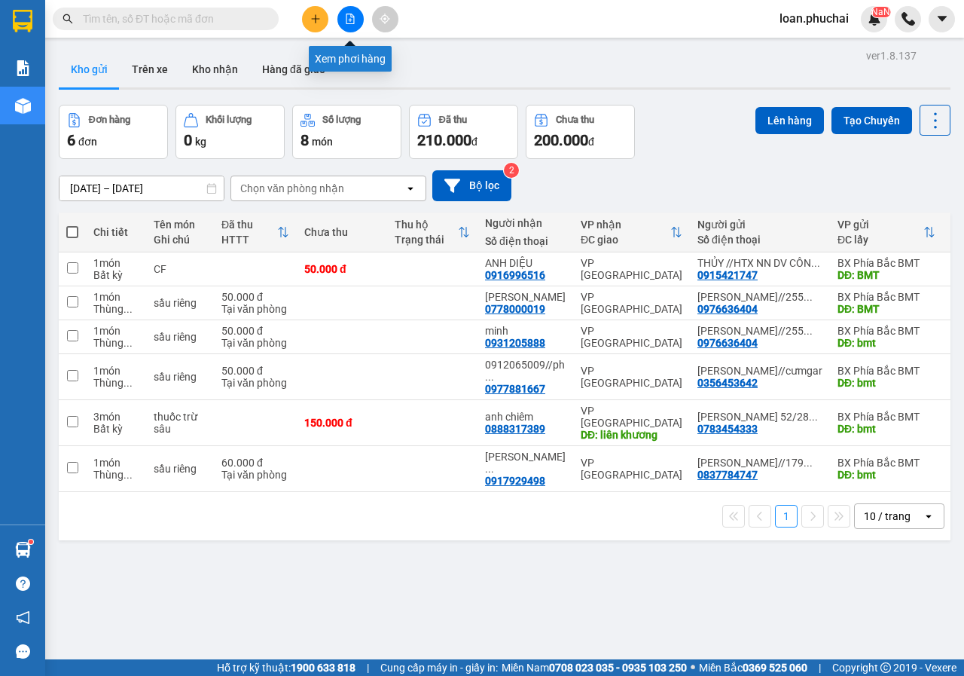
click at [358, 11] on button at bounding box center [350, 19] width 26 height 26
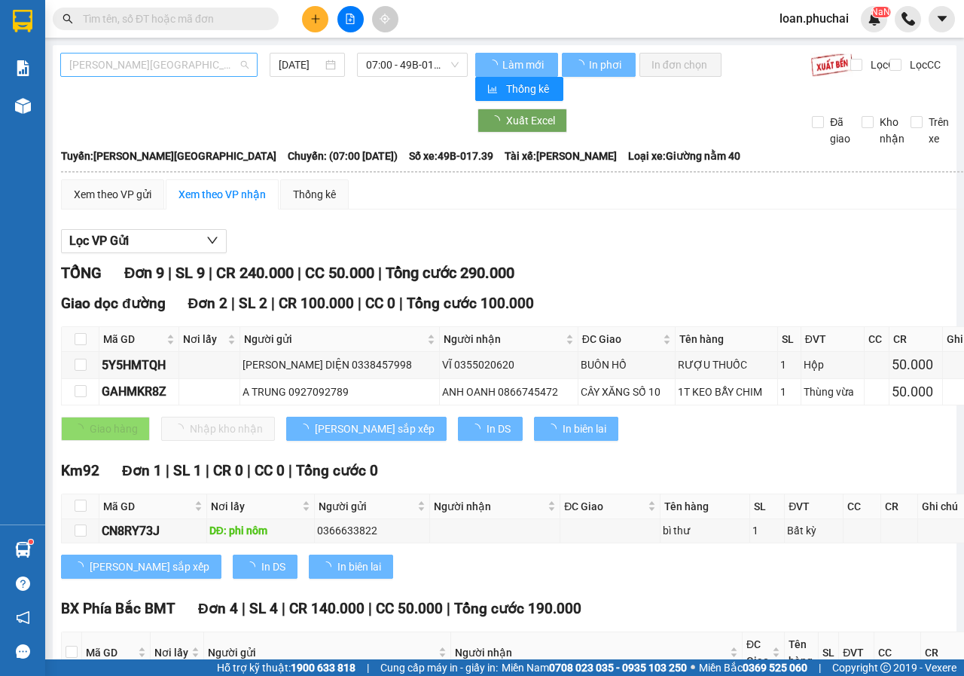
click at [218, 59] on span "Gia Lai - Đà Lạt" at bounding box center [158, 64] width 179 height 23
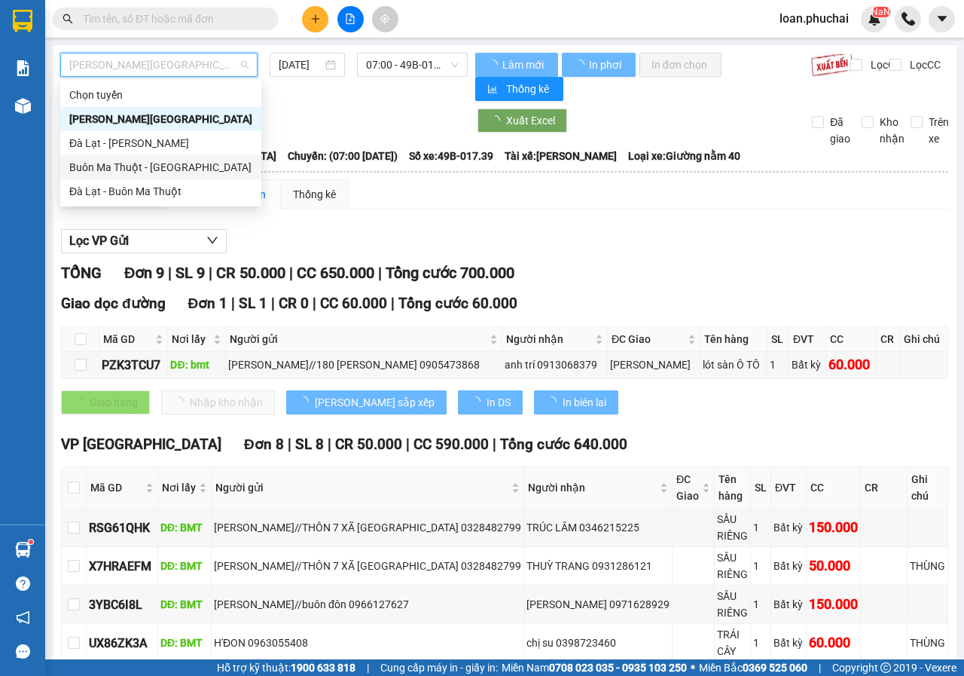
click at [126, 151] on div "Chọn tuyến Gia Lai - Đà Lạt Đà Lạt - Gia Lai Buôn Ma Thuột - Đà Lạt Đà Lạt - Bu…" at bounding box center [160, 143] width 201 height 121
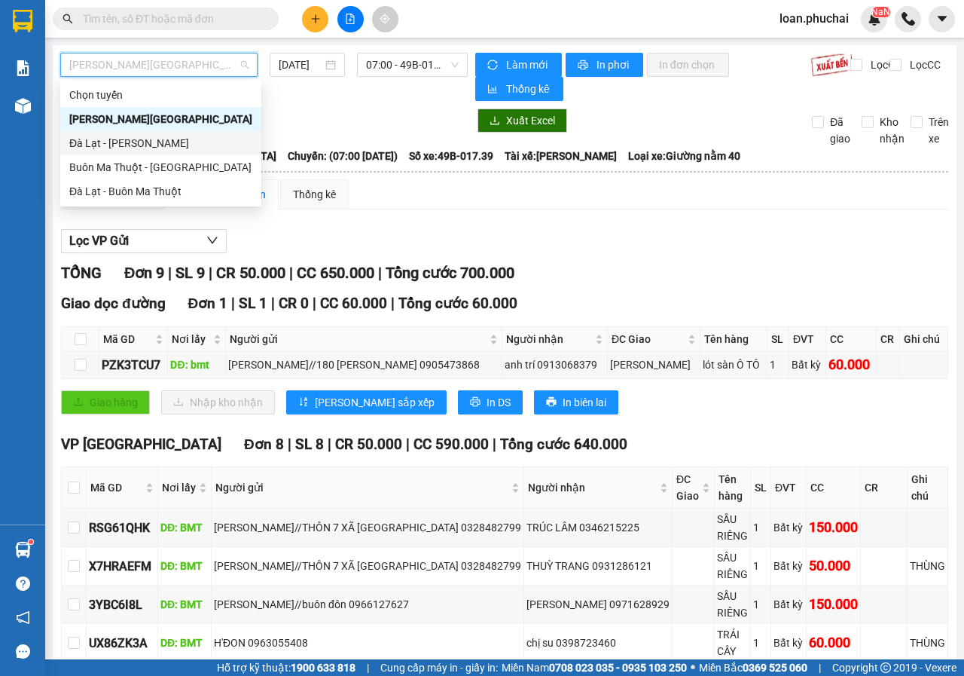
click at [125, 142] on div "Đà Lạt - Gia Lai" at bounding box center [160, 143] width 183 height 17
type input "12/08/2025"
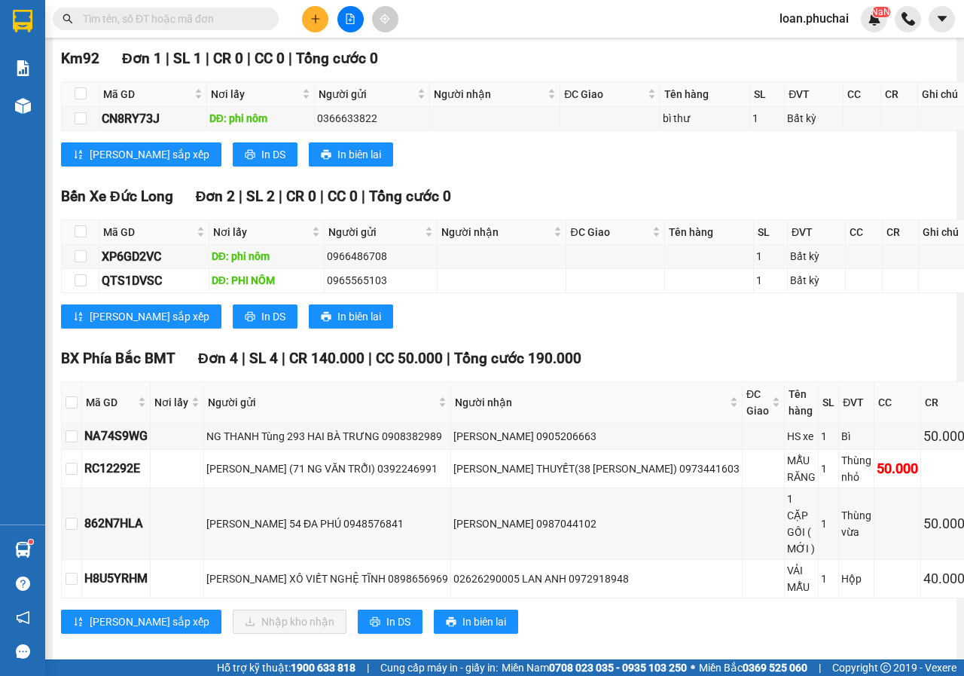
scroll to position [186, 0]
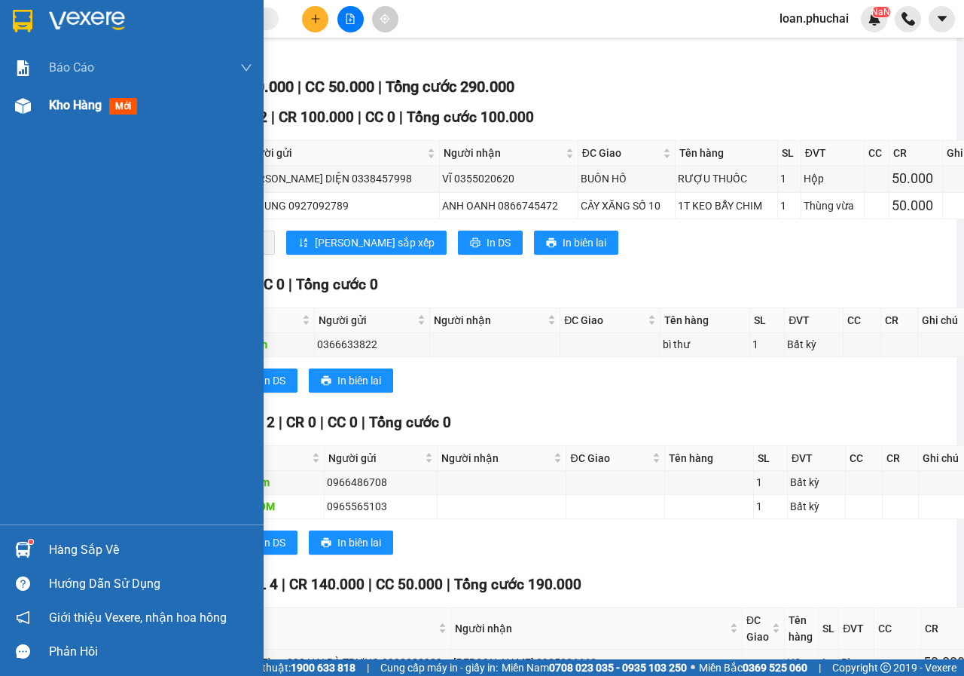
click at [56, 98] on span "Kho hàng" at bounding box center [75, 105] width 53 height 14
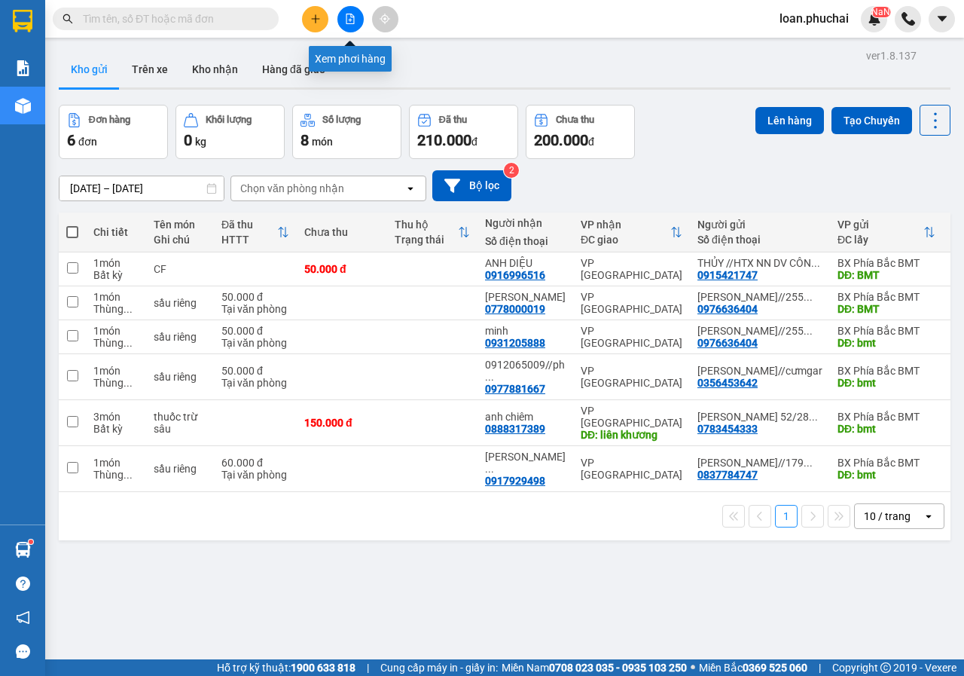
click at [349, 21] on icon "file-add" at bounding box center [350, 19] width 11 height 11
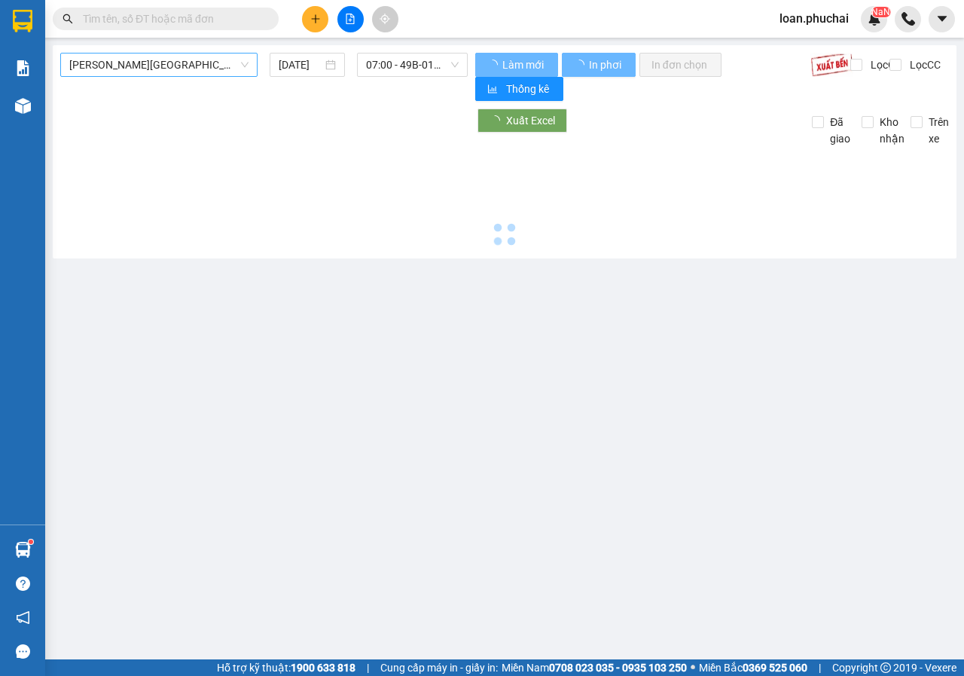
click at [185, 68] on span "Gia Lai - Đà Lạt" at bounding box center [158, 64] width 179 height 23
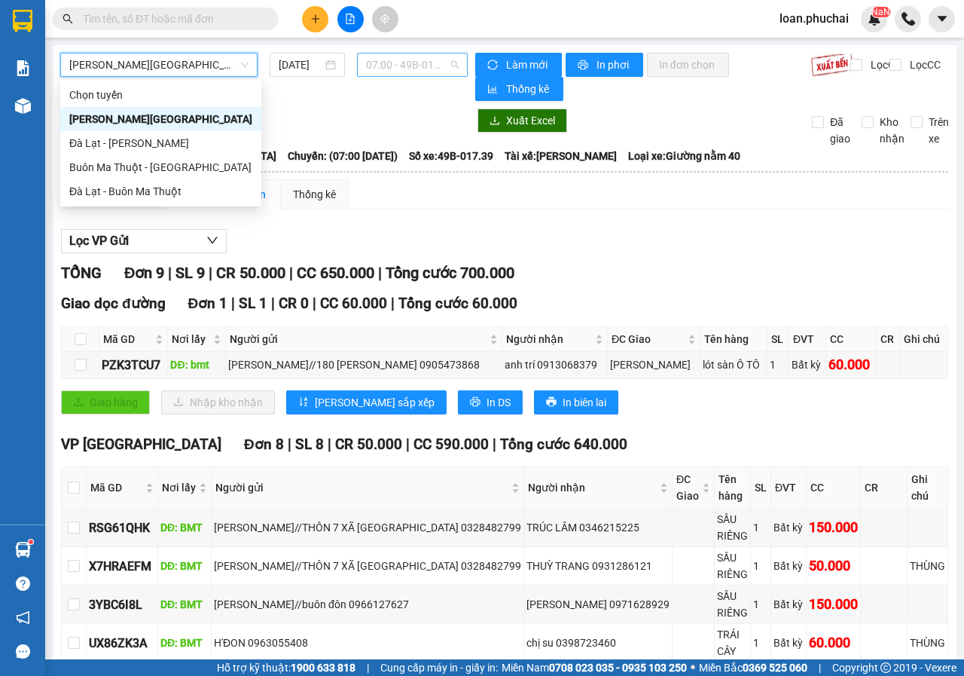
click at [397, 64] on span "07:00 - 49B-017.39" at bounding box center [412, 64] width 92 height 23
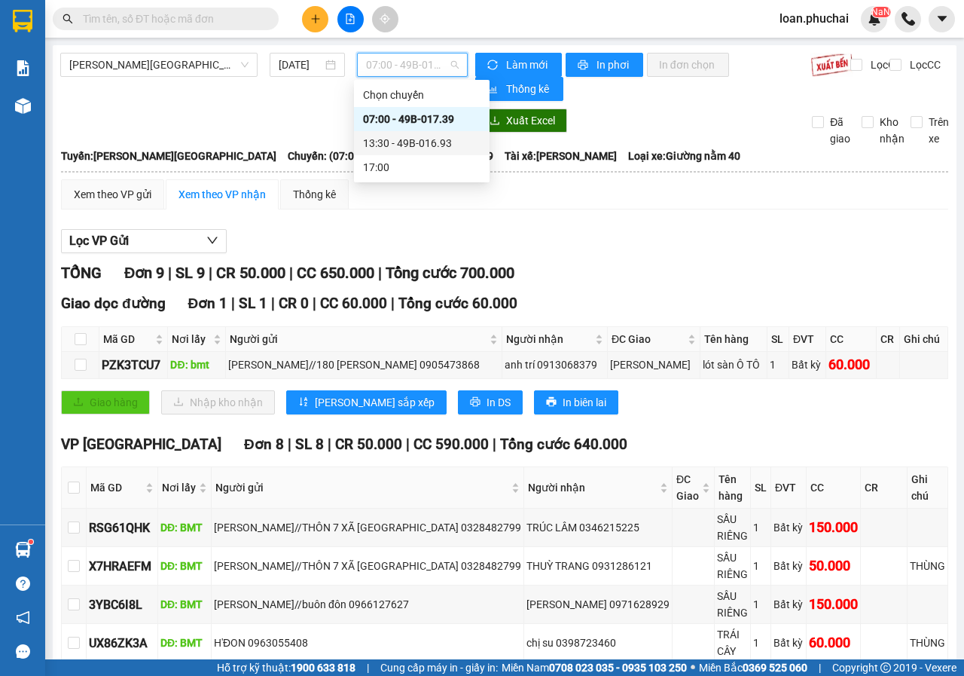
click at [423, 142] on div "13:30 - 49B-016.93" at bounding box center [422, 143] width 118 height 17
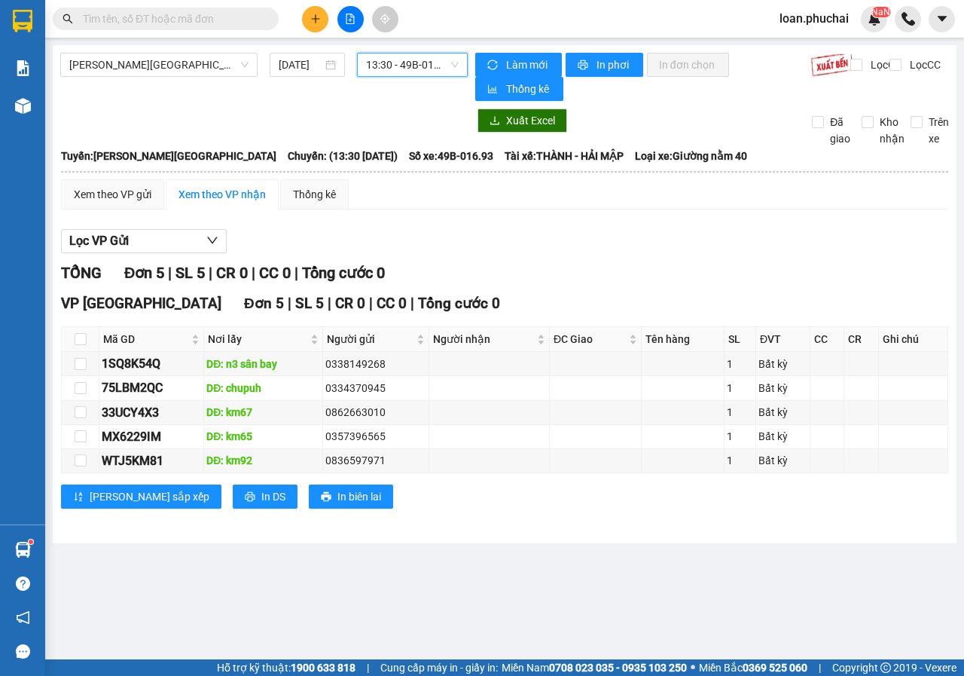
click at [814, 16] on span "loan.phuchai" at bounding box center [814, 18] width 93 height 19
click at [810, 41] on span "Đăng xuất" at bounding box center [822, 46] width 63 height 17
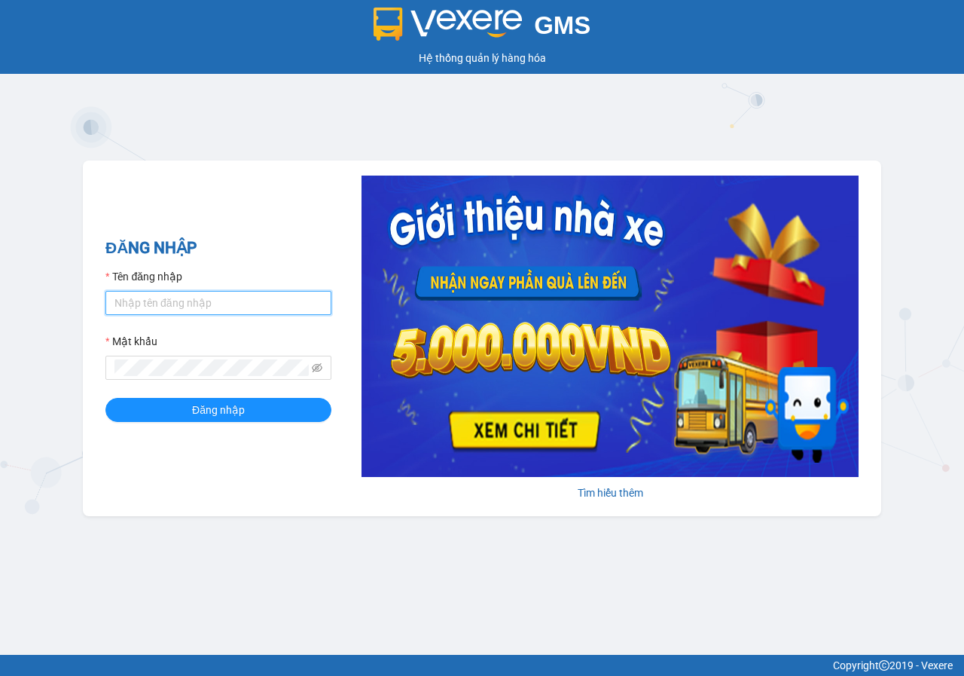
click at [154, 297] on input "Tên đăng nhập" at bounding box center [218, 303] width 226 height 24
type input "huyenbmt.phuchai"
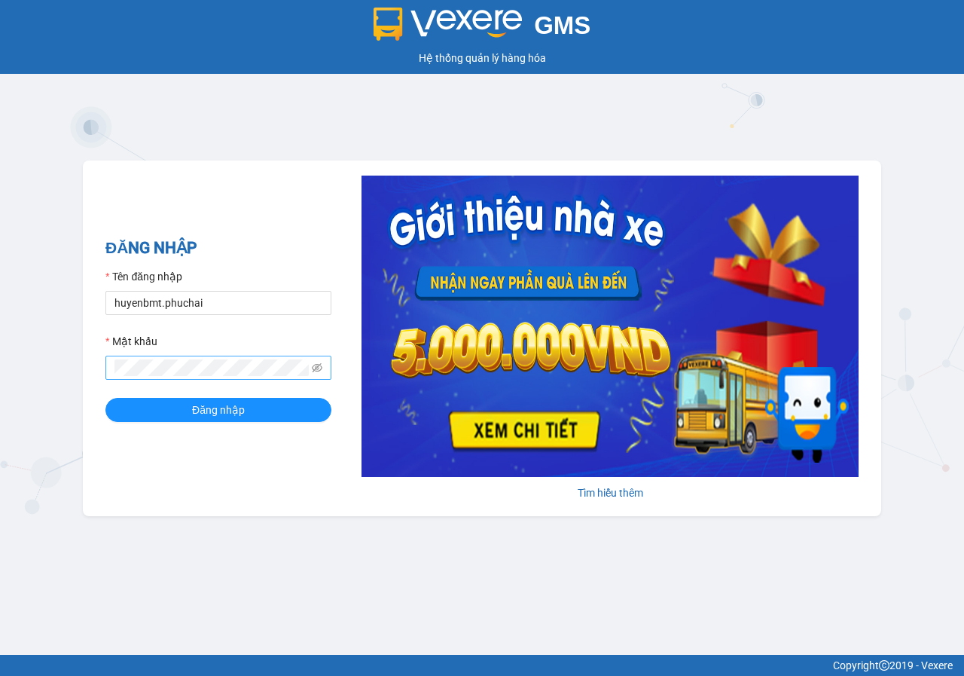
click at [163, 356] on span at bounding box center [218, 368] width 226 height 24
click at [105, 398] on button "Đăng nhập" at bounding box center [218, 410] width 226 height 24
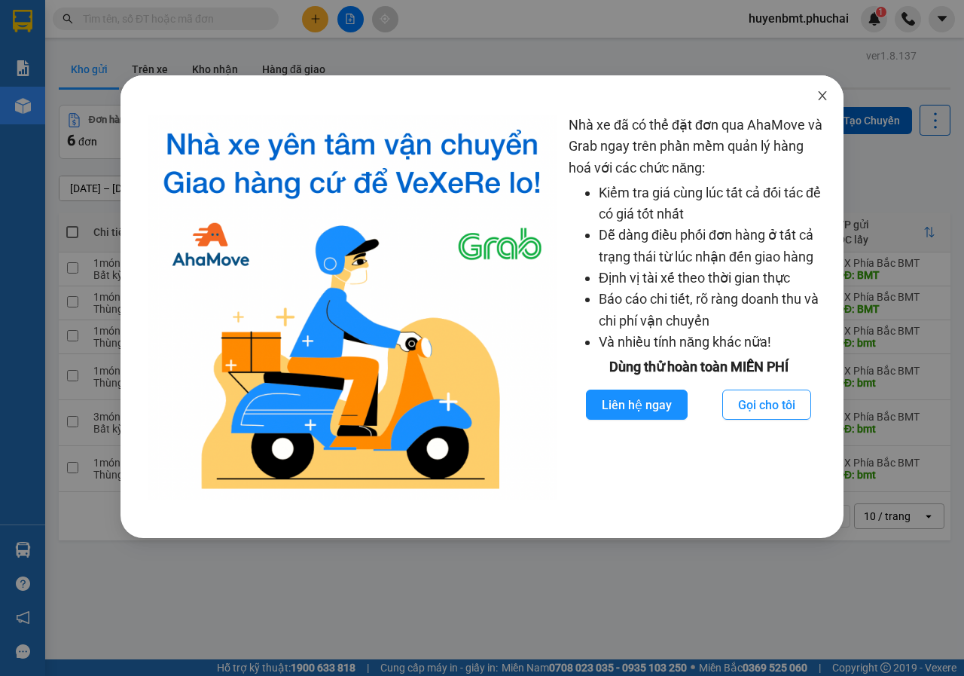
click at [825, 93] on icon "close" at bounding box center [822, 95] width 8 height 9
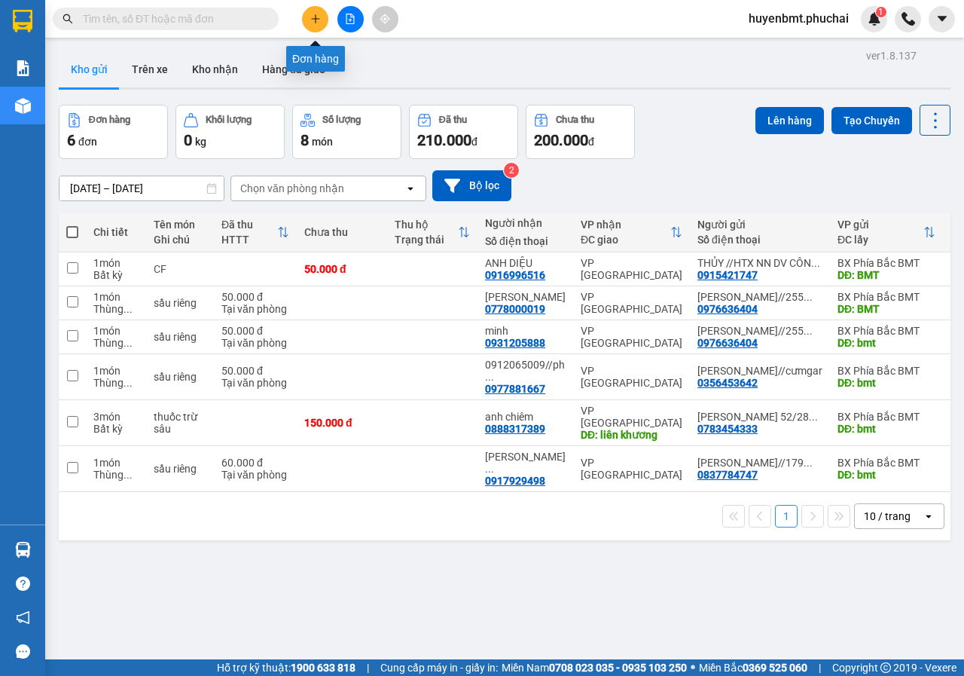
click at [310, 11] on button at bounding box center [315, 19] width 26 height 26
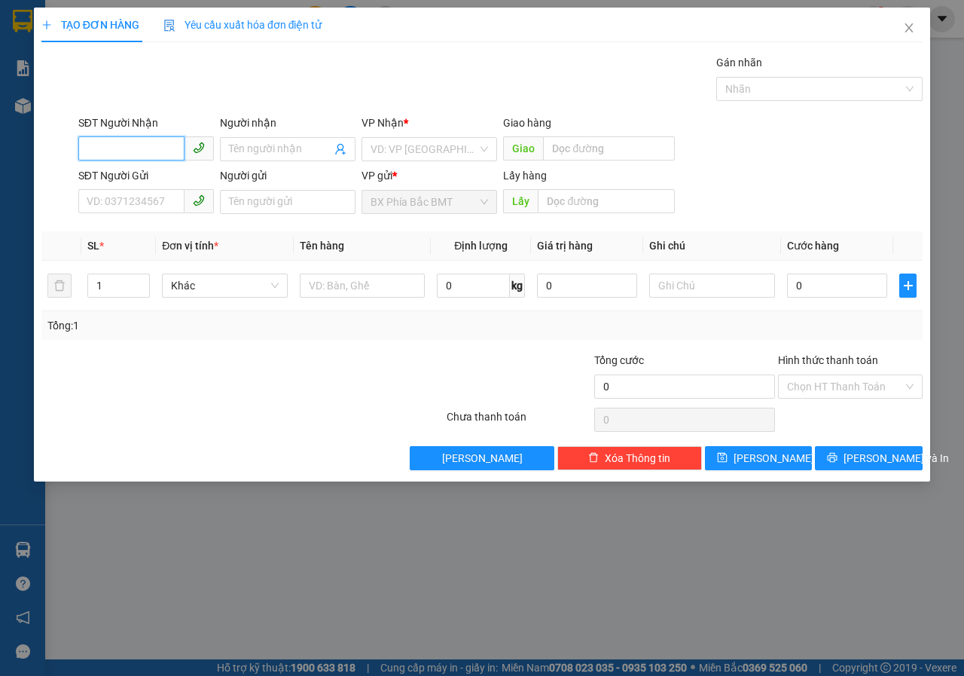
click at [108, 146] on input "SĐT Người Nhận" at bounding box center [131, 148] width 106 height 24
type input "0326663144"
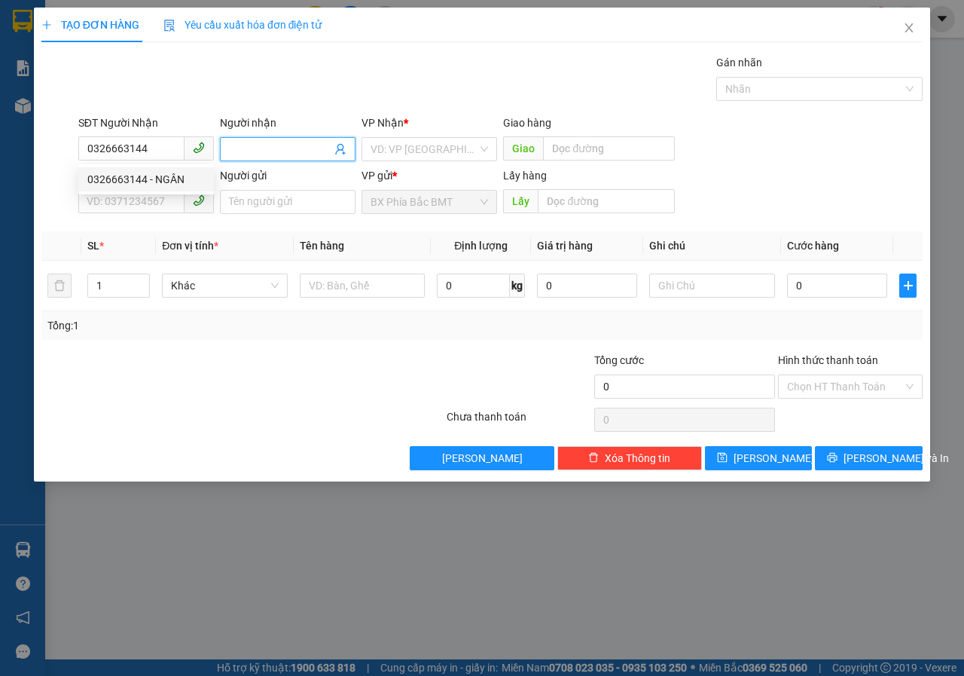
click at [243, 145] on input "Người nhận" at bounding box center [280, 149] width 102 height 17
type input "v"
type input "VI VIỆT NGÂN"
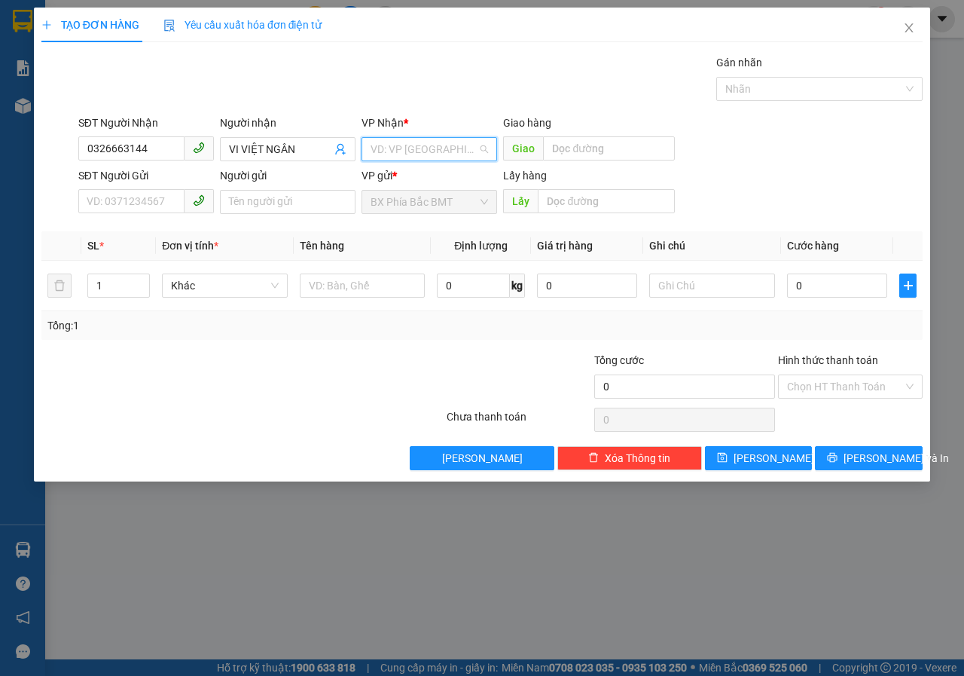
click at [435, 142] on input "search" at bounding box center [424, 149] width 107 height 23
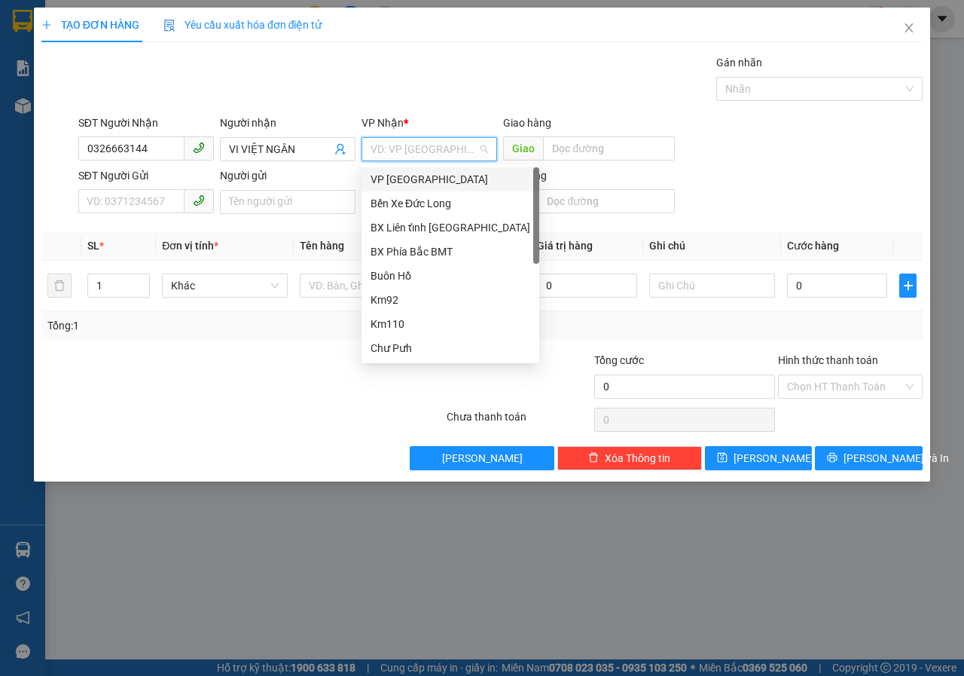
click at [414, 177] on div "VP [GEOGRAPHIC_DATA]" at bounding box center [451, 179] width 160 height 17
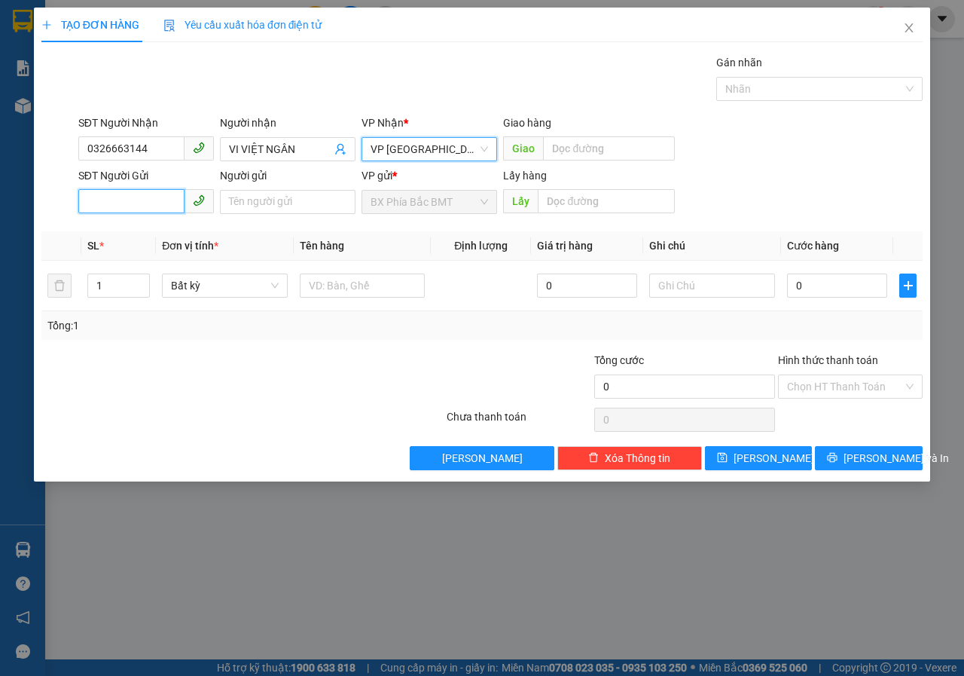
click at [121, 205] on input "SĐT Người Gửi" at bounding box center [131, 201] width 106 height 24
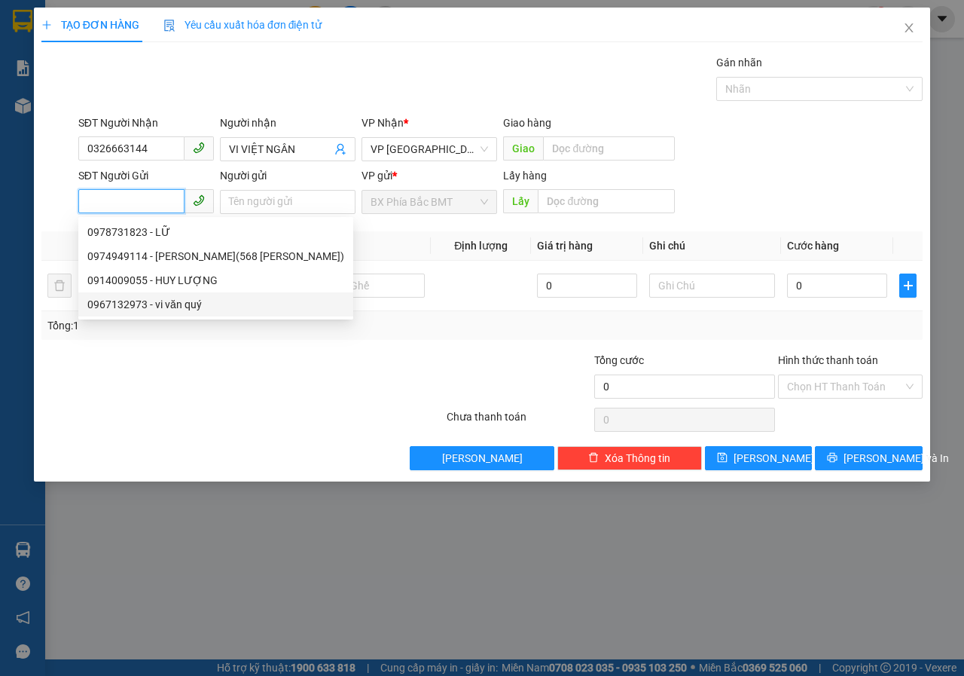
click at [168, 316] on div "0967132973 - vi văn quý" at bounding box center [215, 304] width 275 height 24
type input "0967132973"
type input "vi văn quý"
type input "bmt"
type input "50.000"
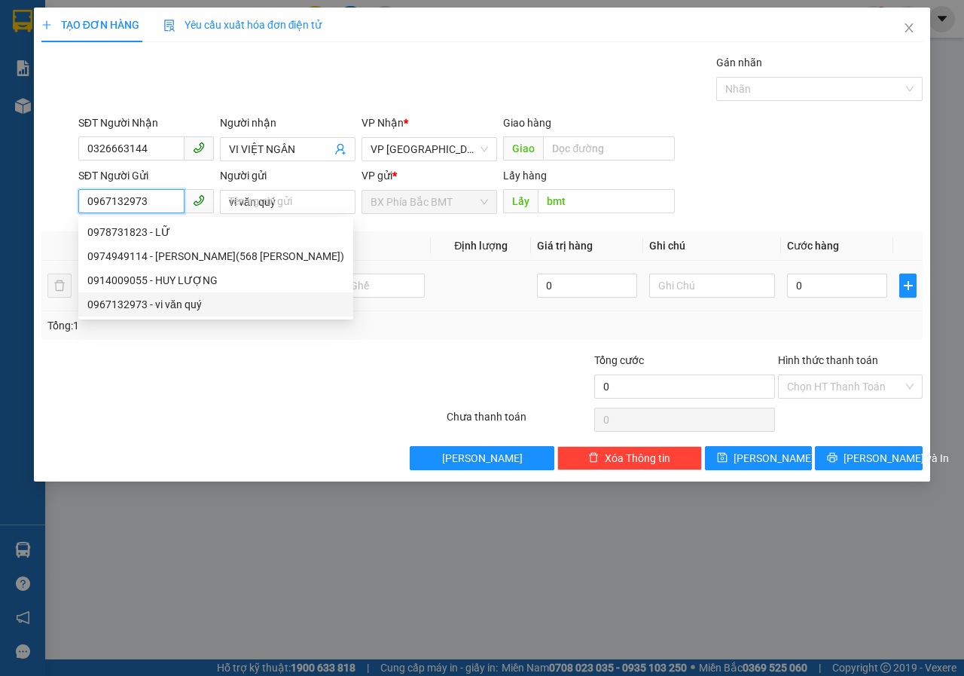
type input "50.000"
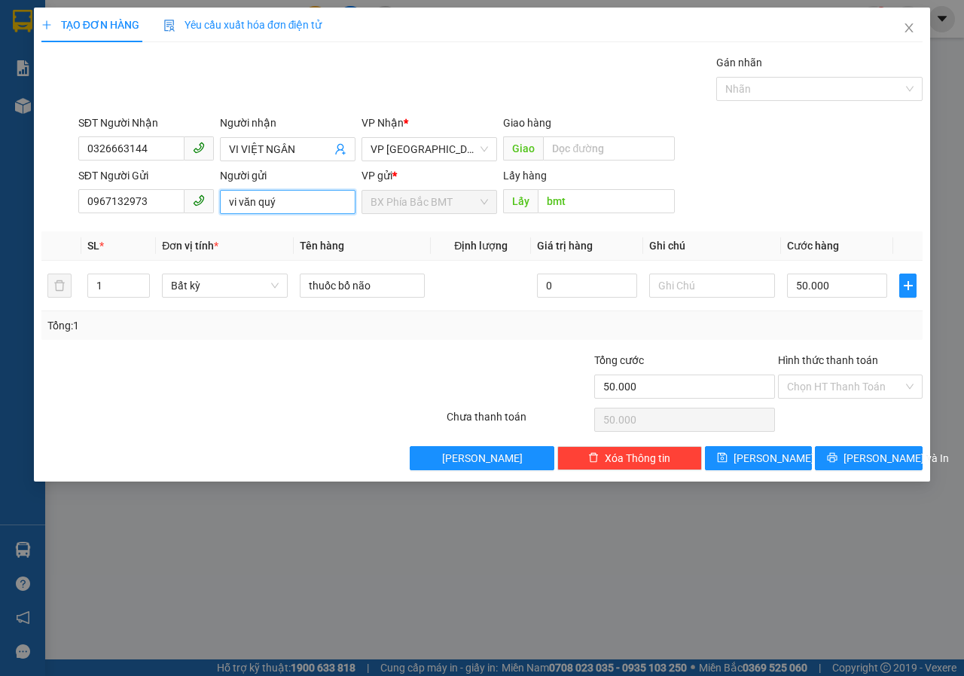
click at [316, 200] on input "vi văn quý" at bounding box center [288, 202] width 136 height 24
type input "v"
type input "VI VĂN QUÝ(THÔN 1-CUÔR ĐĂNG)"
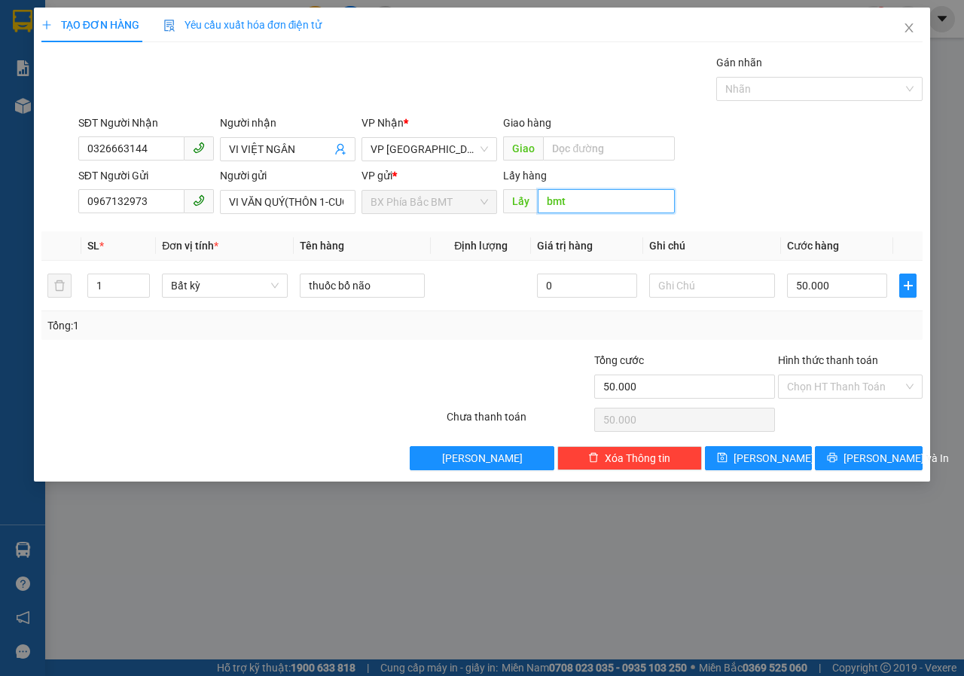
click at [590, 209] on input "bmt" at bounding box center [606, 201] width 136 height 24
type input "BMT"
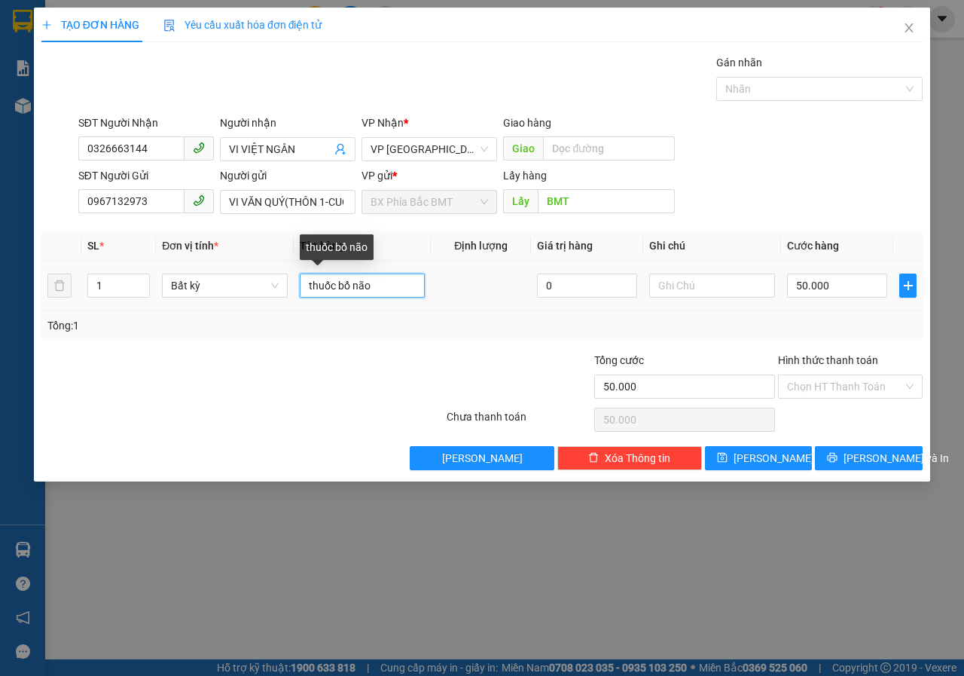
click at [392, 293] on input "thuốc bổ não" at bounding box center [363, 285] width 126 height 24
type input "t"
type input "THẺ ĐẢNG"
click at [828, 286] on input "50.000" at bounding box center [837, 285] width 100 height 24
type input "4"
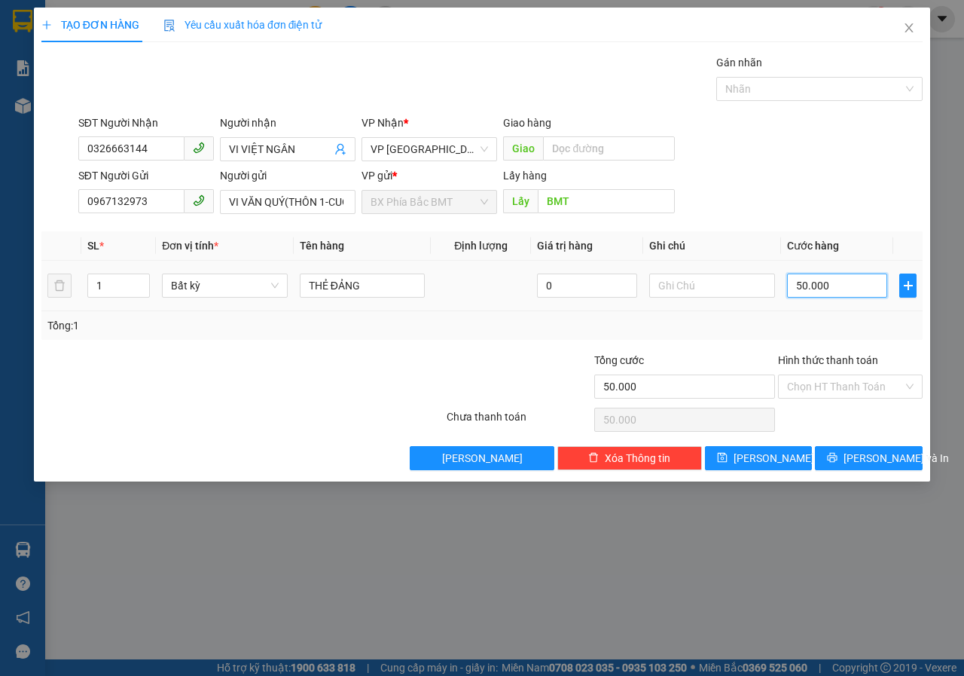
type input "4"
type input "40"
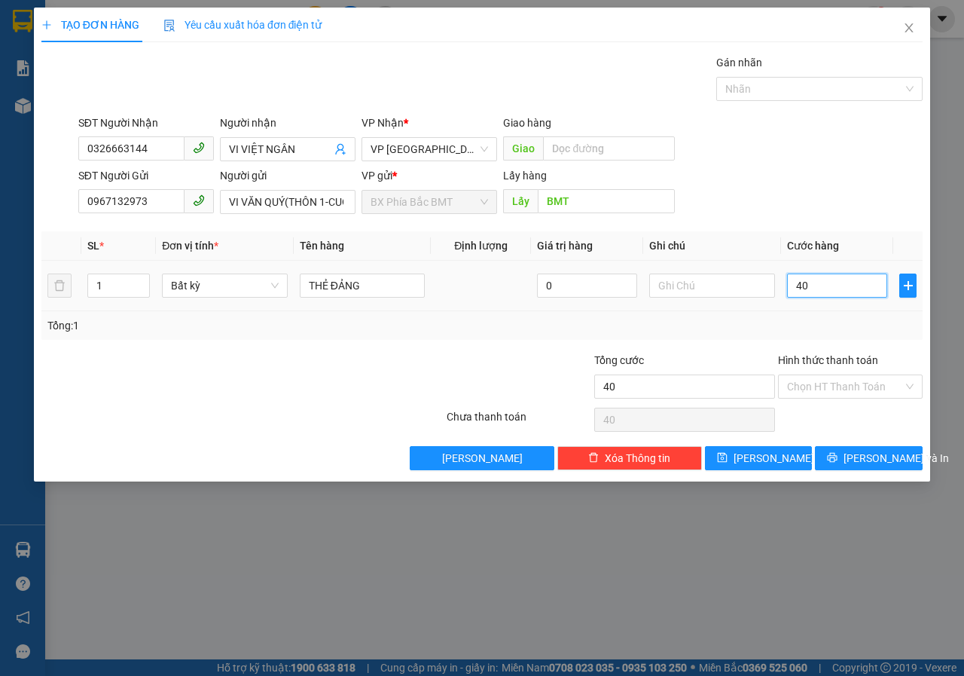
type input "400"
type input "4.000"
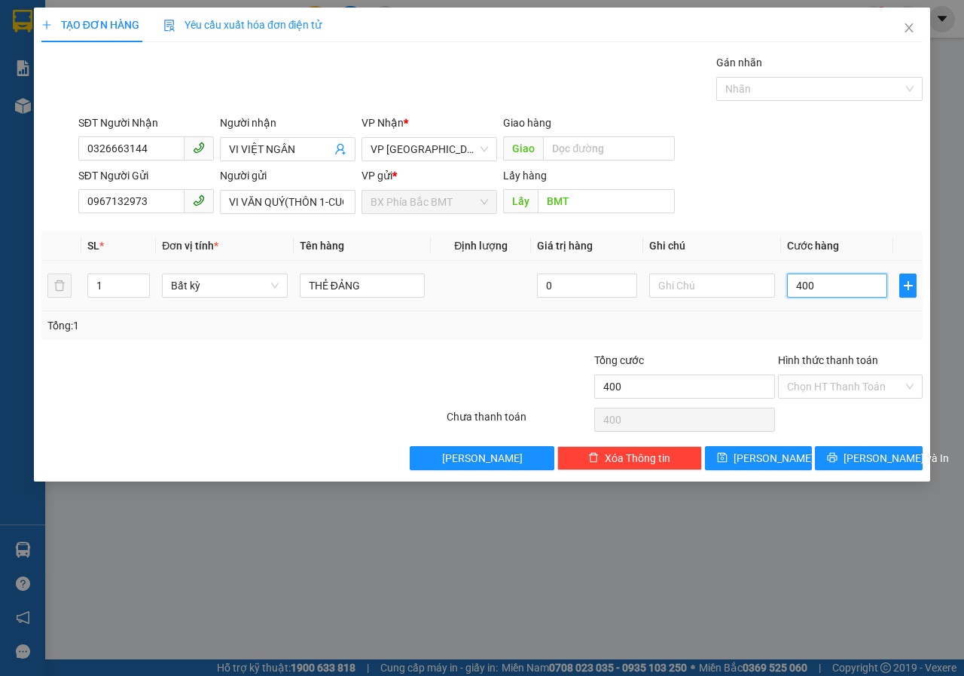
type input "4.000"
type input "40.000"
click at [859, 462] on span "[PERSON_NAME] và In" at bounding box center [896, 458] width 105 height 17
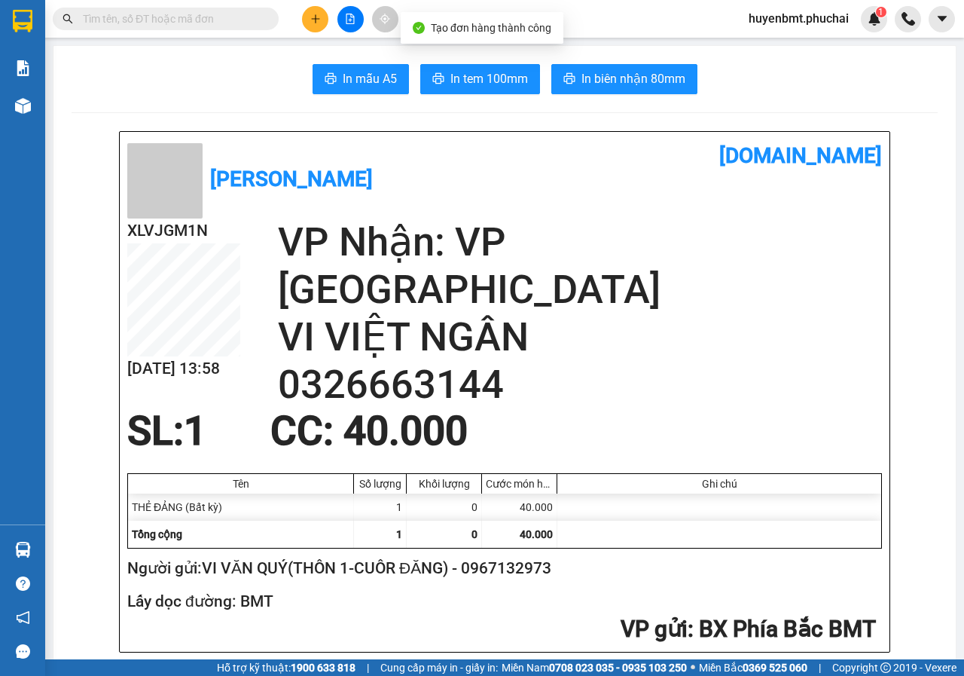
click at [459, 83] on span "In tem 100mm" at bounding box center [489, 78] width 78 height 19
